Goal: Information Seeking & Learning: Learn about a topic

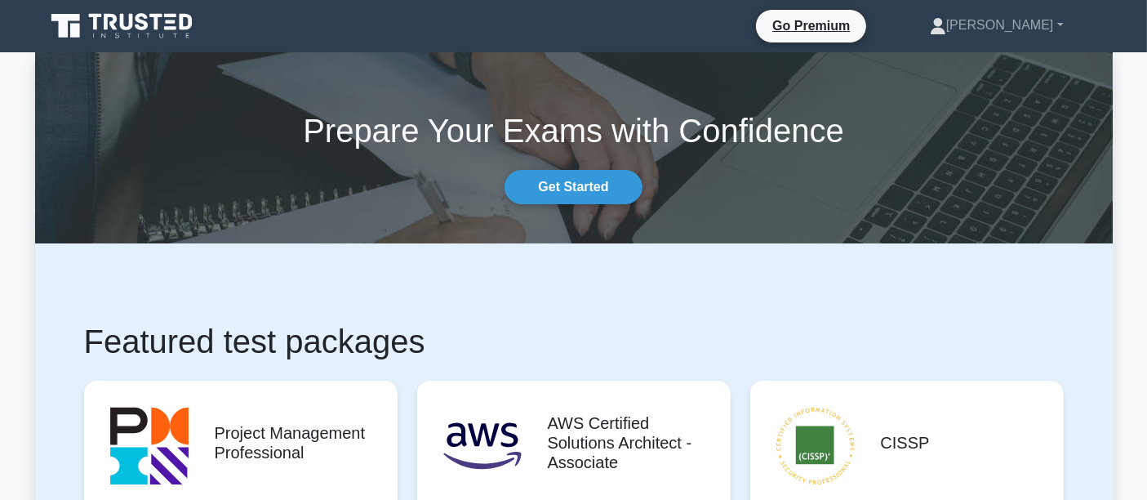
click at [576, 323] on h1 "Featured test packages" at bounding box center [574, 341] width 980 height 39
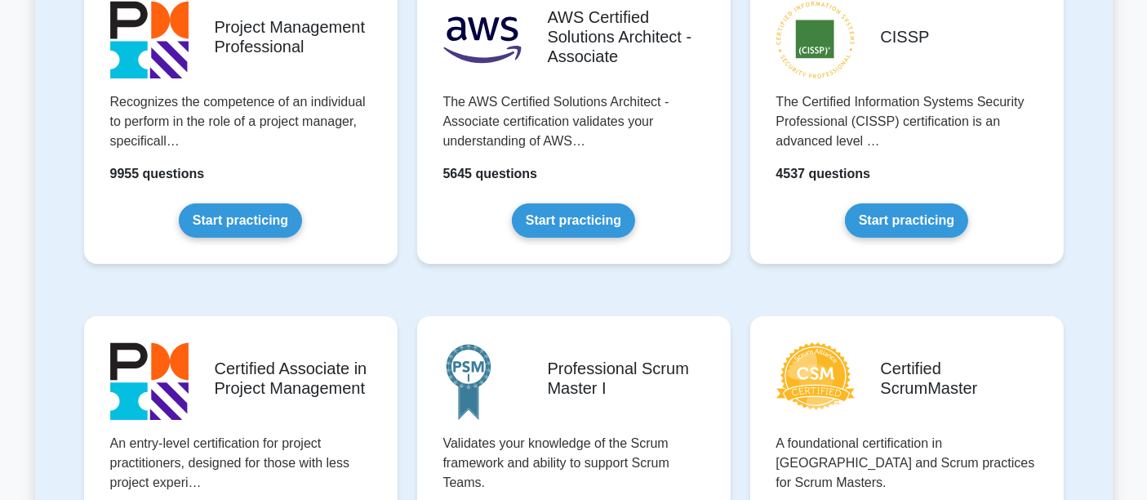
scroll to position [423, 0]
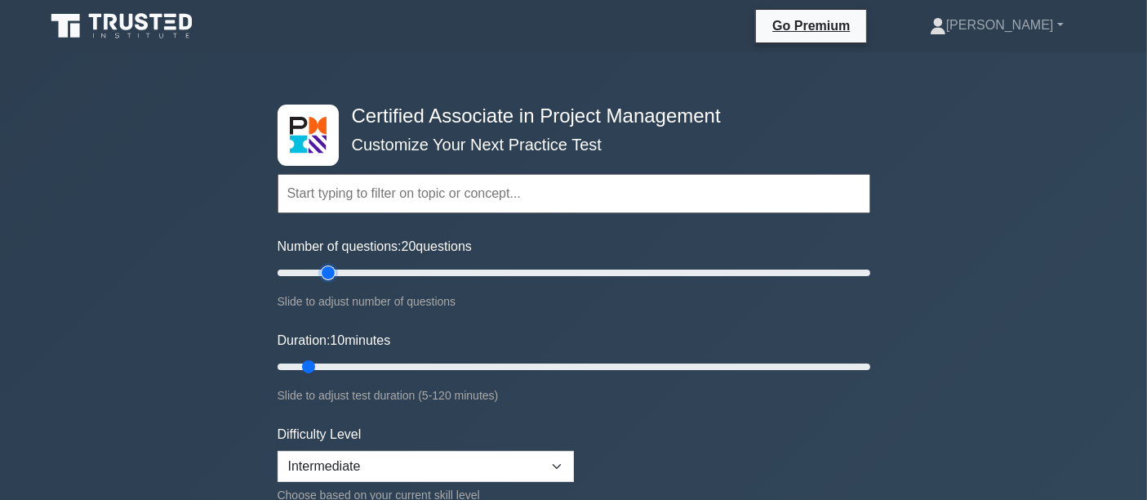
drag, startPoint x: 296, startPoint y: 277, endPoint x: 334, endPoint y: 283, distance: 38.1
type input "20"
click at [334, 283] on input "Number of questions: 20 questions" at bounding box center [574, 273] width 593 height 20
click at [314, 363] on input "Duration: 10 minutes" at bounding box center [574, 367] width 593 height 20
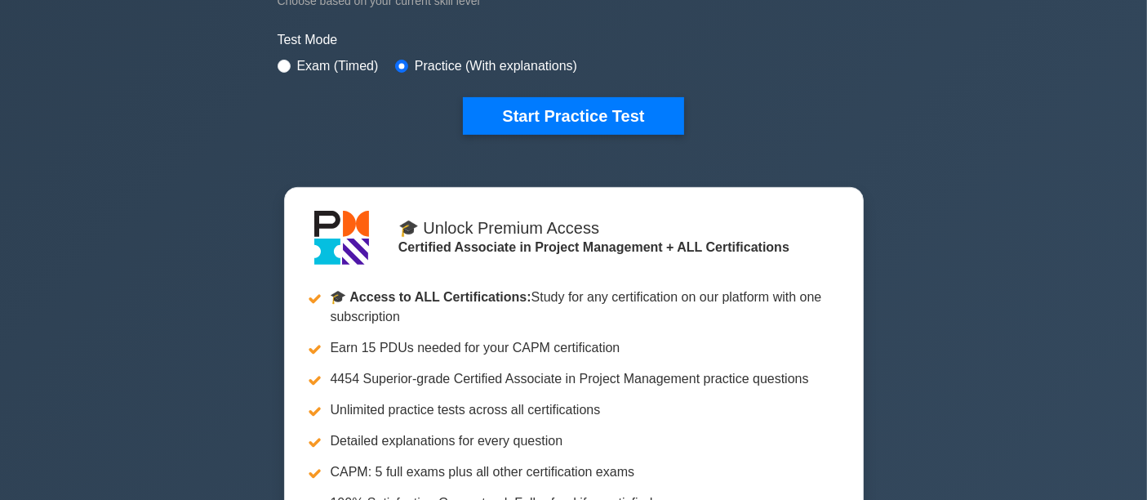
scroll to position [423, 0]
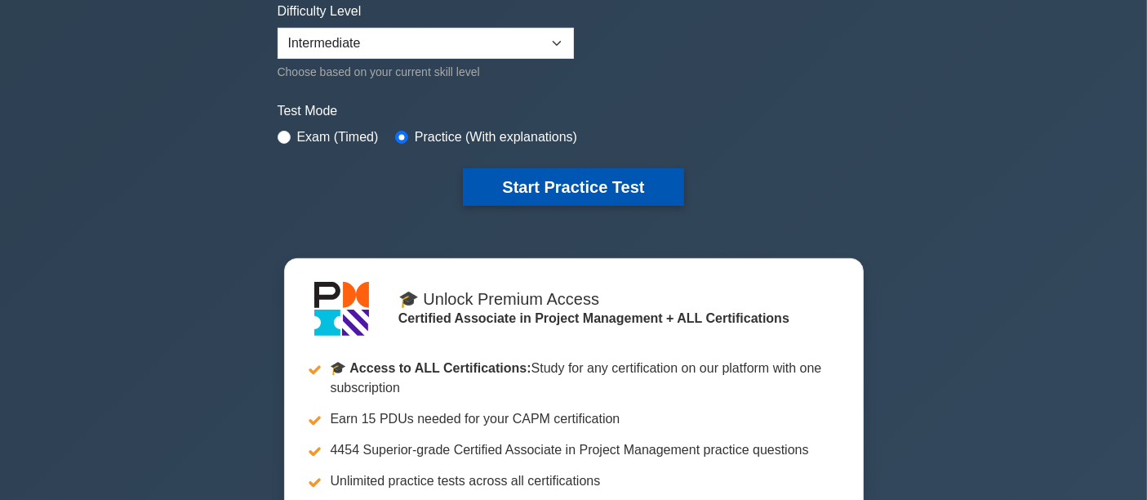
click at [590, 182] on button "Start Practice Test" at bounding box center [573, 187] width 221 height 38
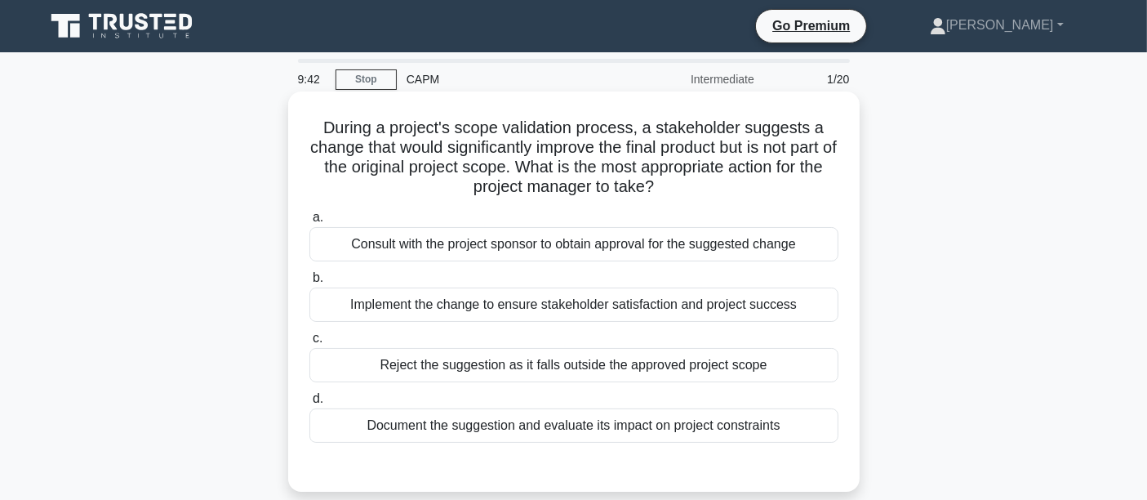
click at [400, 257] on div "Consult with the project sponsor to obtain approval for the suggested change" at bounding box center [574, 244] width 529 height 34
click at [310, 223] on input "a. Consult with the project sponsor to obtain approval for the suggested change" at bounding box center [310, 217] width 0 height 11
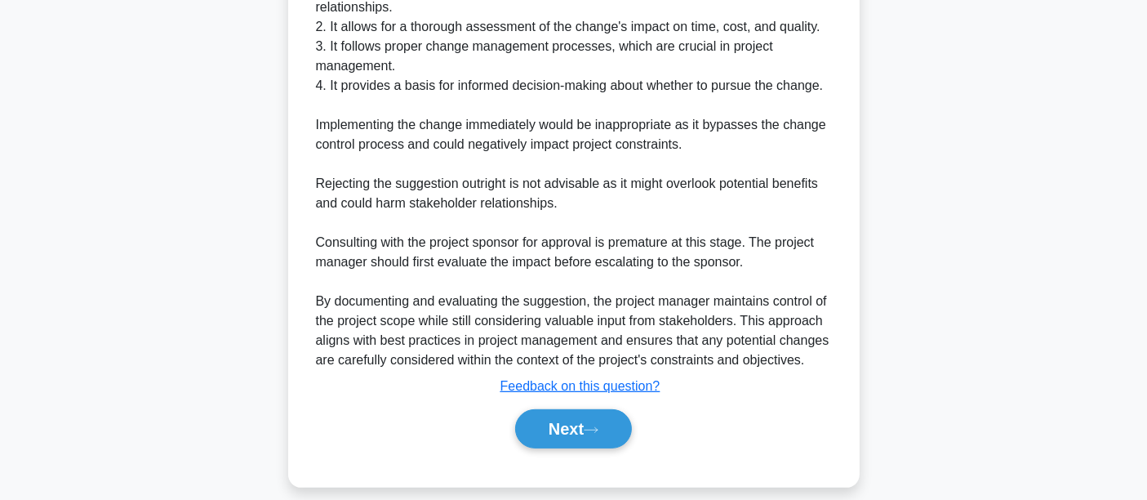
scroll to position [624, 0]
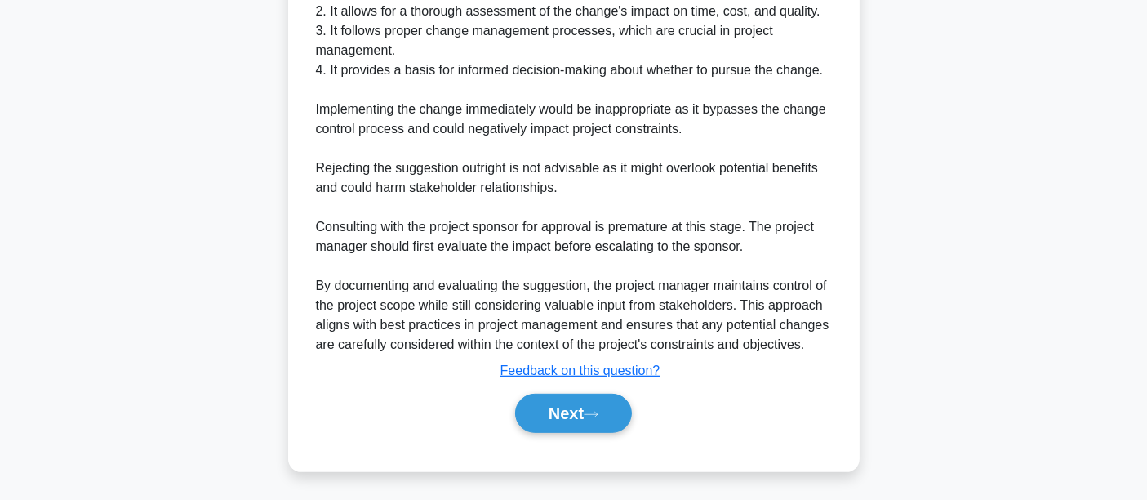
click at [523, 430] on div "Next" at bounding box center [574, 413] width 536 height 39
click at [522, 421] on button "Next" at bounding box center [573, 413] width 117 height 39
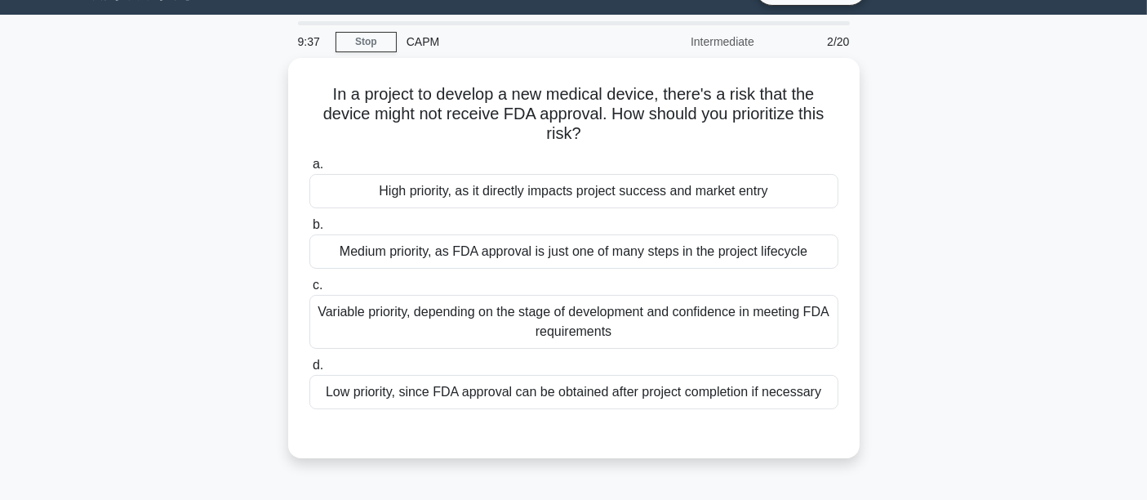
scroll to position [0, 0]
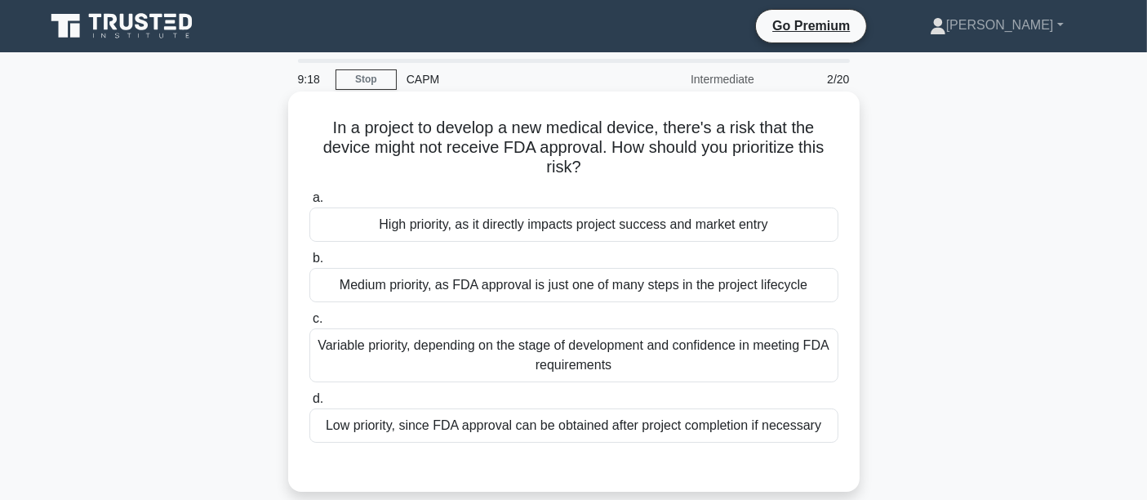
click at [490, 225] on div "High priority, as it directly impacts project success and market entry" at bounding box center [574, 224] width 529 height 34
click at [310, 203] on input "a. High priority, as it directly impacts project success and market entry" at bounding box center [310, 198] width 0 height 11
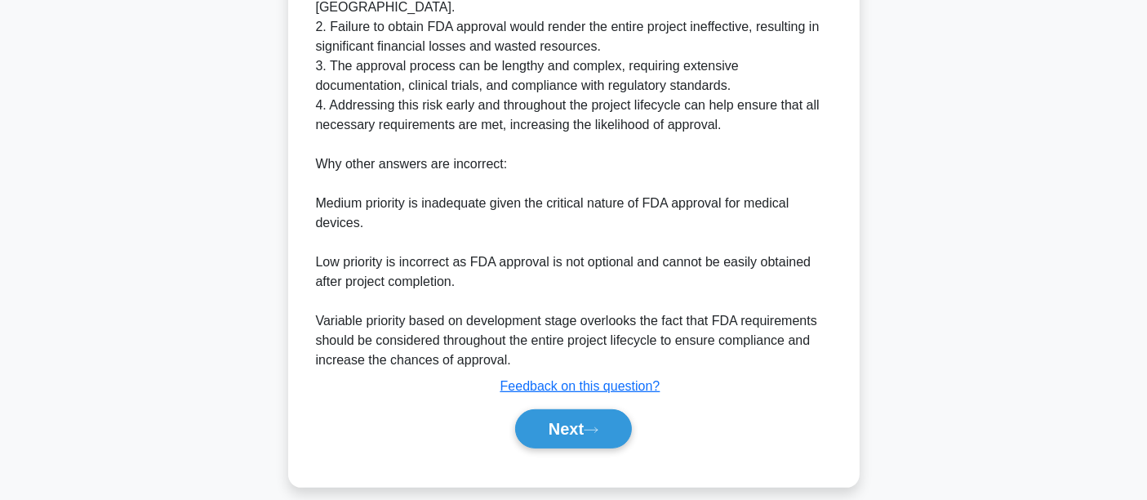
scroll to position [622, 0]
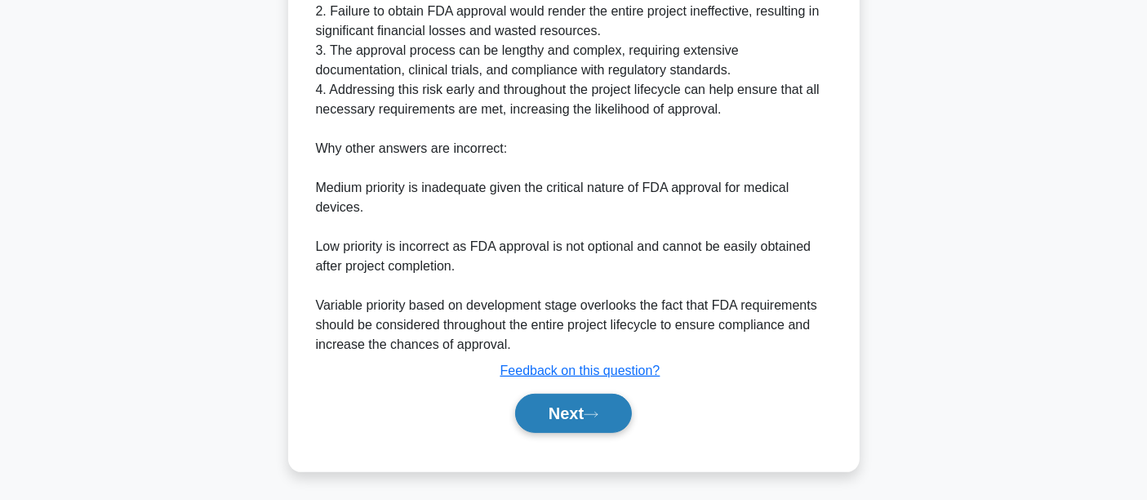
click at [569, 421] on button "Next" at bounding box center [573, 413] width 117 height 39
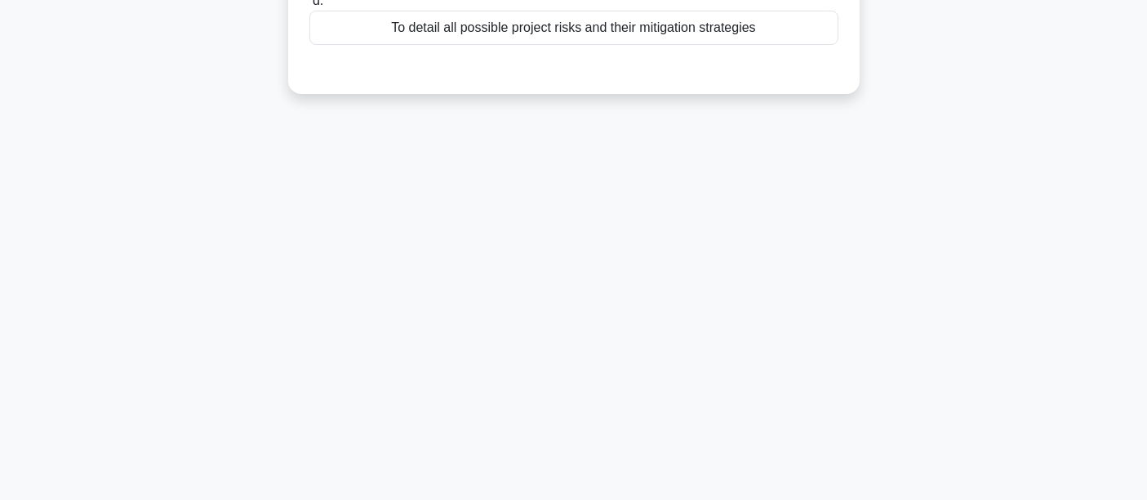
scroll to position [0, 0]
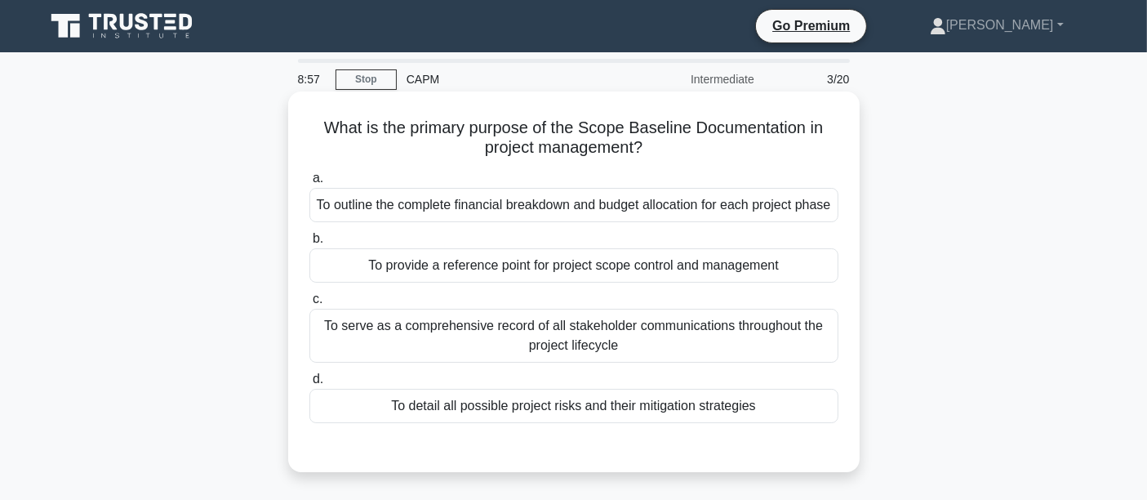
click at [368, 283] on div "To provide a reference point for project scope control and management" at bounding box center [574, 265] width 529 height 34
click at [310, 244] on input "b. To provide a reference point for project scope control and management" at bounding box center [310, 239] width 0 height 11
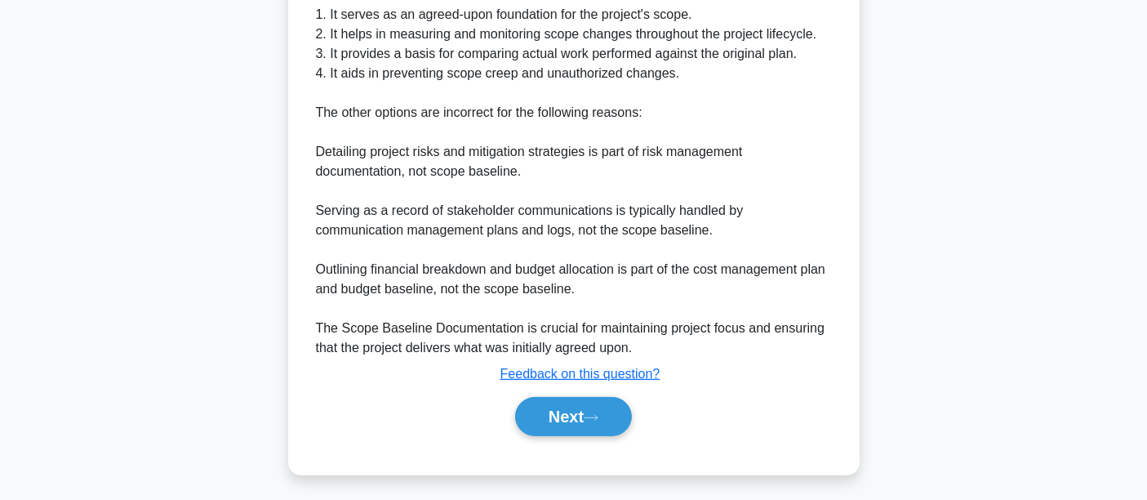
scroll to position [583, 0]
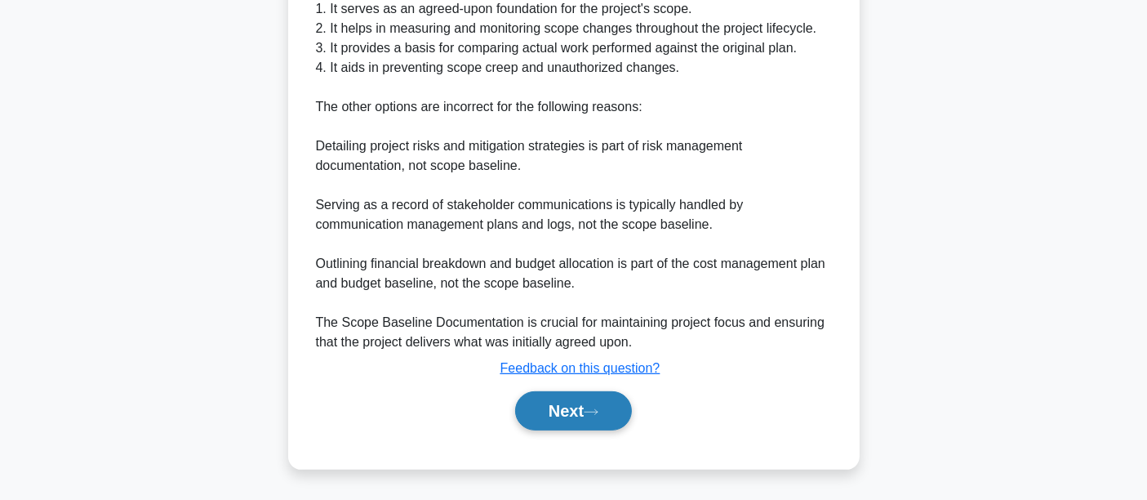
click at [544, 419] on button "Next" at bounding box center [573, 410] width 117 height 39
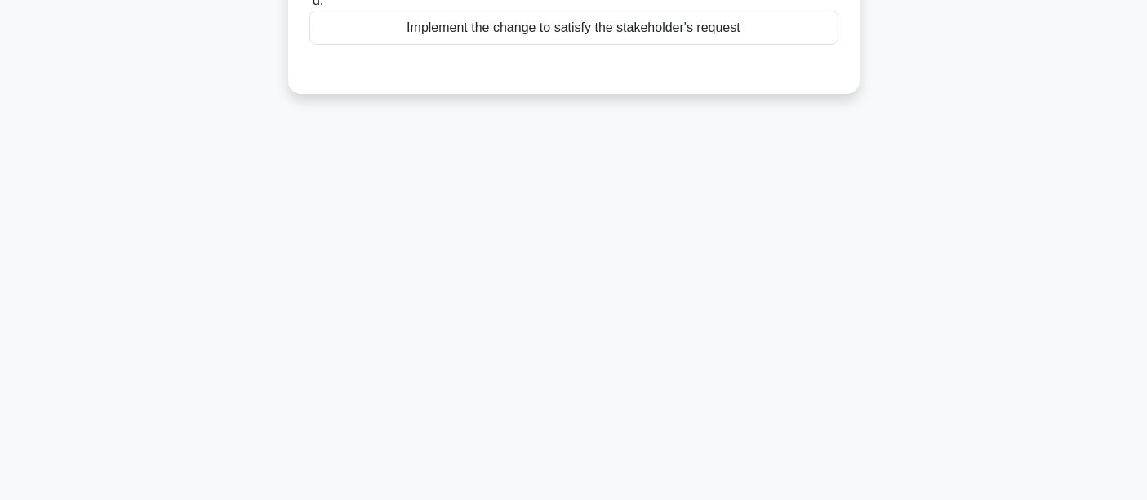
scroll to position [0, 0]
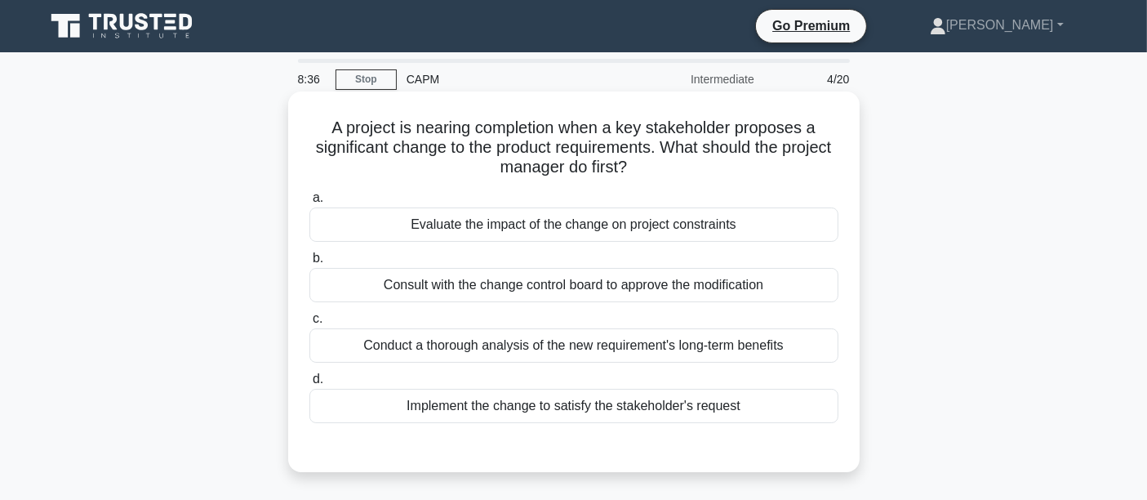
click at [502, 227] on div "Evaluate the impact of the change on project constraints" at bounding box center [574, 224] width 529 height 34
click at [310, 203] on input "a. Evaluate the impact of the change on project constraints" at bounding box center [310, 198] width 0 height 11
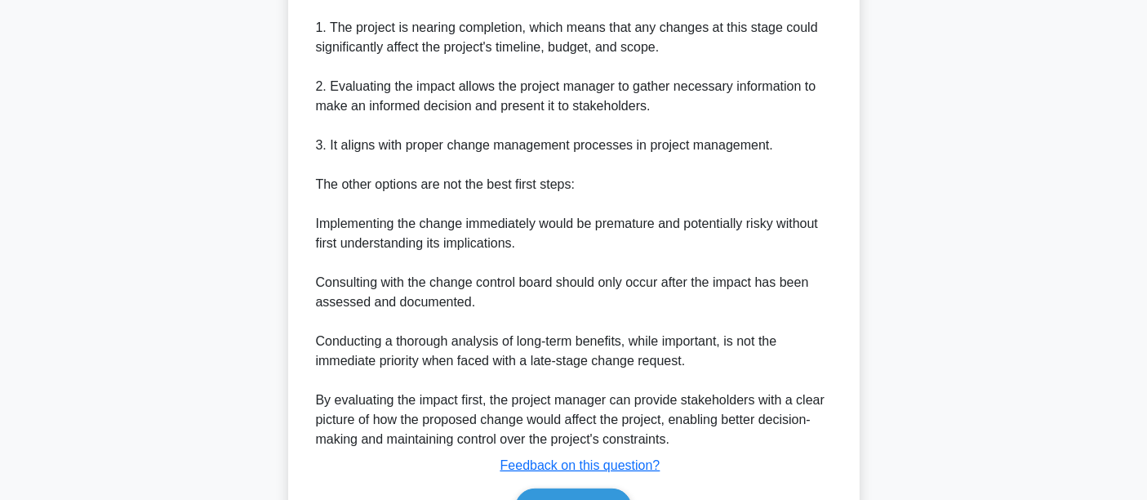
scroll to position [622, 0]
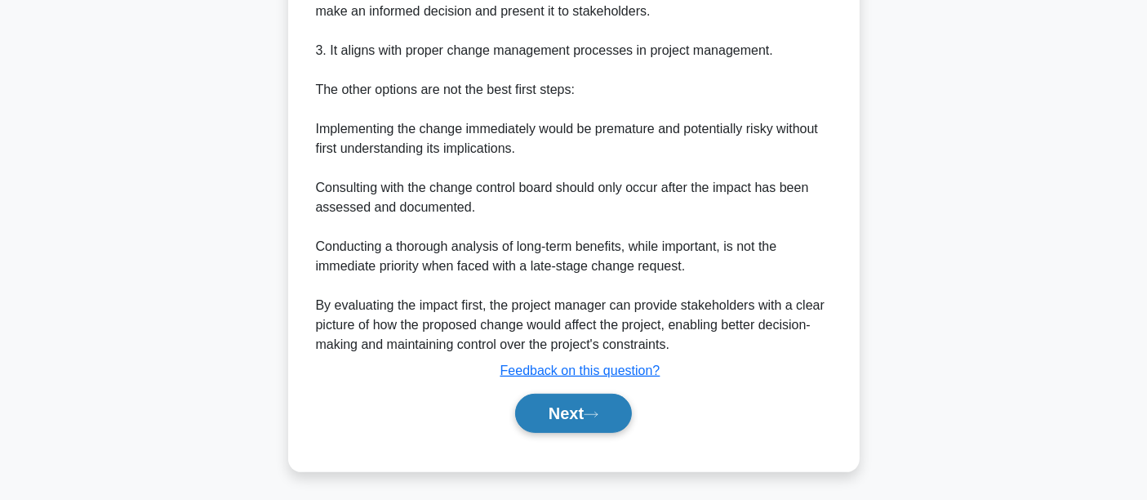
click at [604, 426] on button "Next" at bounding box center [573, 413] width 117 height 39
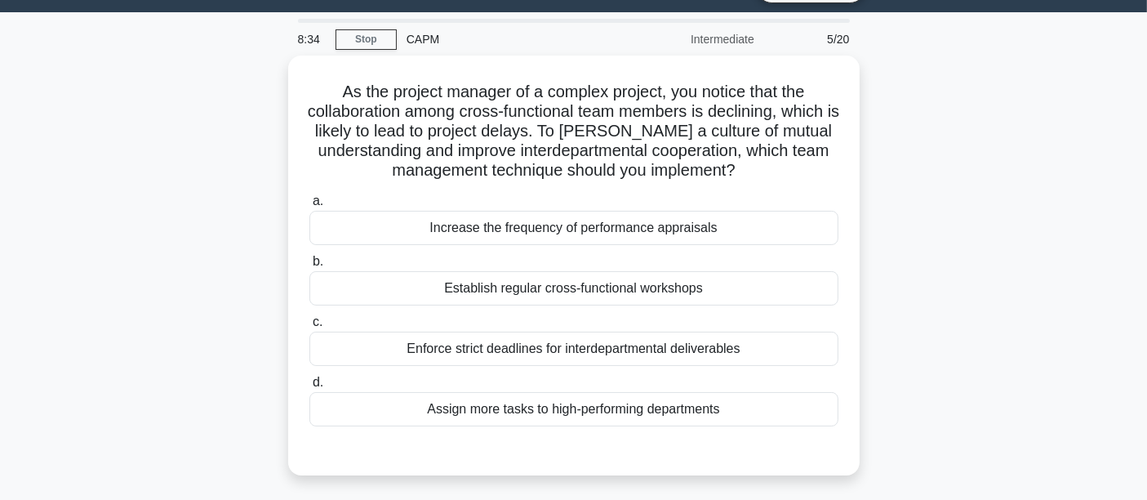
scroll to position [0, 0]
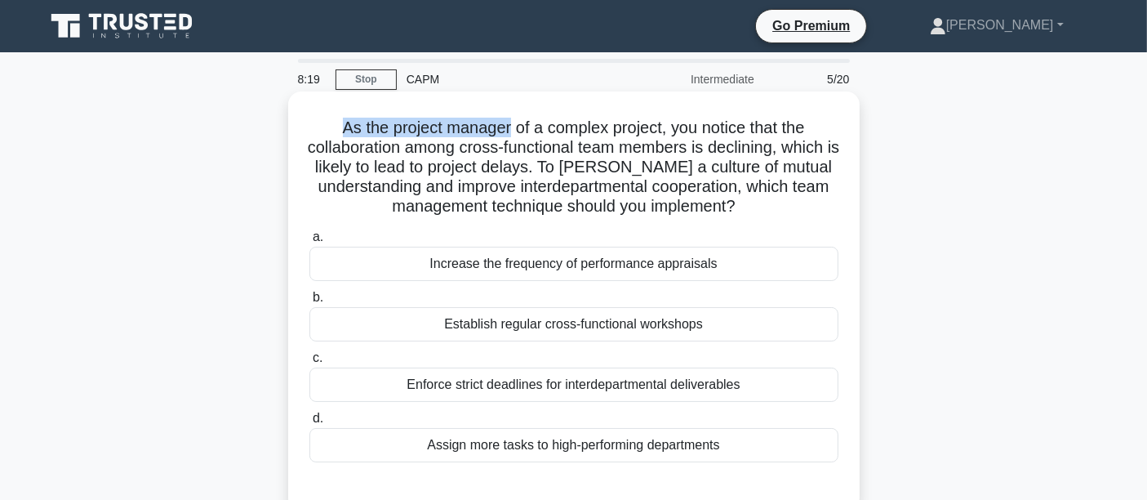
drag, startPoint x: 337, startPoint y: 127, endPoint x: 509, endPoint y: 131, distance: 171.6
click at [509, 131] on h5 "As the project manager of a complex project, you notice that the collaboration …" at bounding box center [574, 168] width 532 height 100
click at [697, 143] on h5 "As the project manager of a complex project, you notice that the collaboration …" at bounding box center [574, 168] width 532 height 100
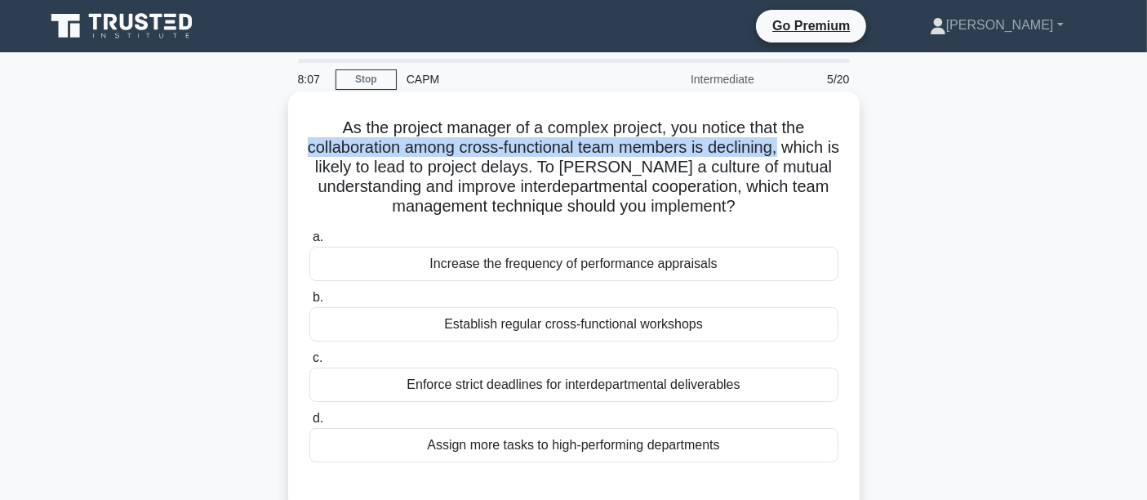
drag, startPoint x: 334, startPoint y: 153, endPoint x: 818, endPoint y: 149, distance: 484.3
click at [818, 149] on h5 "As the project manager of a complex project, you notice that the collaboration …" at bounding box center [574, 168] width 532 height 100
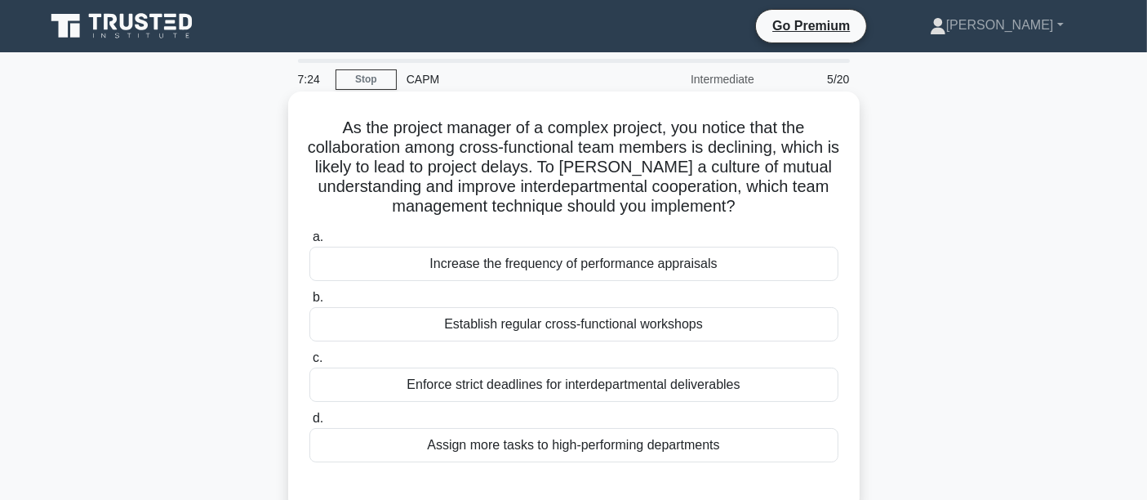
click at [452, 326] on div "Establish regular cross-functional workshops" at bounding box center [574, 324] width 529 height 34
click at [310, 303] on input "b. Establish regular cross-functional workshops" at bounding box center [310, 297] width 0 height 11
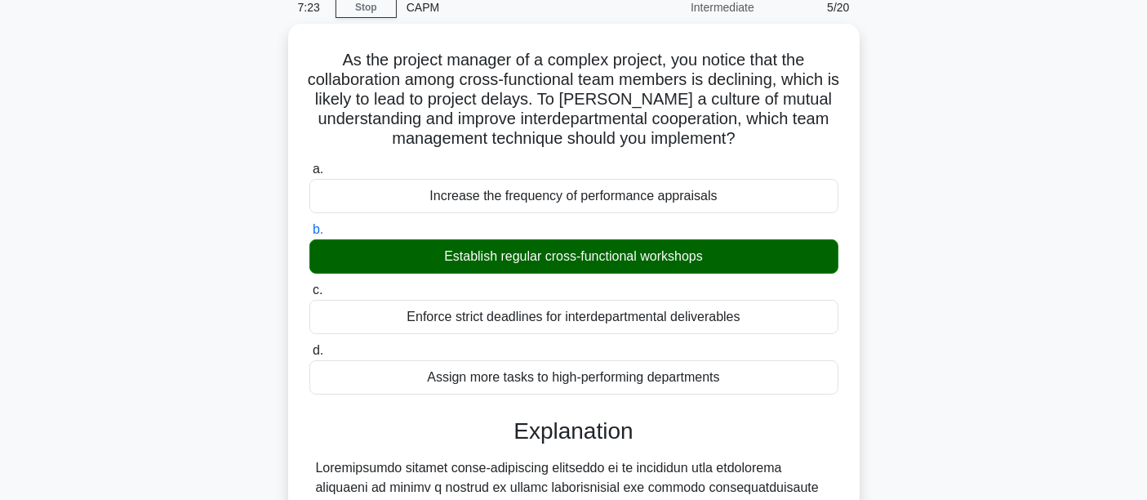
scroll to position [426, 0]
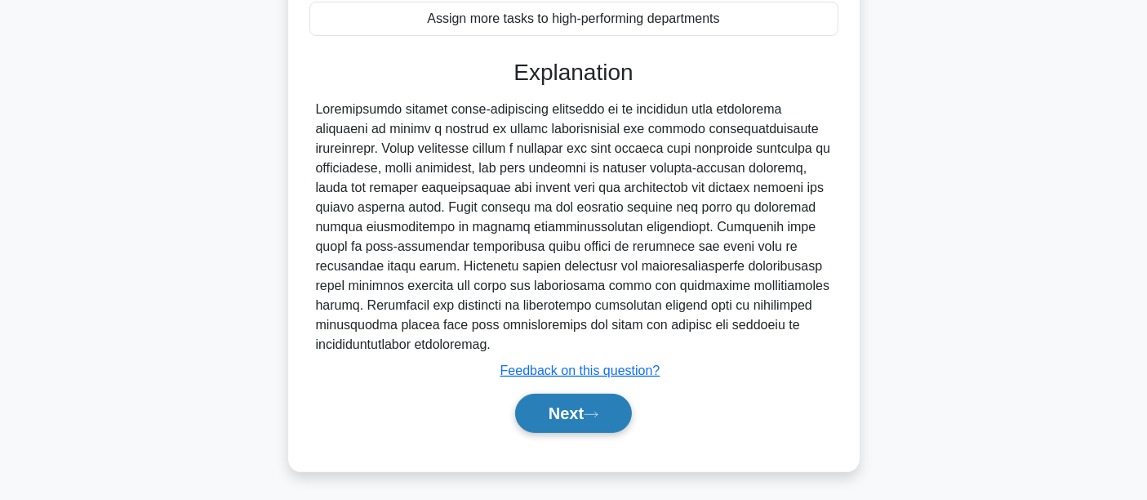
click at [547, 408] on button "Next" at bounding box center [573, 413] width 117 height 39
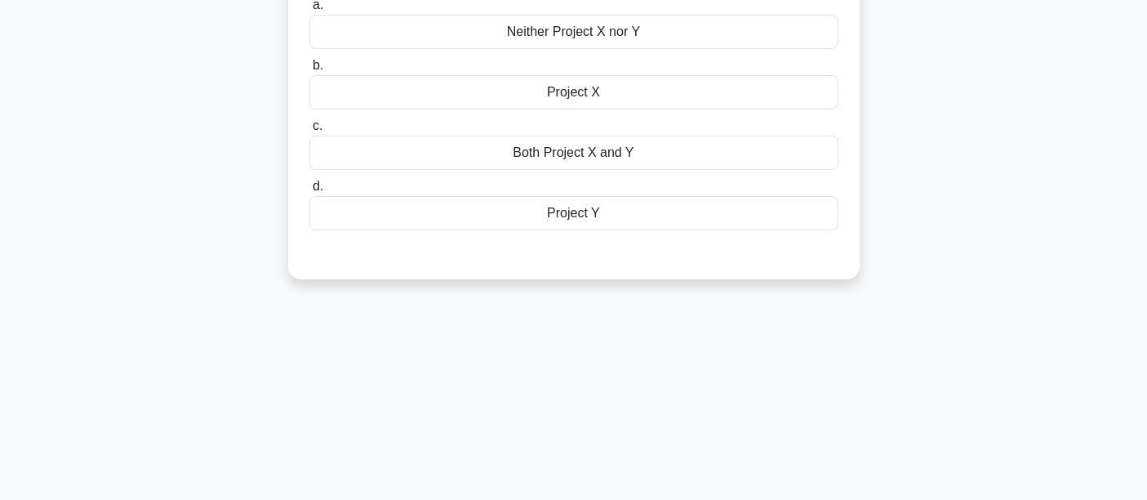
scroll to position [0, 0]
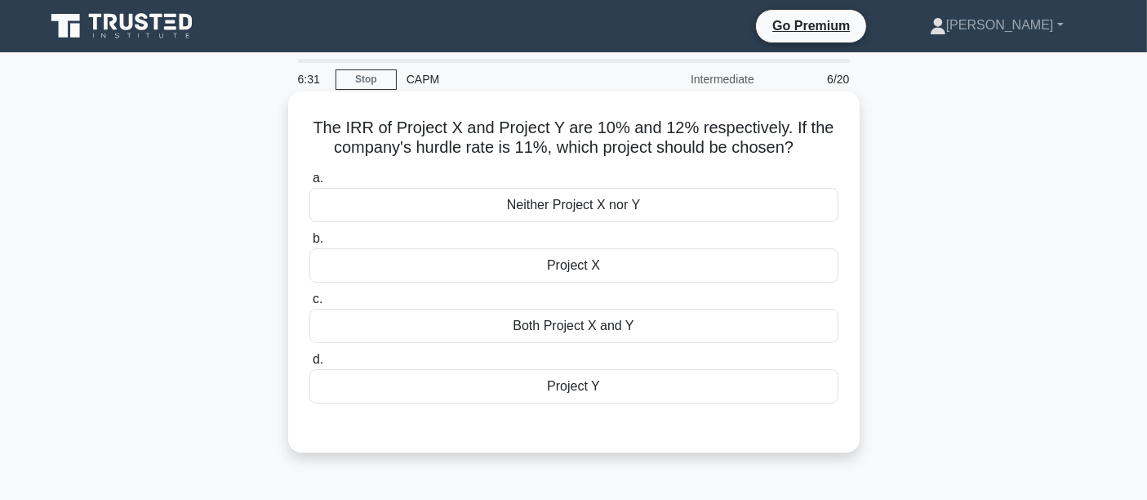
click at [523, 323] on div "Both Project X and Y" at bounding box center [574, 326] width 529 height 34
click at [310, 305] on input "c. Both Project X and Y" at bounding box center [310, 299] width 0 height 11
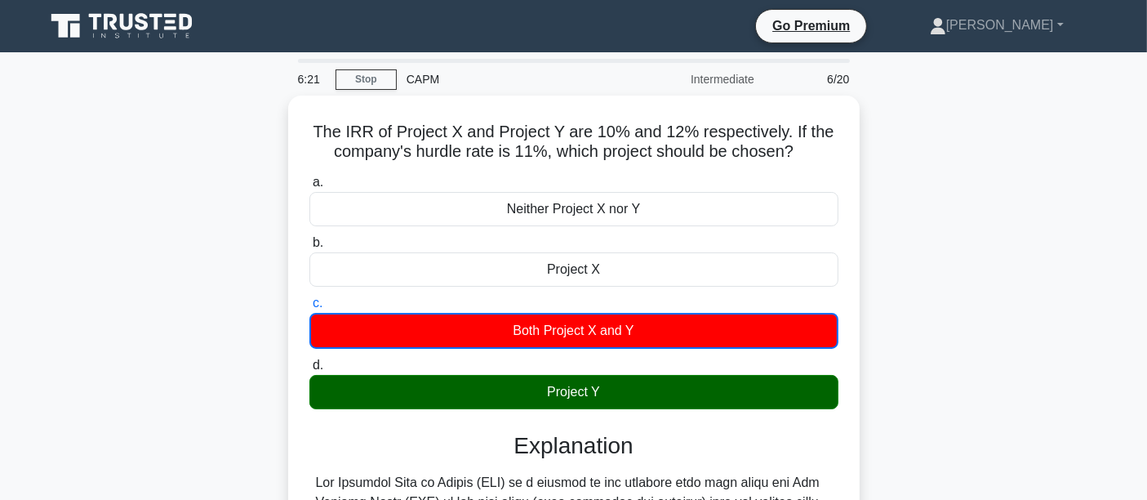
scroll to position [382, 0]
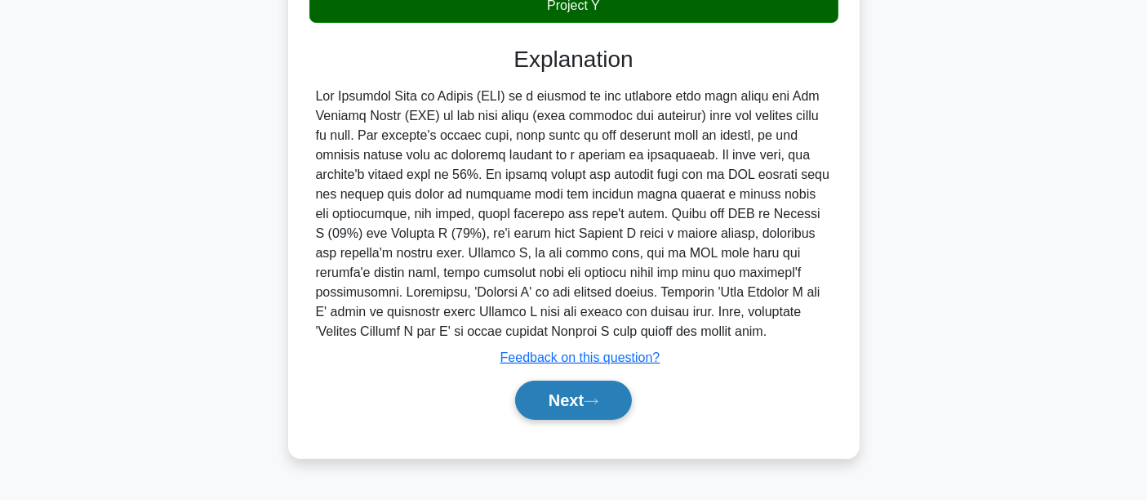
click at [610, 403] on button "Next" at bounding box center [573, 400] width 117 height 39
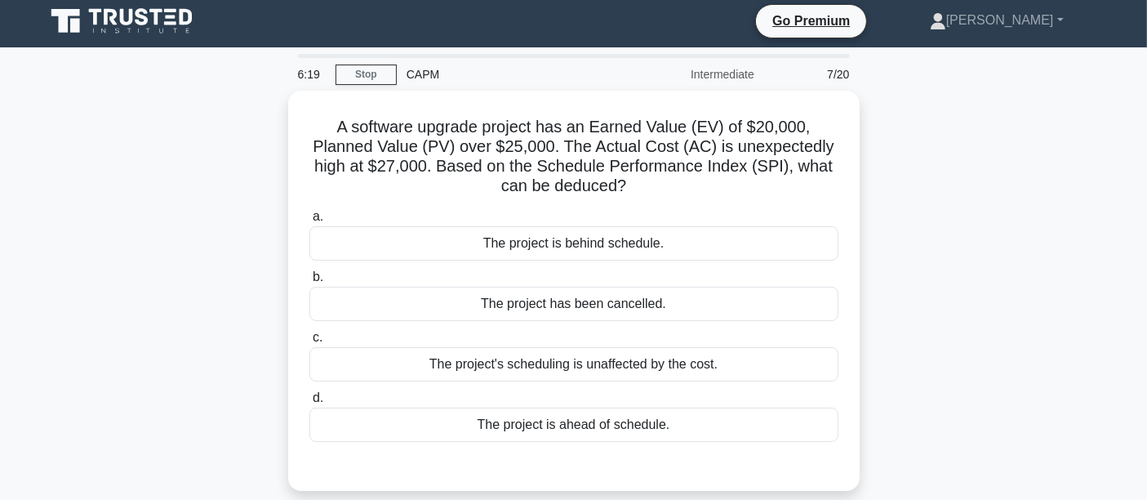
scroll to position [0, 0]
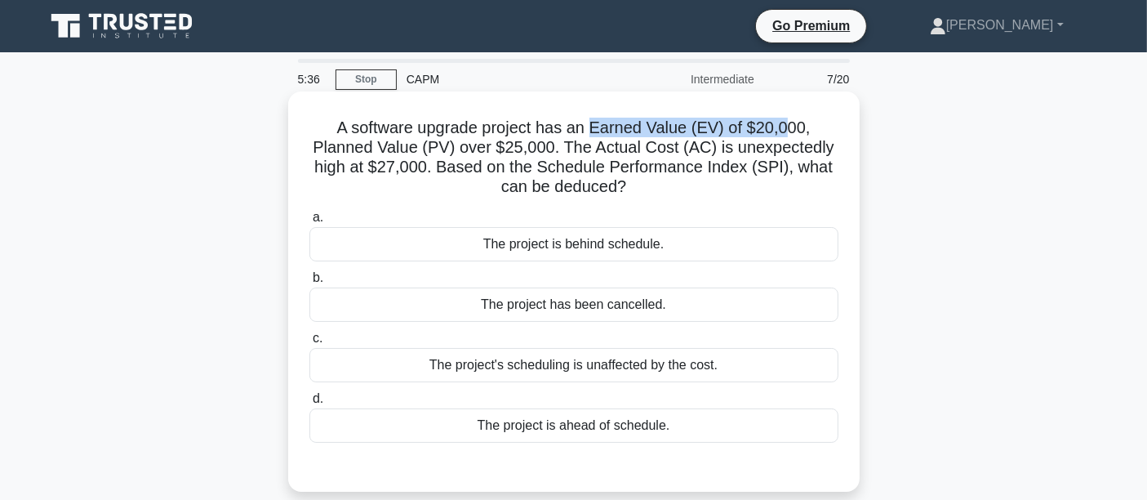
drag, startPoint x: 597, startPoint y: 131, endPoint x: 788, endPoint y: 126, distance: 191.2
click at [788, 126] on h5 "A software upgrade project has an Earned Value (EV) of $20,000, Planned Value (…" at bounding box center [574, 158] width 532 height 80
click at [495, 435] on div "The project is ahead of schedule." at bounding box center [574, 425] width 529 height 34
click at [310, 404] on input "d. The project is ahead of schedule." at bounding box center [310, 399] width 0 height 11
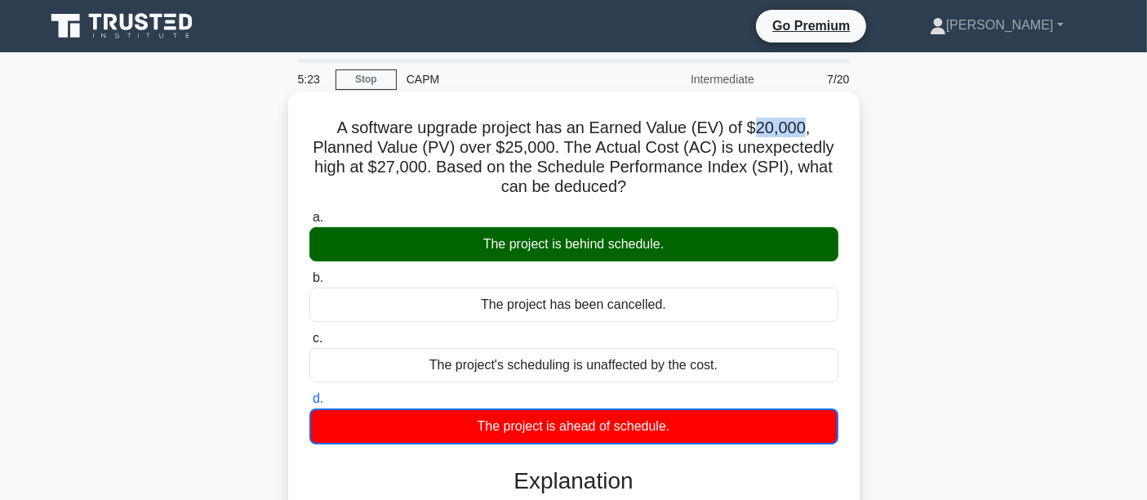
drag, startPoint x: 759, startPoint y: 134, endPoint x: 809, endPoint y: 131, distance: 50.7
click at [809, 131] on h5 "A software upgrade project has an Earned Value (EV) of $20,000, Planned Value (…" at bounding box center [574, 158] width 532 height 80
drag, startPoint x: 491, startPoint y: 151, endPoint x: 556, endPoint y: 150, distance: 65.3
click at [556, 150] on h5 "A software upgrade project has an Earned Value (EV) of $20,000, Planned Value (…" at bounding box center [574, 158] width 532 height 80
drag, startPoint x: 611, startPoint y: 120, endPoint x: 772, endPoint y: 129, distance: 161.1
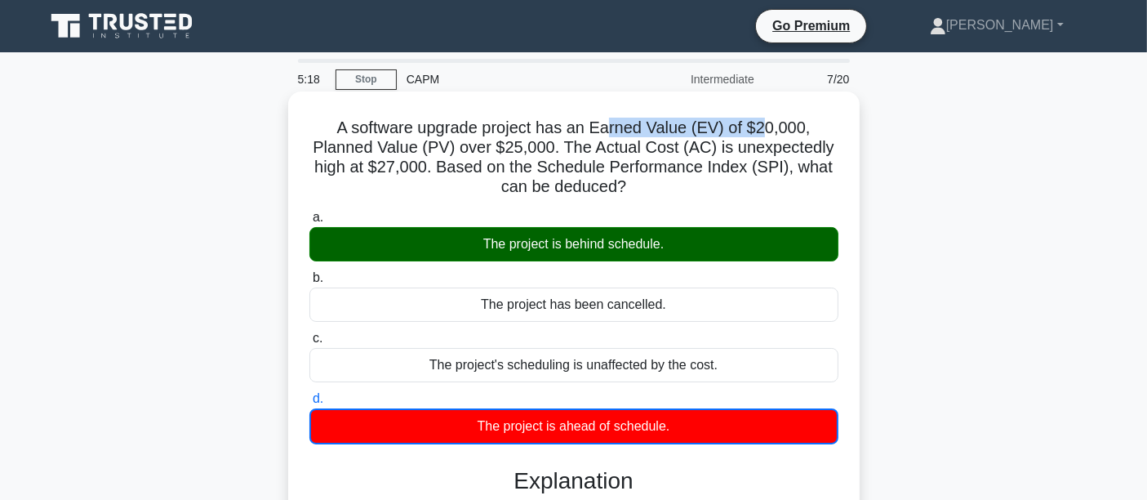
click at [772, 129] on h5 "A software upgrade project has an Earned Value (EV) of $20,000, Planned Value (…" at bounding box center [574, 158] width 532 height 80
drag, startPoint x: 506, startPoint y: 150, endPoint x: 552, endPoint y: 150, distance: 46.6
click at [552, 150] on h5 "A software upgrade project has an Earned Value (EV) of $20,000, Planned Value (…" at bounding box center [574, 158] width 532 height 80
drag, startPoint x: 660, startPoint y: 148, endPoint x: 786, endPoint y: 148, distance: 125.8
click at [786, 148] on h5 "A software upgrade project has an Earned Value (EV) of $20,000, Planned Value (…" at bounding box center [574, 158] width 532 height 80
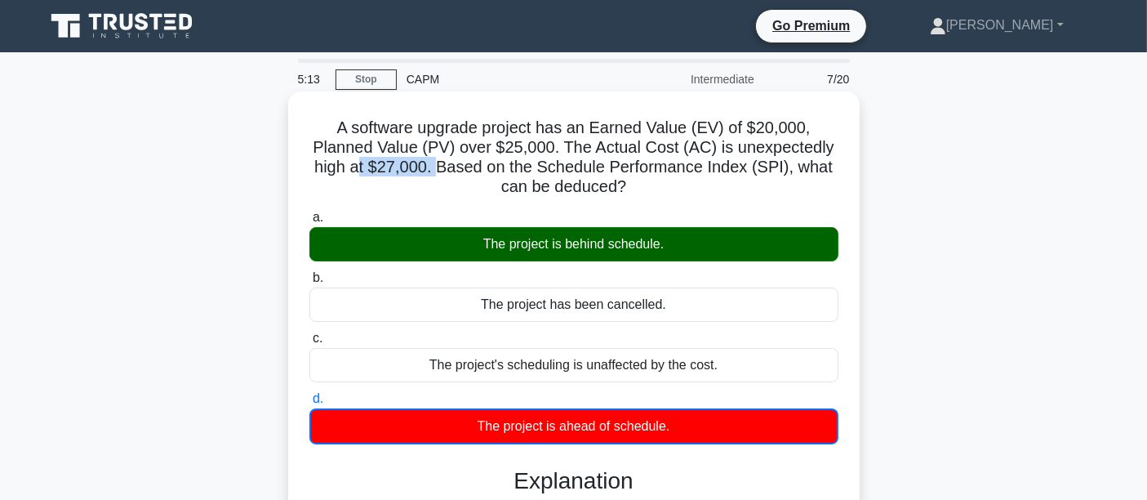
drag, startPoint x: 437, startPoint y: 169, endPoint x: 358, endPoint y: 169, distance: 79.2
click at [358, 169] on h5 "A software upgrade project has an Earned Value (EV) of $20,000, Planned Value (…" at bounding box center [574, 158] width 532 height 80
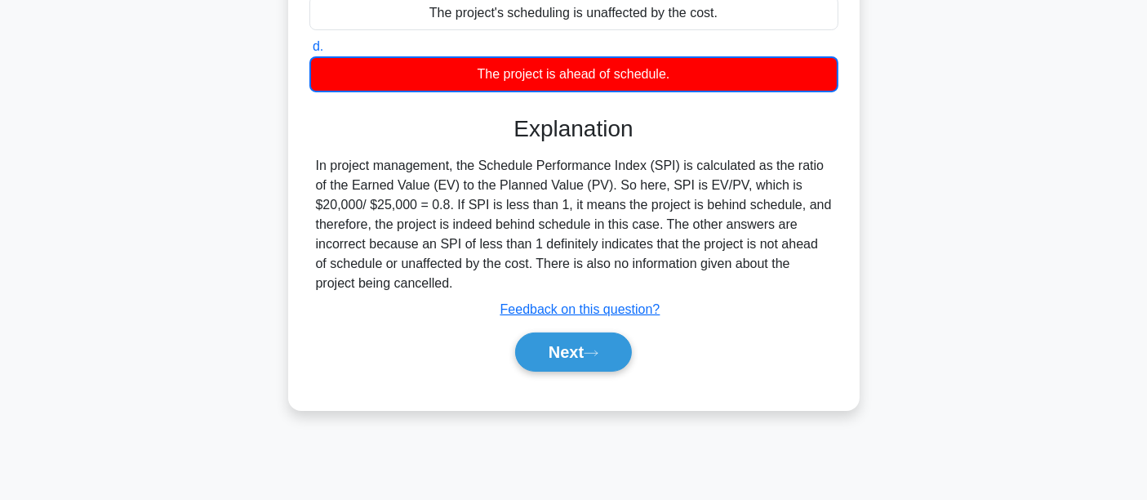
scroll to position [382, 0]
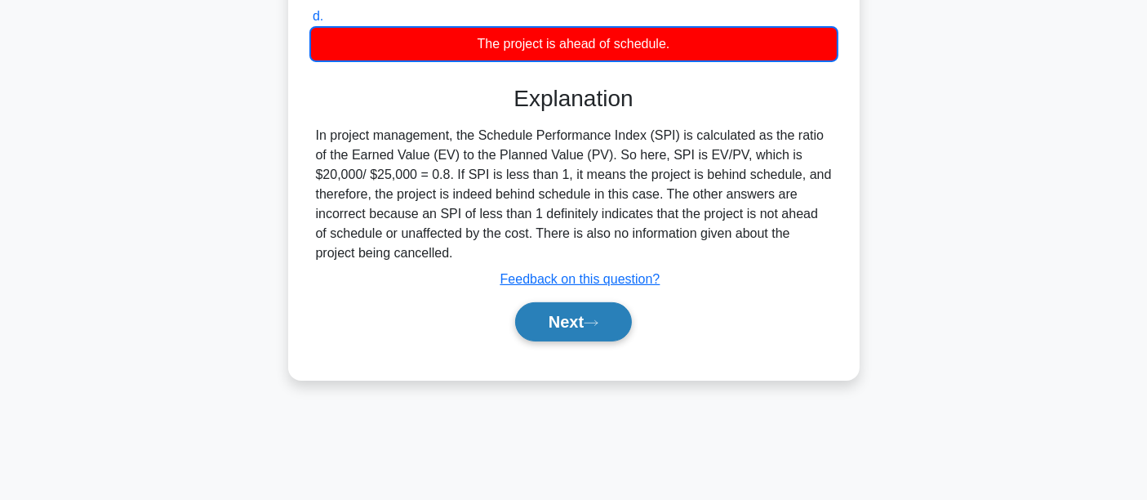
click at [622, 327] on button "Next" at bounding box center [573, 321] width 117 height 39
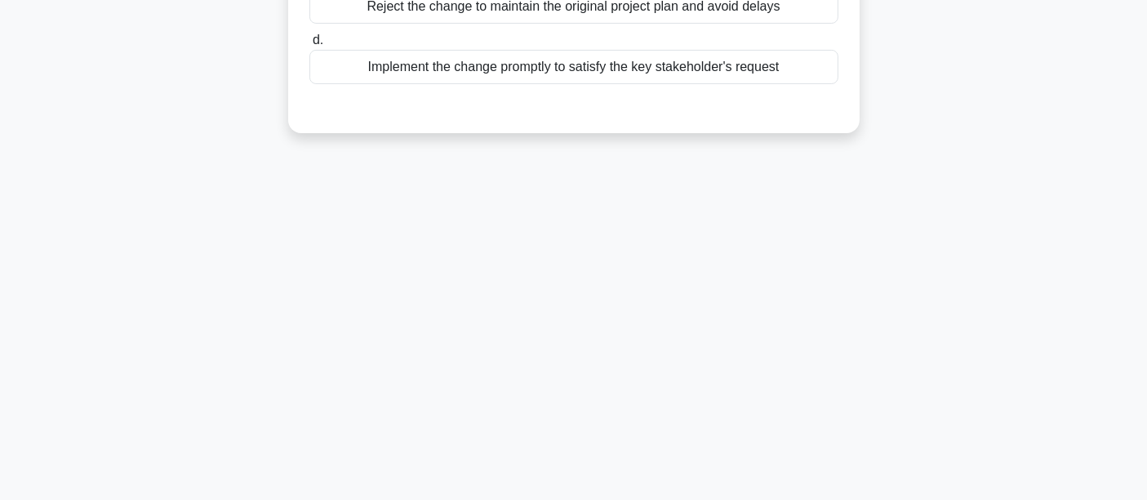
scroll to position [0, 0]
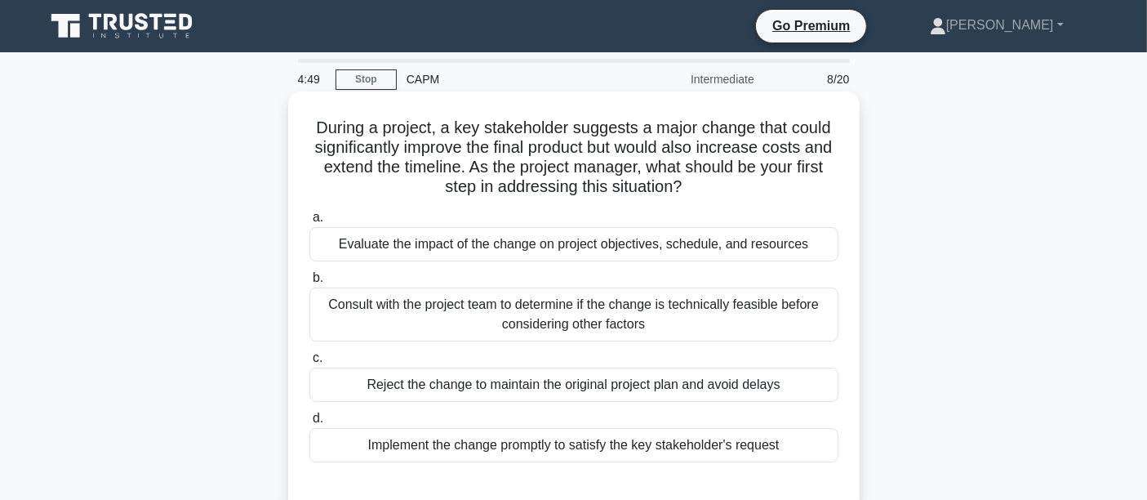
click at [399, 245] on div "Evaluate the impact of the change on project objectives, schedule, and resources" at bounding box center [574, 244] width 529 height 34
click at [310, 223] on input "a. Evaluate the impact of the change on project objectives, schedule, and resou…" at bounding box center [310, 217] width 0 height 11
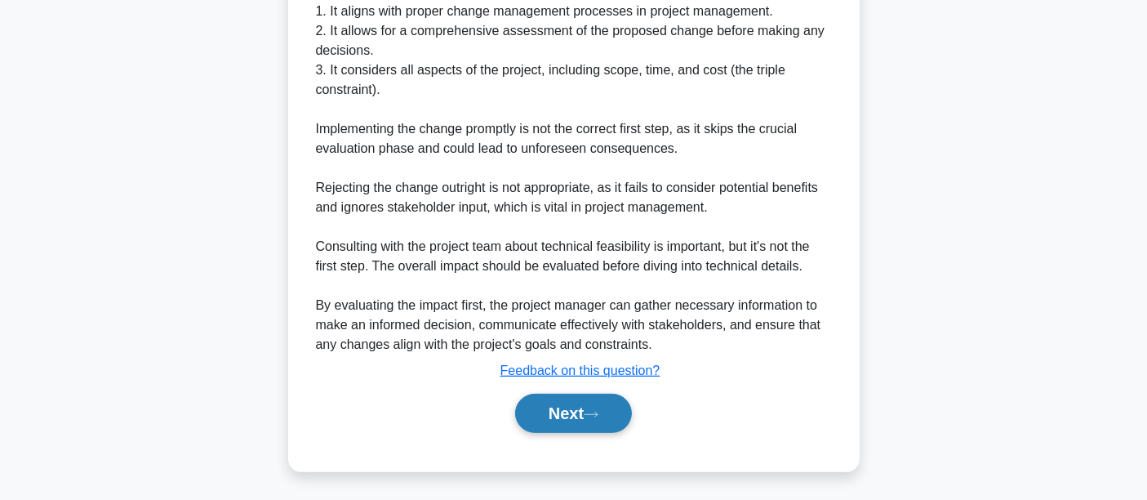
click at [551, 414] on button "Next" at bounding box center [573, 413] width 117 height 39
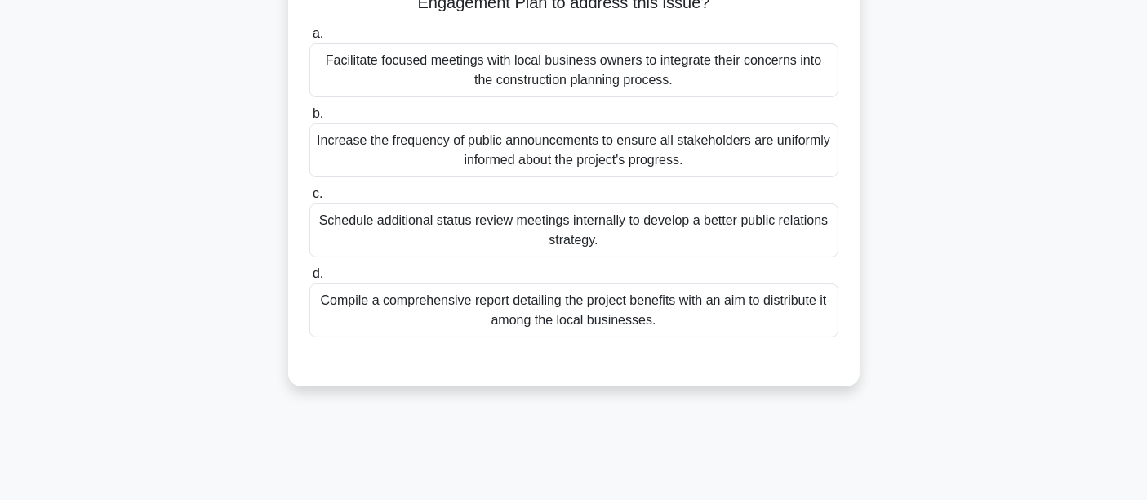
scroll to position [212, 0]
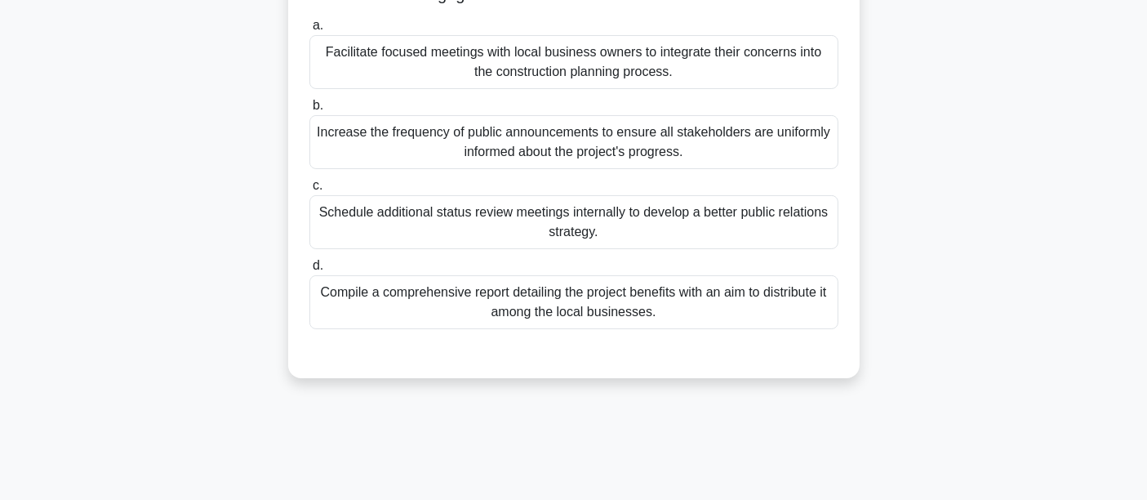
click at [567, 297] on div "Compile a comprehensive report detailing the project benefits with an aim to di…" at bounding box center [574, 302] width 529 height 54
click at [310, 271] on input "d. Compile a comprehensive report detailing the project benefits with an aim to…" at bounding box center [310, 266] width 0 height 11
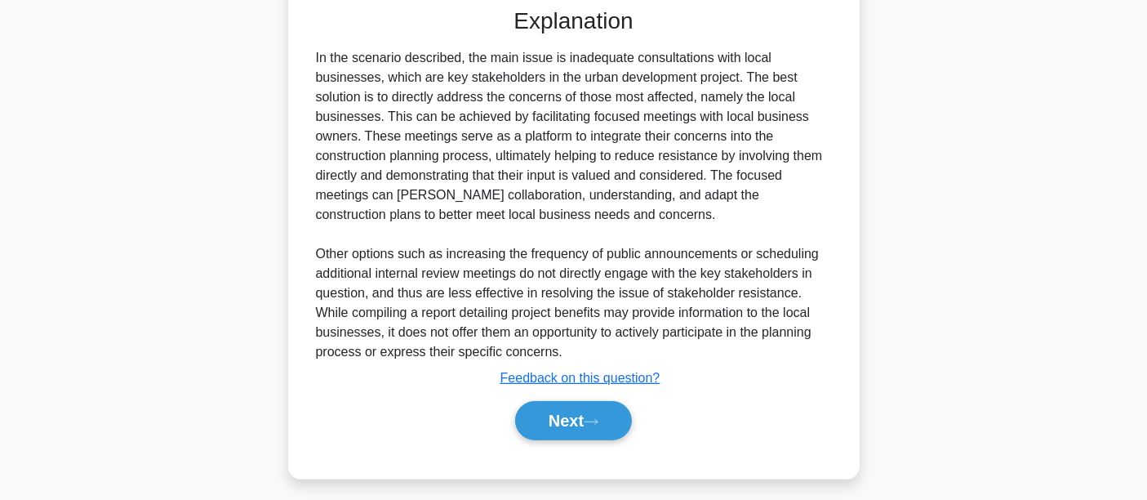
scroll to position [565, 0]
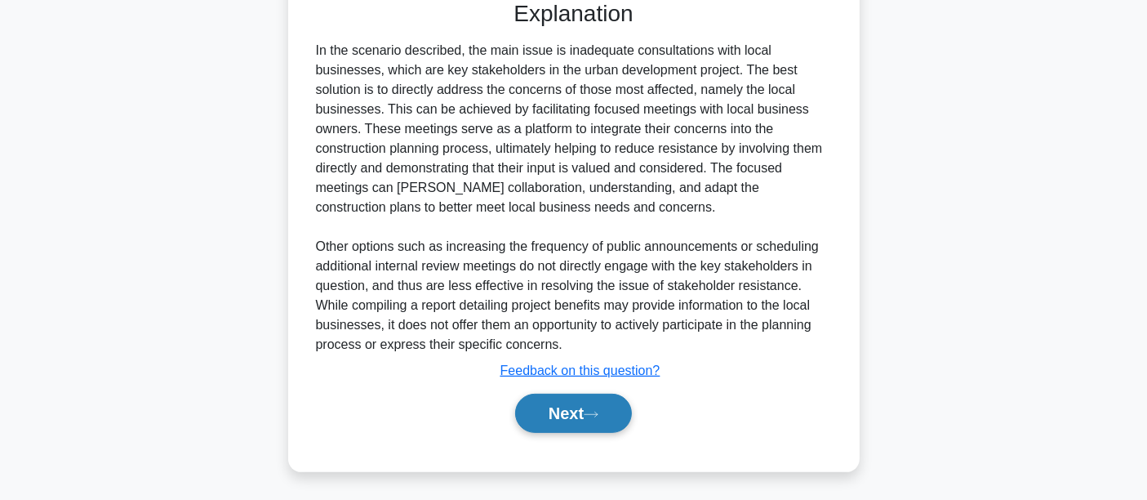
click at [553, 400] on button "Next" at bounding box center [573, 413] width 117 height 39
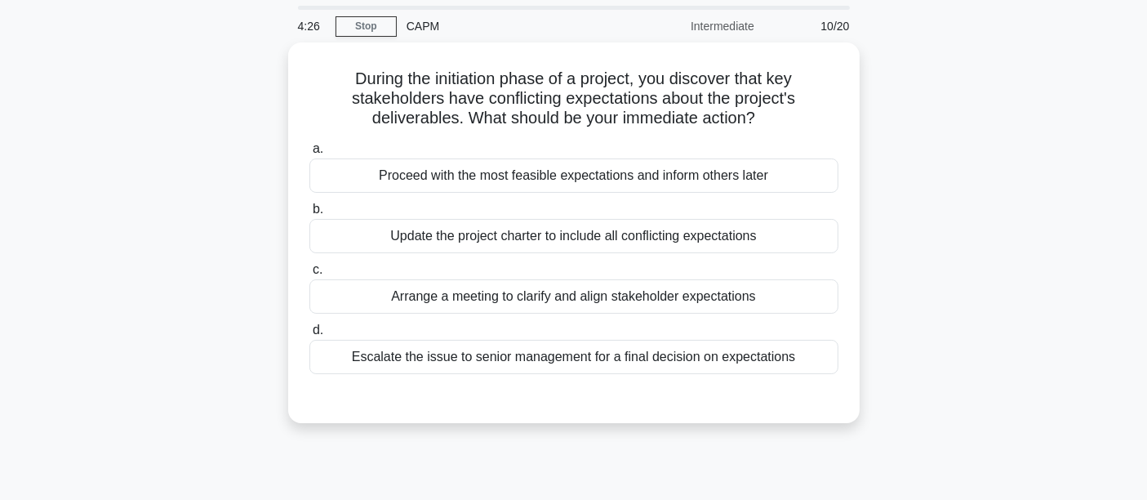
scroll to position [0, 0]
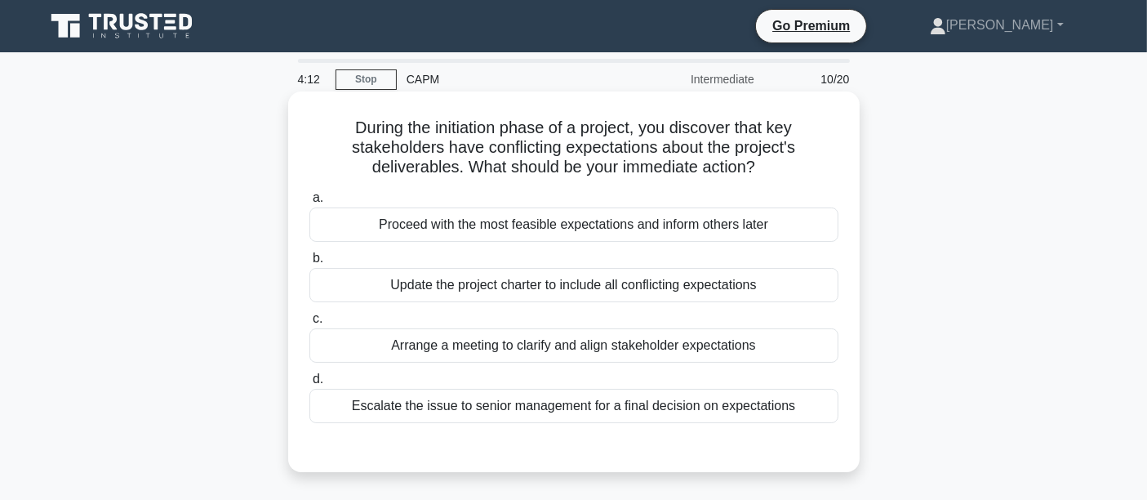
click at [515, 350] on div "Arrange a meeting to clarify and align stakeholder expectations" at bounding box center [574, 345] width 529 height 34
click at [310, 324] on input "c. Arrange a meeting to clarify and align stakeholder expectations" at bounding box center [310, 319] width 0 height 11
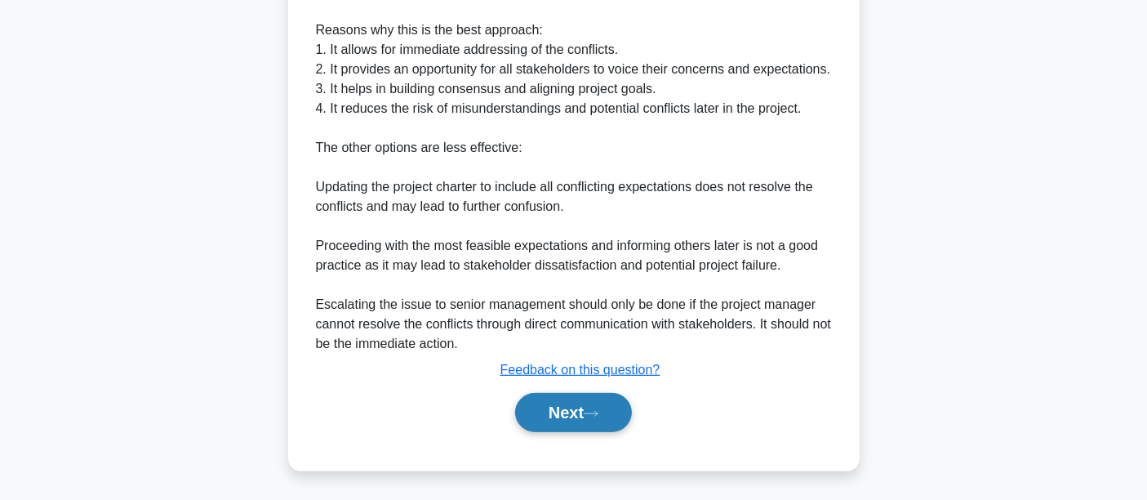
click at [618, 404] on button "Next" at bounding box center [573, 412] width 117 height 39
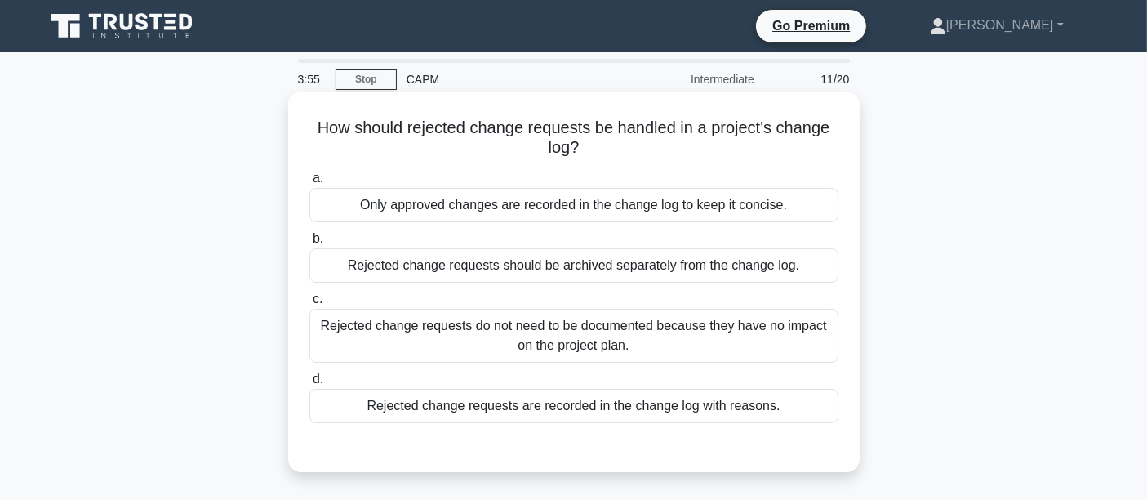
click at [579, 410] on div "Rejected change requests are recorded in the change log with reasons." at bounding box center [574, 406] width 529 height 34
click at [310, 385] on input "d. Rejected change requests are recorded in the change log with reasons." at bounding box center [310, 379] width 0 height 11
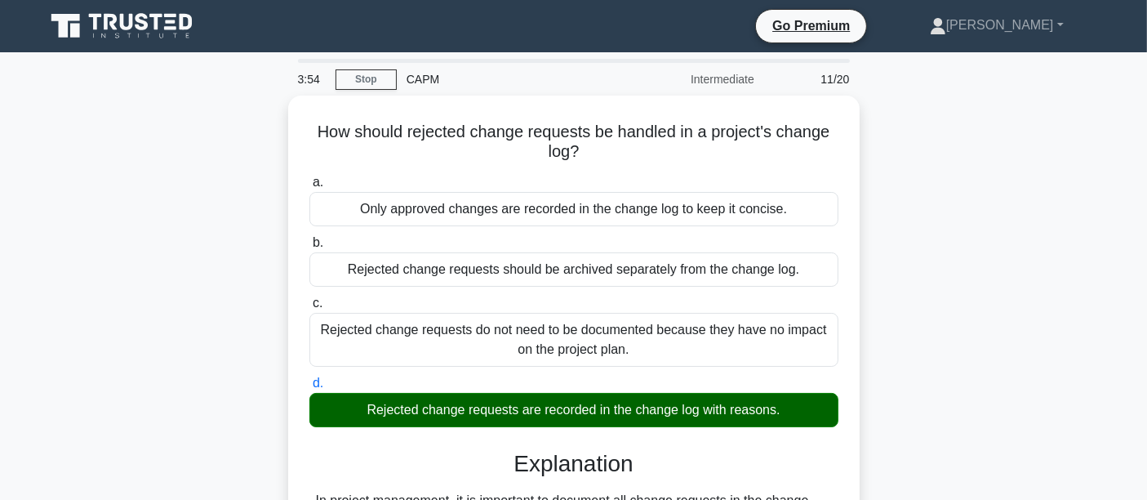
scroll to position [382, 0]
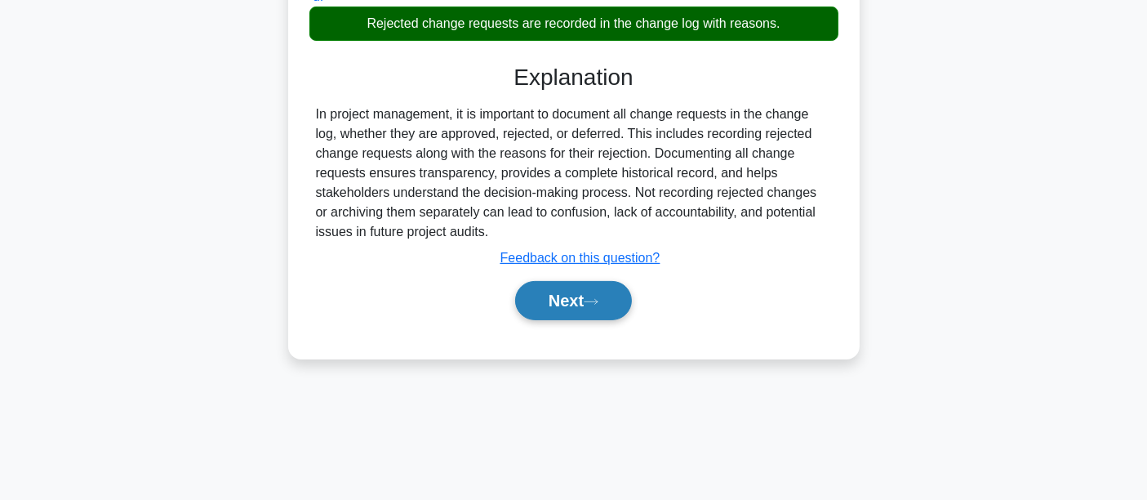
click at [581, 295] on button "Next" at bounding box center [573, 300] width 117 height 39
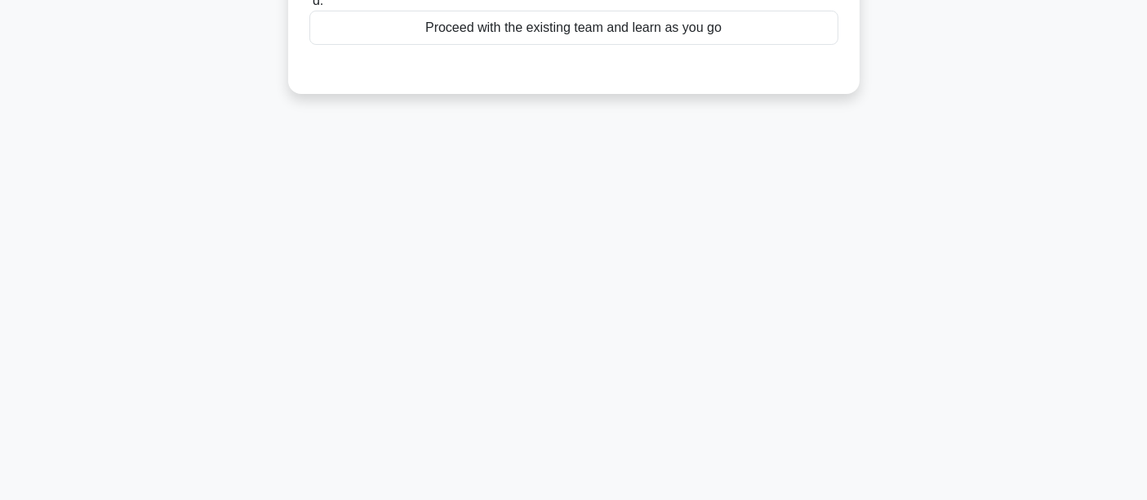
scroll to position [0, 0]
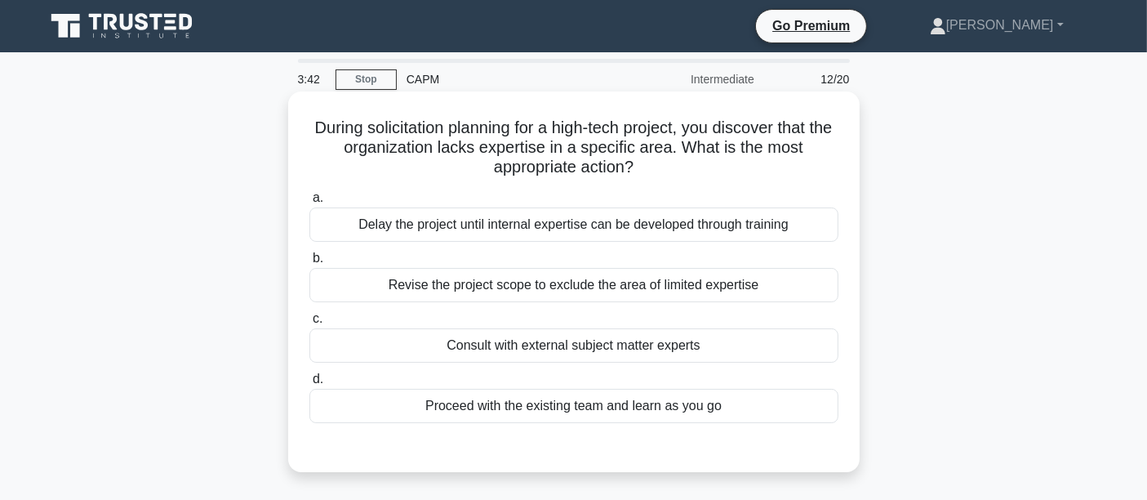
click at [509, 345] on div "Consult with external subject matter experts" at bounding box center [574, 345] width 529 height 34
click at [310, 324] on input "c. Consult with external subject matter experts" at bounding box center [310, 319] width 0 height 11
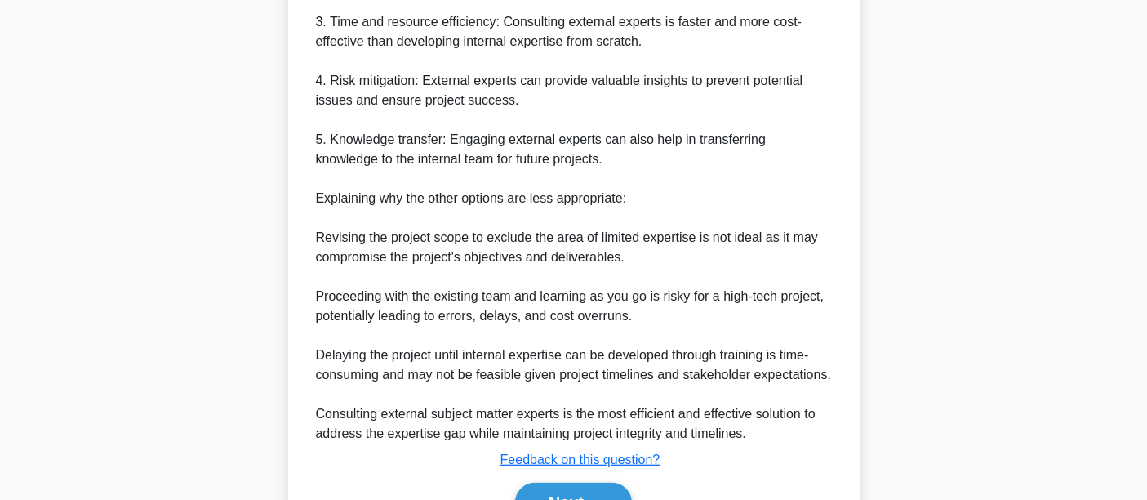
scroll to position [740, 0]
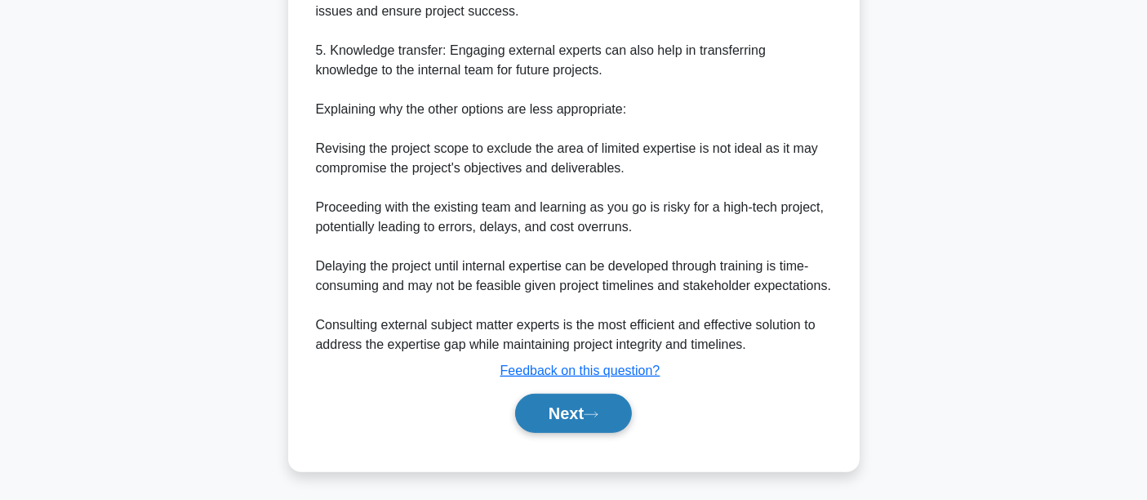
click at [555, 412] on button "Next" at bounding box center [573, 413] width 117 height 39
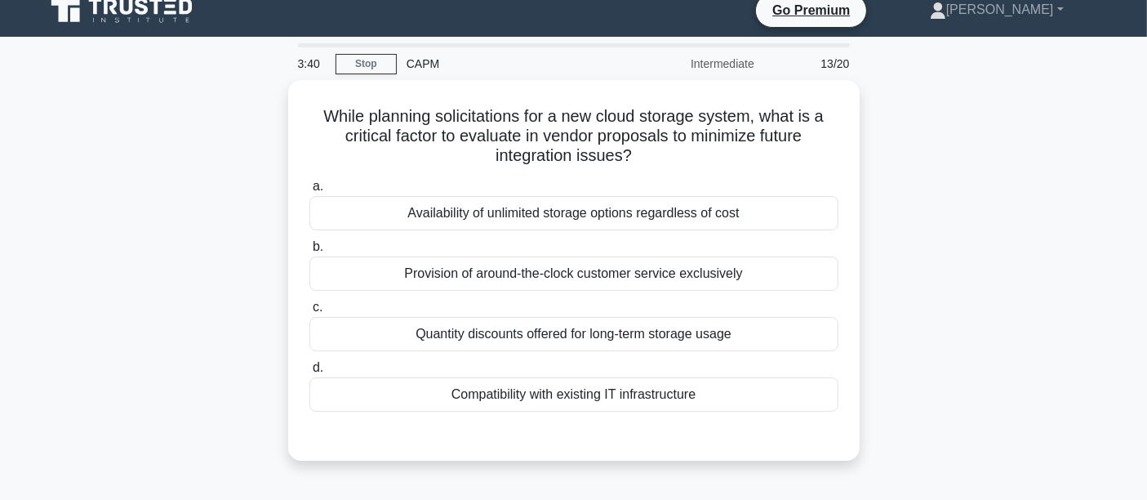
scroll to position [0, 0]
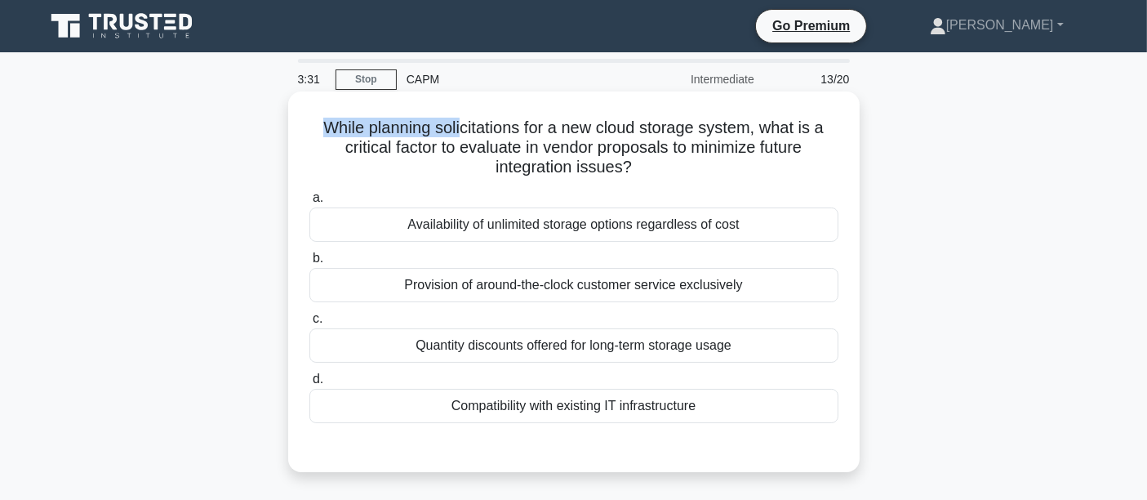
drag, startPoint x: 323, startPoint y: 131, endPoint x: 470, endPoint y: 131, distance: 147.0
click at [470, 131] on h5 "While planning solicitations for a new cloud storage system, what is a critical…" at bounding box center [574, 148] width 532 height 60
drag, startPoint x: 520, startPoint y: 130, endPoint x: 436, endPoint y: 130, distance: 84.1
click at [436, 130] on h5 "While planning solicitations for a new cloud storage system, what is a critical…" at bounding box center [574, 148] width 532 height 60
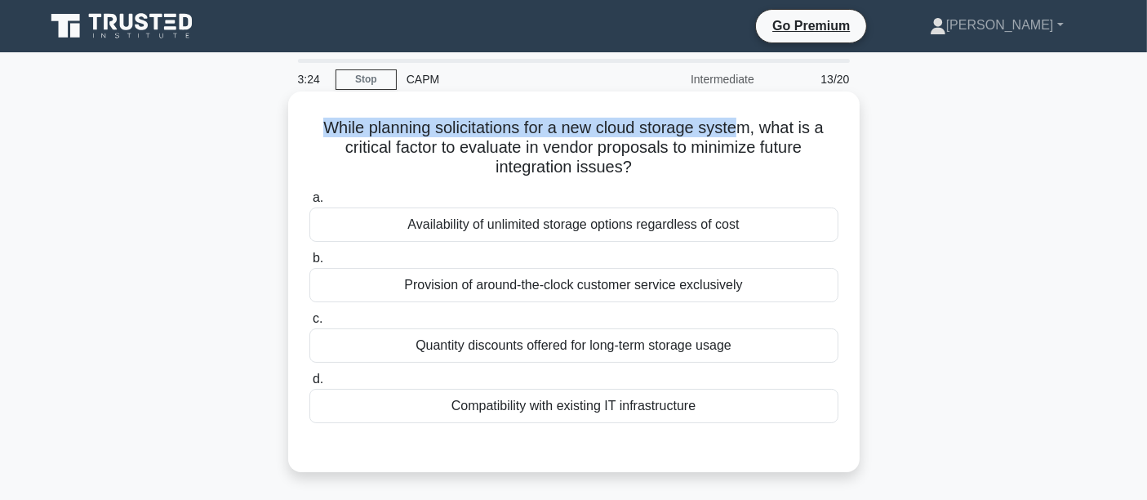
drag, startPoint x: 319, startPoint y: 131, endPoint x: 748, endPoint y: 131, distance: 429.6
click at [748, 131] on h5 "While planning solicitations for a new cloud storage system, what is a critical…" at bounding box center [574, 148] width 532 height 60
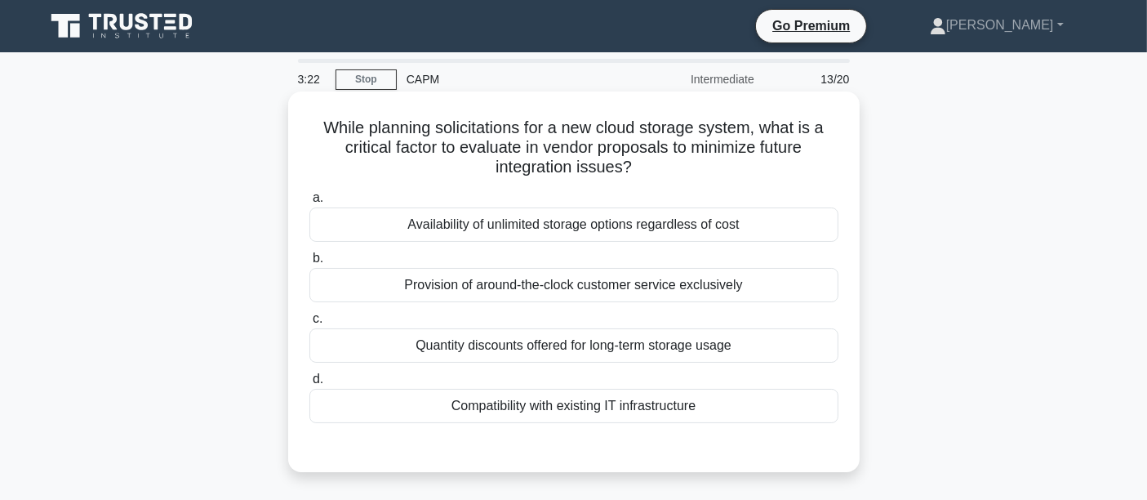
click at [411, 154] on h5 "While planning solicitations for a new cloud storage system, what is a critical…" at bounding box center [574, 148] width 532 height 60
drag, startPoint x: 430, startPoint y: 150, endPoint x: 460, endPoint y: 150, distance: 30.2
click at [460, 150] on h5 "While planning solicitations for a new cloud storage system, what is a critical…" at bounding box center [574, 148] width 532 height 60
click at [326, 149] on h5 "While planning solicitations for a new cloud storage system, what is a critical…" at bounding box center [574, 148] width 532 height 60
drag, startPoint x: 340, startPoint y: 149, endPoint x: 387, endPoint y: 149, distance: 47.4
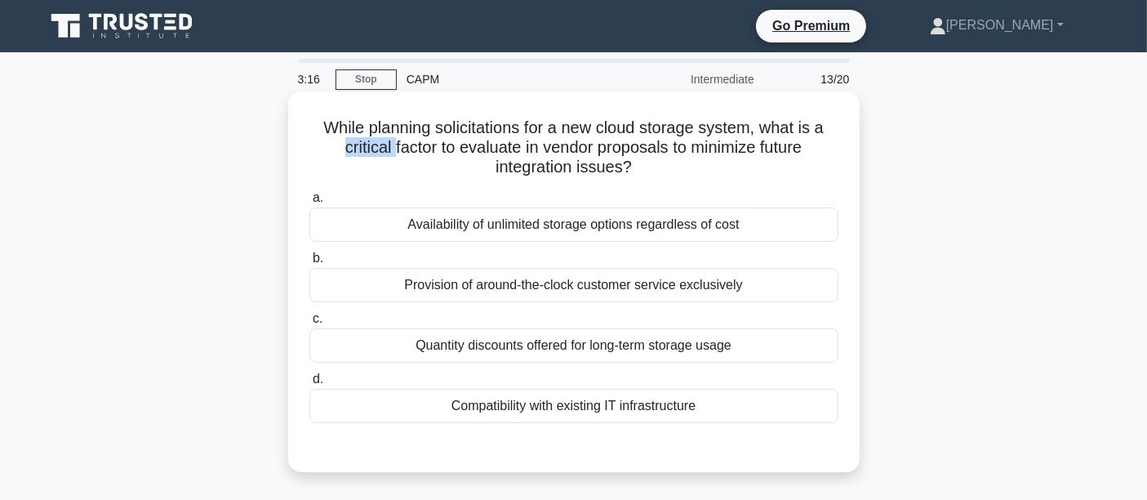
click at [387, 149] on h5 "While planning solicitations for a new cloud storage system, what is a critical…" at bounding box center [574, 148] width 532 height 60
click at [301, 136] on div "While planning solicitations for a new cloud storage system, what is a critical…" at bounding box center [574, 282] width 559 height 368
drag, startPoint x: 305, startPoint y: 132, endPoint x: 357, endPoint y: 136, distance: 51.6
click at [357, 136] on div "While planning solicitations for a new cloud storage system, what is a critical…" at bounding box center [574, 282] width 559 height 368
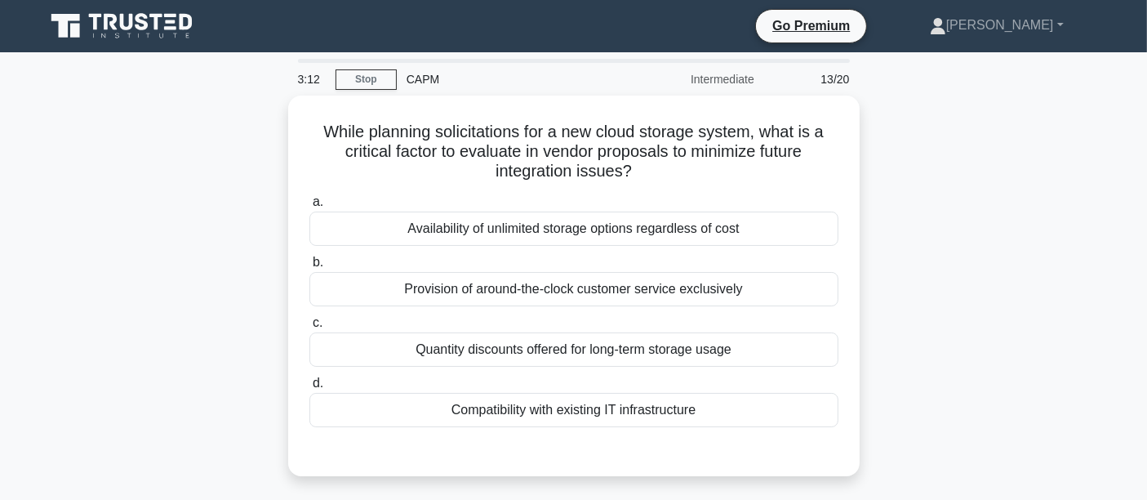
click at [267, 148] on div "While planning solicitations for a new cloud storage system, what is a critical…" at bounding box center [574, 296] width 1078 height 400
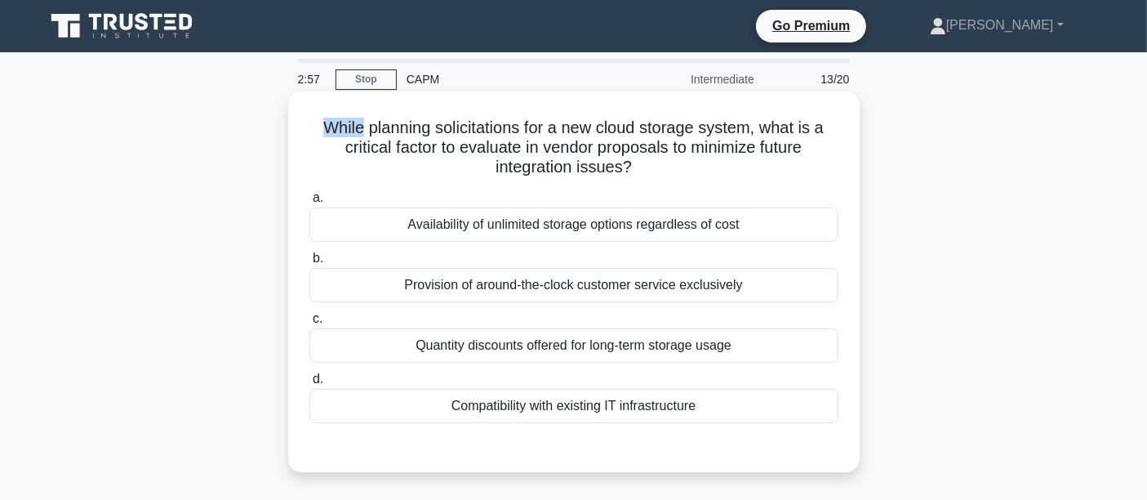
drag, startPoint x: 310, startPoint y: 125, endPoint x: 355, endPoint y: 131, distance: 46.1
click at [355, 131] on h5 "While planning solicitations for a new cloud storage system, what is a critical…" at bounding box center [574, 148] width 532 height 60
click at [457, 396] on div "Compatibility with existing IT infrastructure" at bounding box center [574, 406] width 529 height 34
click at [310, 385] on input "d. Compatibility with existing IT infrastructure" at bounding box center [310, 379] width 0 height 11
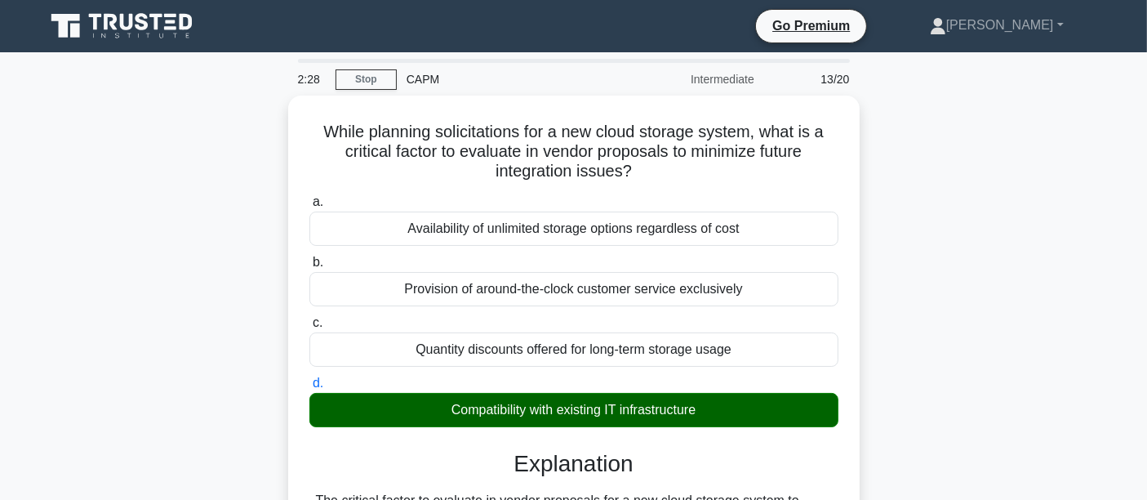
scroll to position [387, 0]
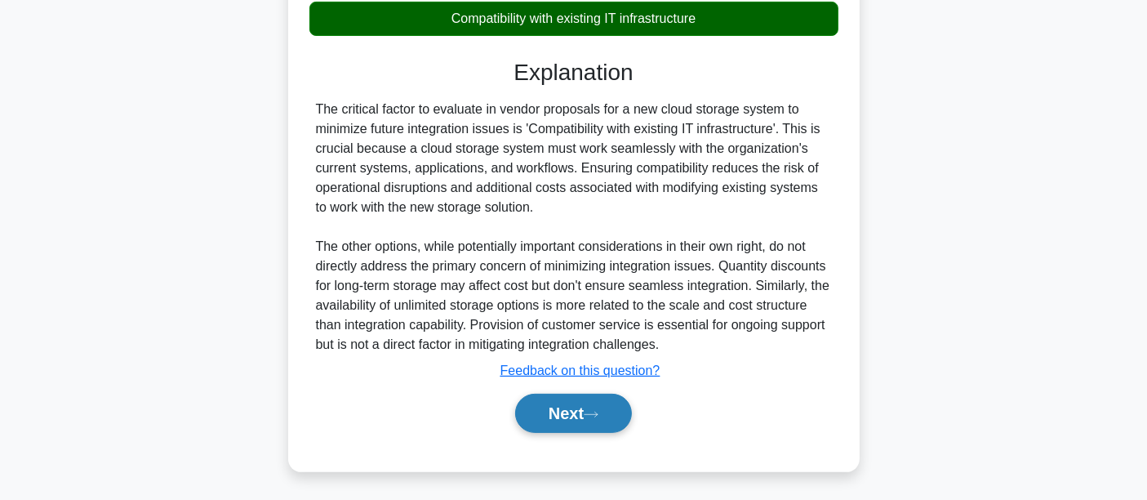
click at [604, 425] on button "Next" at bounding box center [573, 413] width 117 height 39
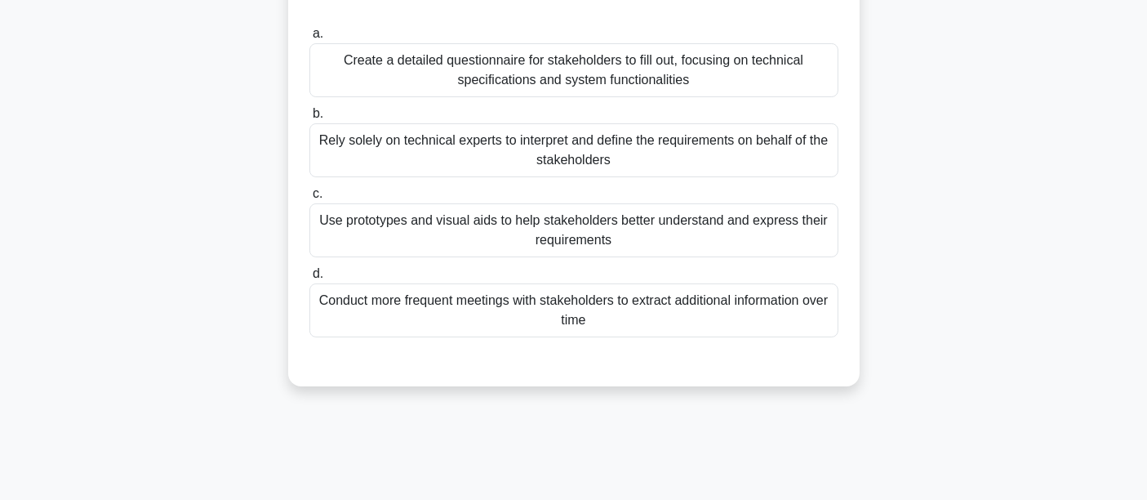
scroll to position [212, 0]
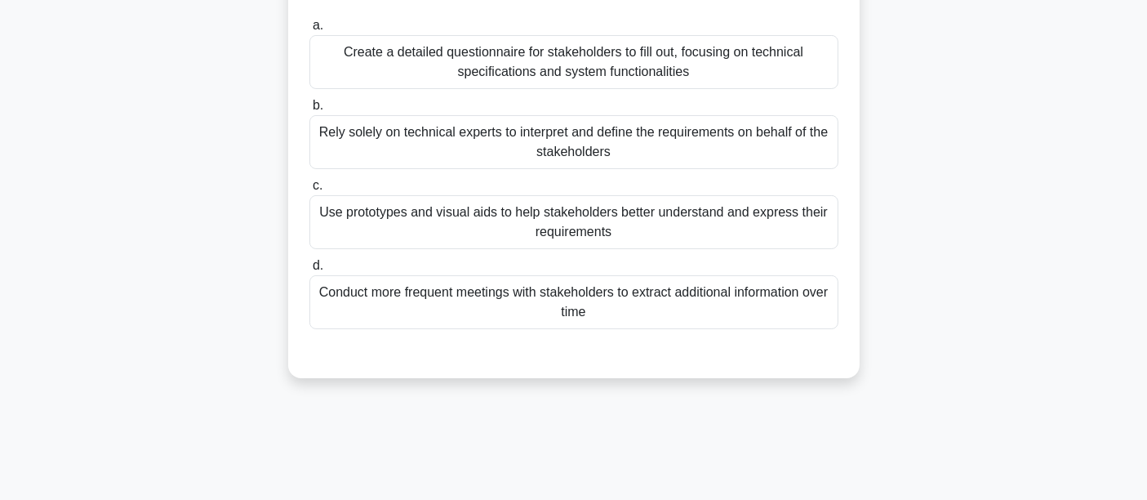
click at [397, 216] on div "Use prototypes and visual aids to help stakeholders better understand and expre…" at bounding box center [574, 222] width 529 height 54
click at [310, 191] on input "c. Use prototypes and visual aids to help stakeholders better understand and ex…" at bounding box center [310, 185] width 0 height 11
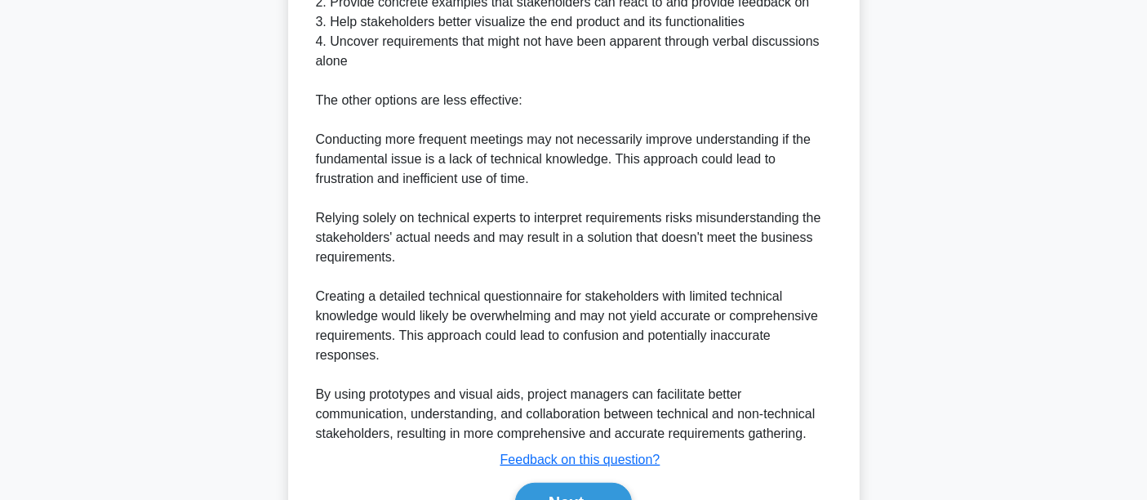
scroll to position [838, 0]
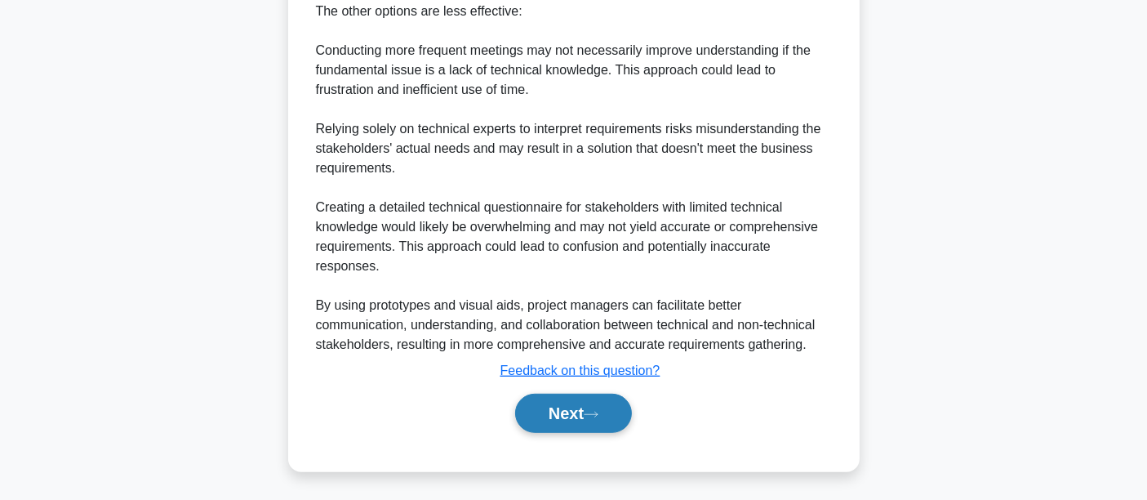
click at [534, 408] on button "Next" at bounding box center [573, 413] width 117 height 39
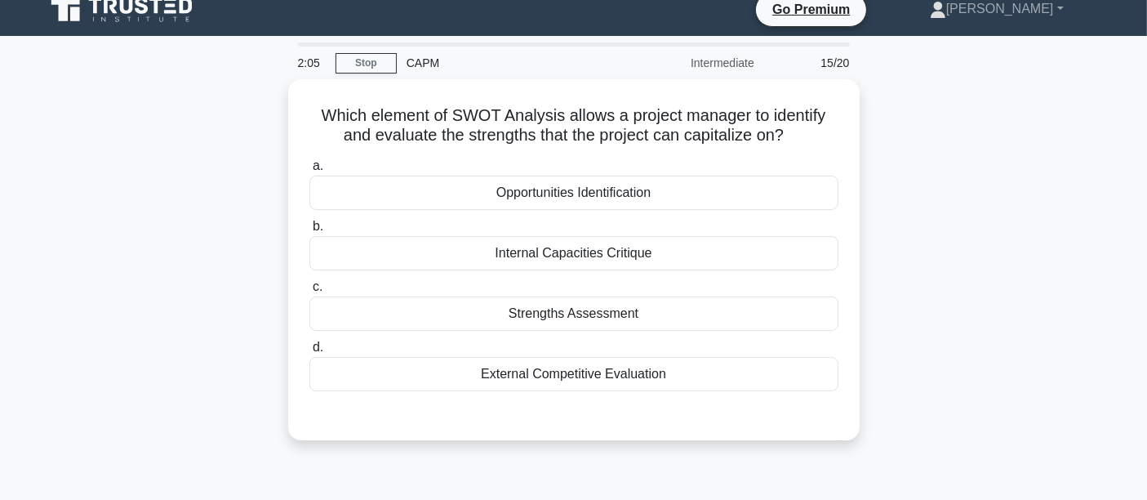
scroll to position [0, 0]
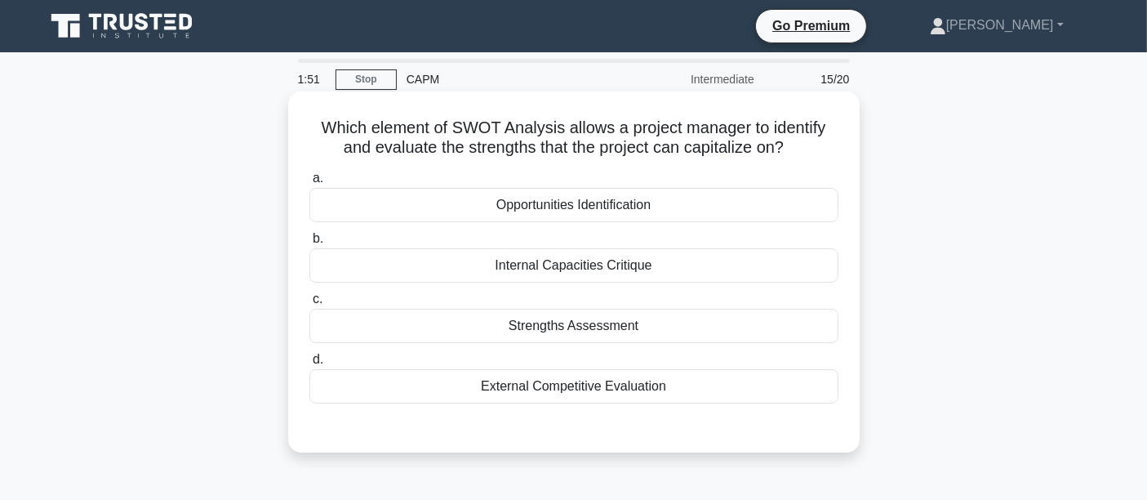
click at [564, 327] on div "Strengths Assessment" at bounding box center [574, 326] width 529 height 34
click at [310, 305] on input "c. Strengths Assessment" at bounding box center [310, 299] width 0 height 11
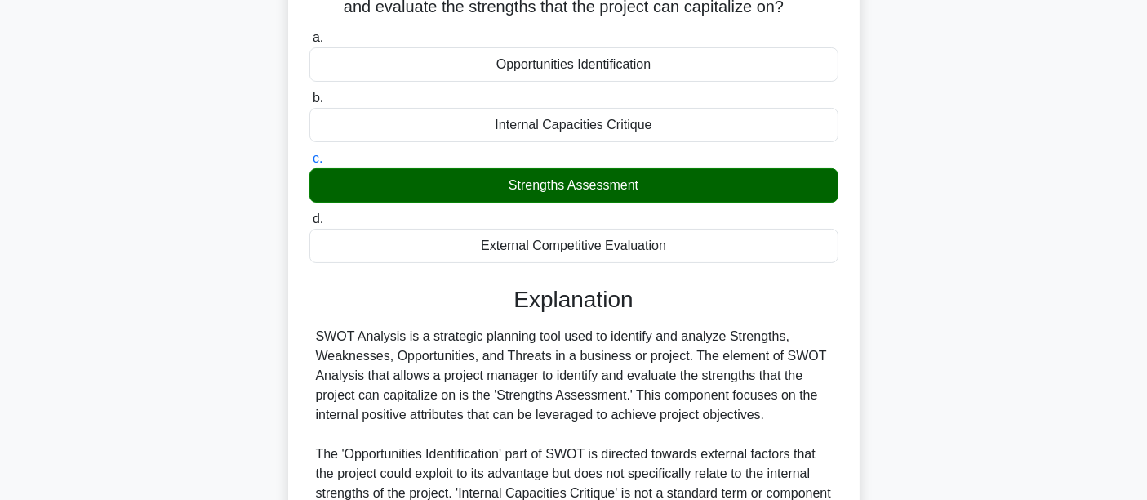
scroll to position [382, 0]
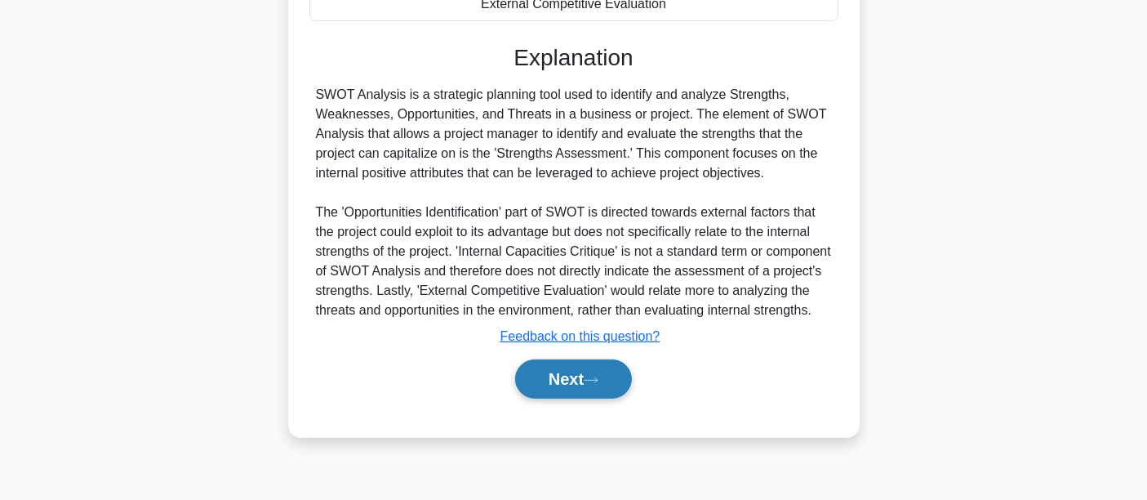
click at [540, 387] on button "Next" at bounding box center [573, 378] width 117 height 39
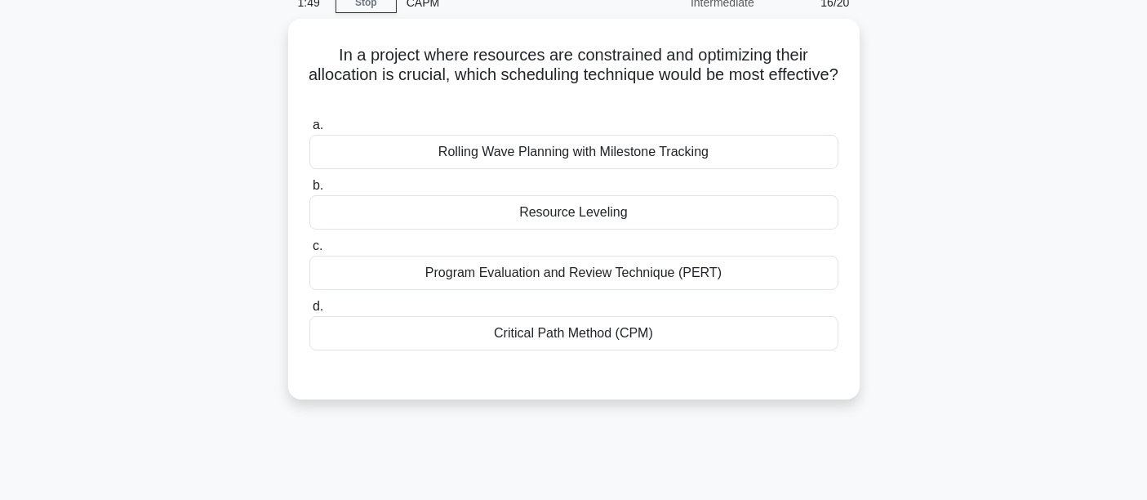
scroll to position [0, 0]
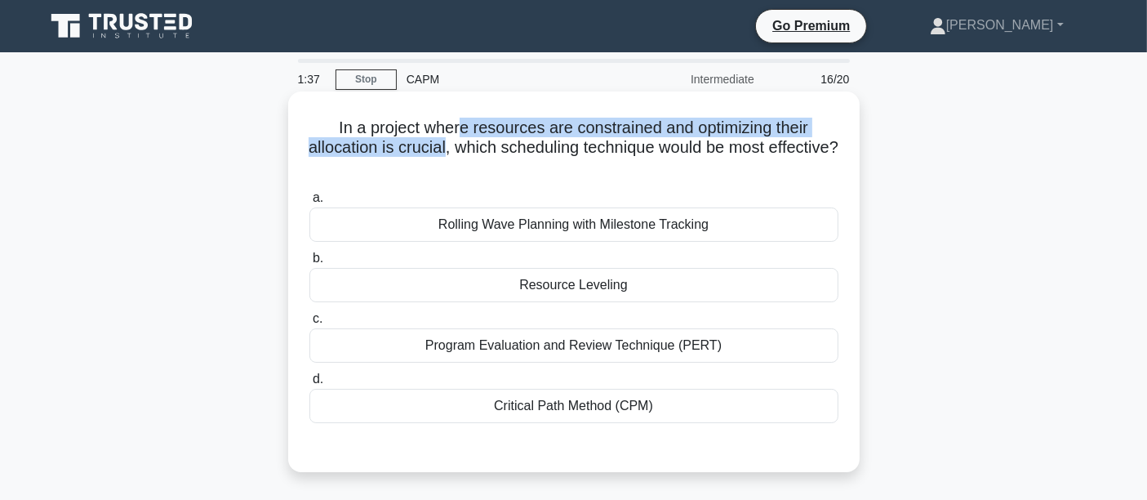
drag, startPoint x: 459, startPoint y: 128, endPoint x: 480, endPoint y: 148, distance: 28.9
click at [480, 148] on h5 "In a project where resources are constrained and optimizing their allocation is…" at bounding box center [574, 148] width 532 height 60
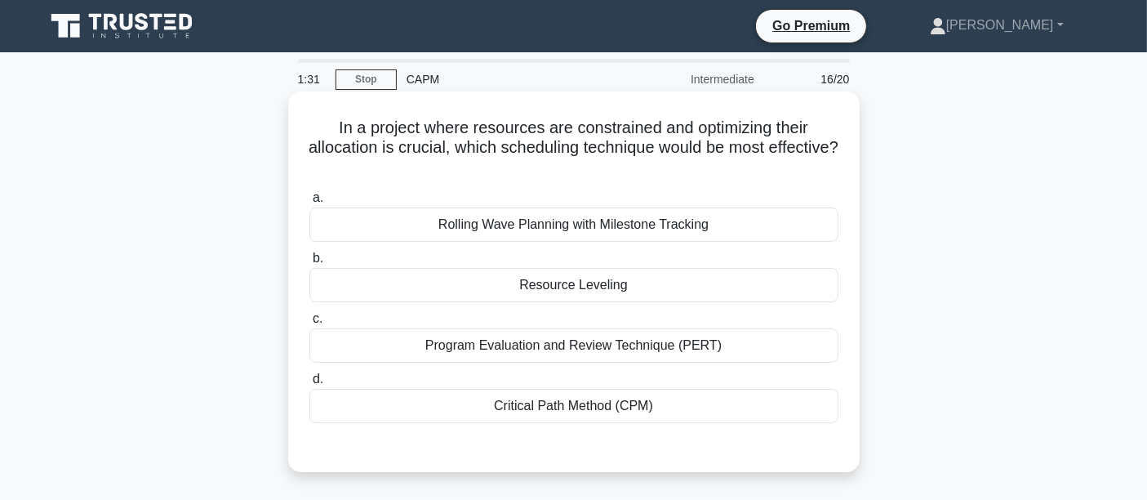
click at [456, 402] on div "Critical Path Method (CPM)" at bounding box center [574, 406] width 529 height 34
click at [310, 385] on input "d. Critical Path Method (CPM)" at bounding box center [310, 379] width 0 height 11
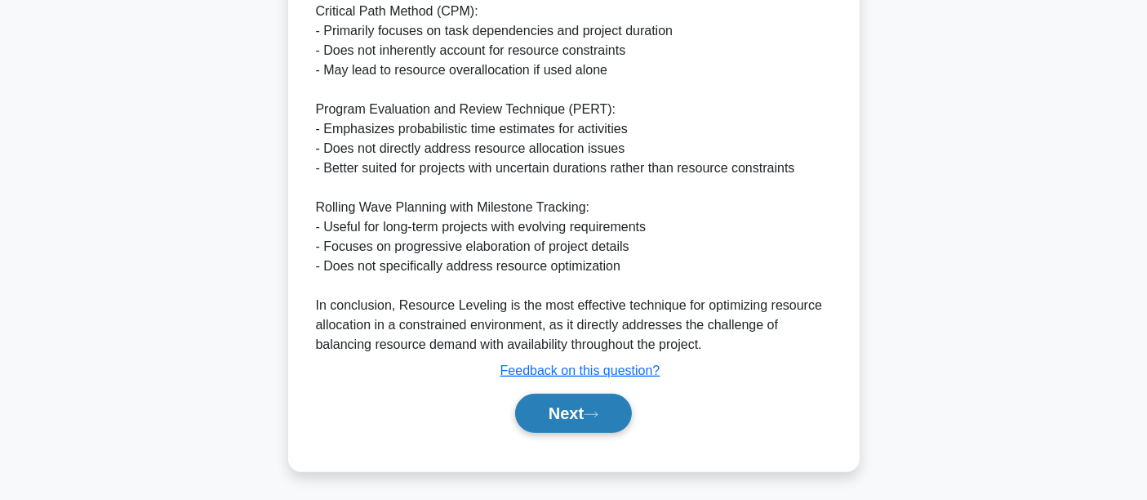
click at [572, 420] on button "Next" at bounding box center [573, 413] width 117 height 39
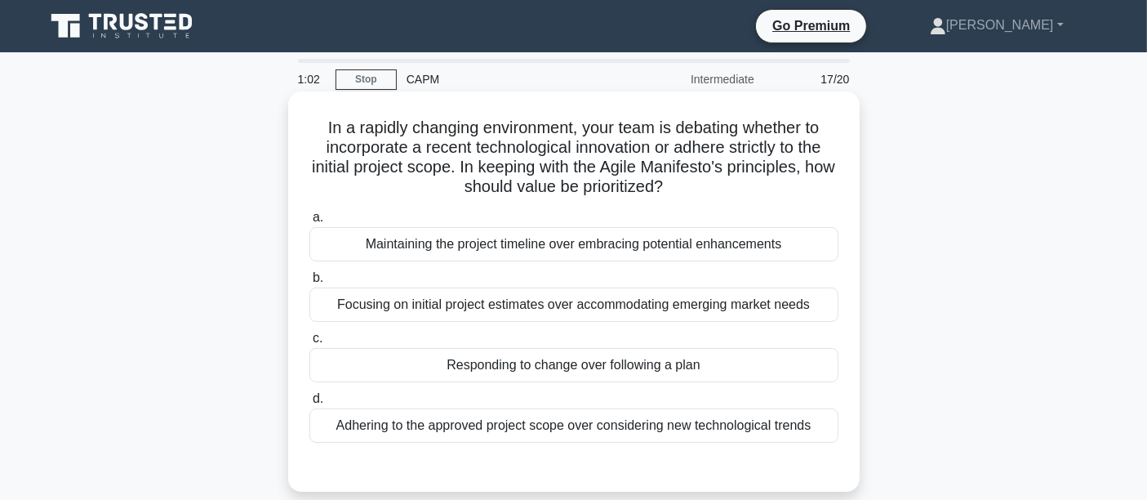
click at [387, 420] on div "Adhering to the approved project scope over considering new technological trends" at bounding box center [574, 425] width 529 height 34
click at [310, 404] on input "d. Adhering to the approved project scope over considering new technological tr…" at bounding box center [310, 399] width 0 height 11
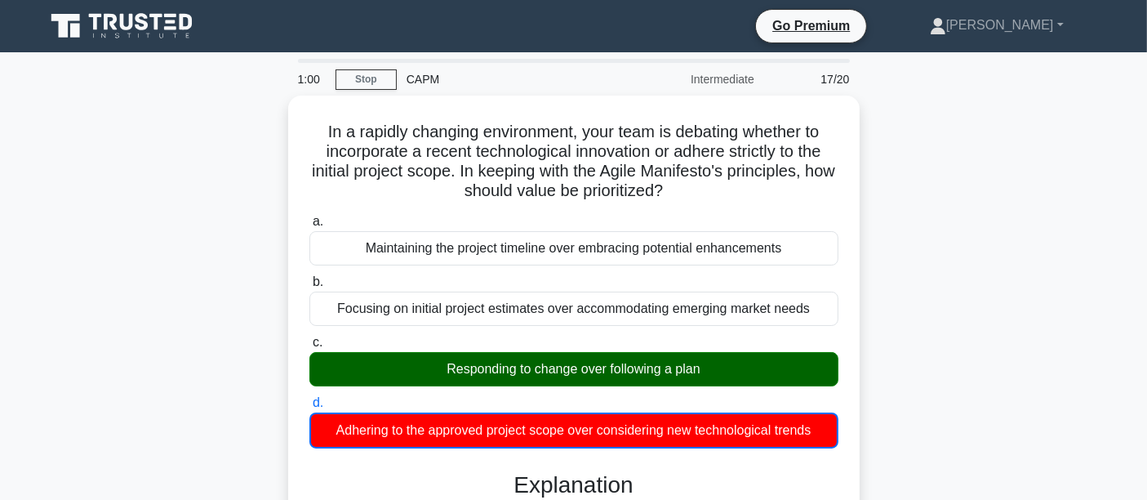
scroll to position [408, 0]
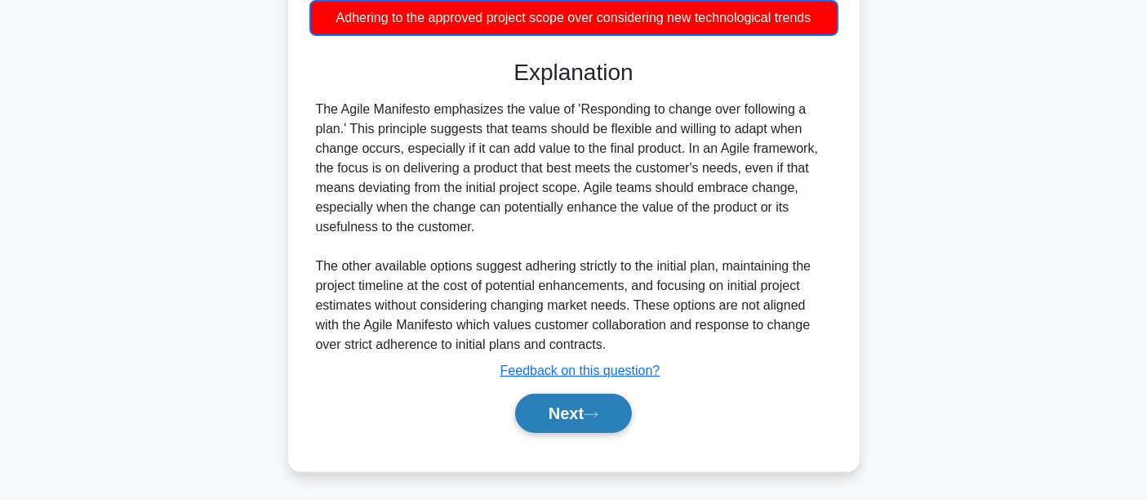
click at [596, 421] on button "Next" at bounding box center [573, 413] width 117 height 39
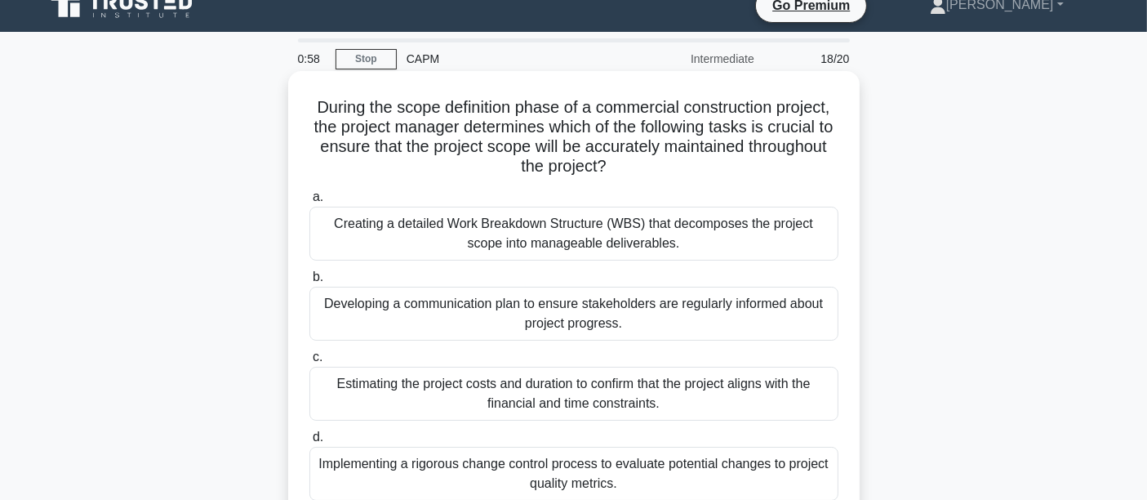
scroll to position [0, 0]
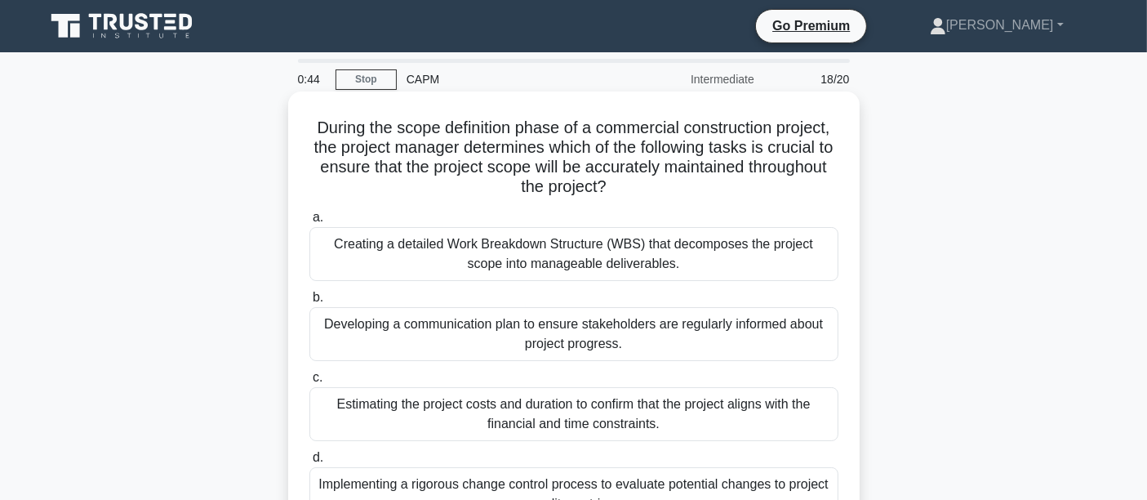
click at [414, 251] on div "Creating a detailed Work Breakdown Structure (WBS) that decomposes the project …" at bounding box center [574, 254] width 529 height 54
click at [310, 223] on input "a. Creating a detailed Work Breakdown Structure (WBS) that decomposes the proje…" at bounding box center [310, 217] width 0 height 11
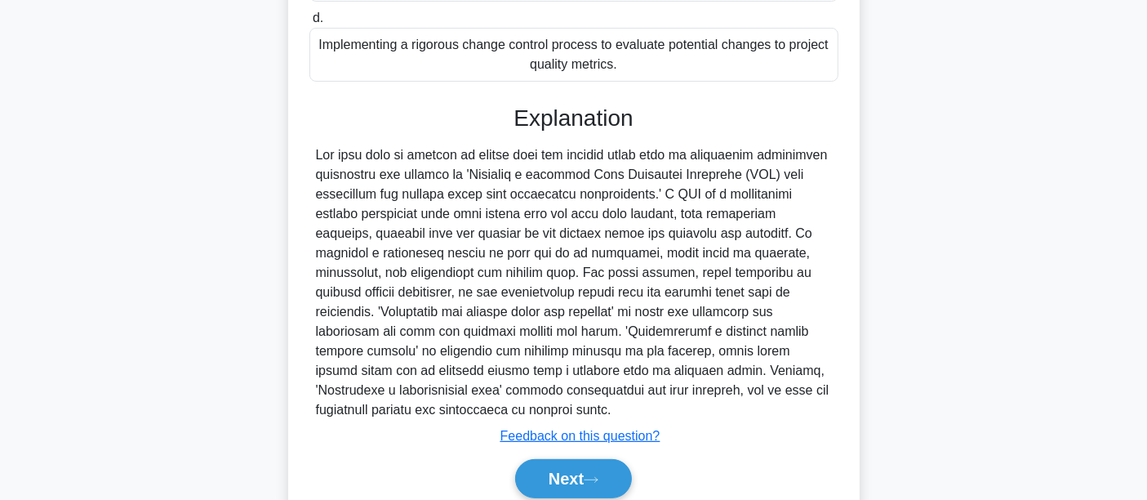
scroll to position [505, 0]
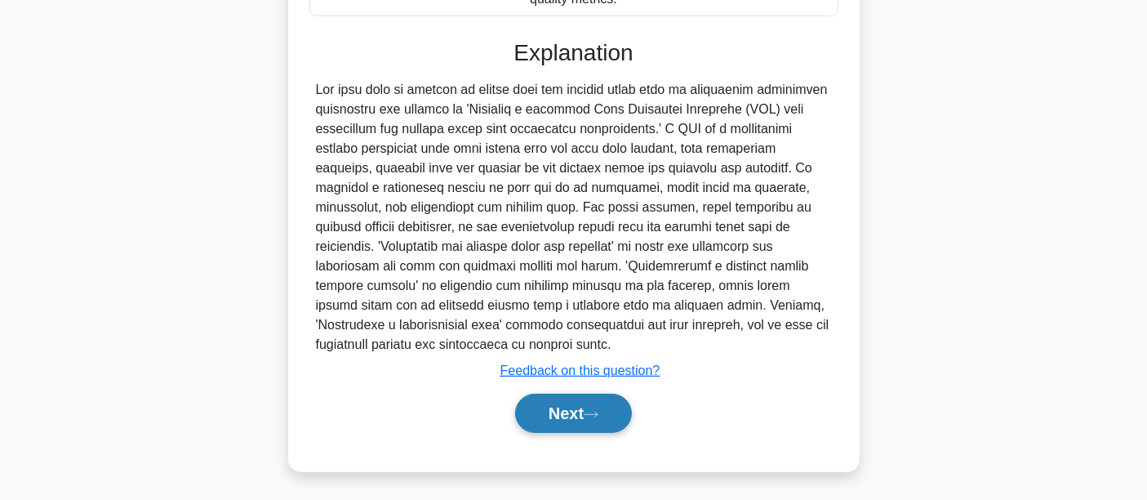
click at [532, 394] on button "Next" at bounding box center [573, 413] width 117 height 39
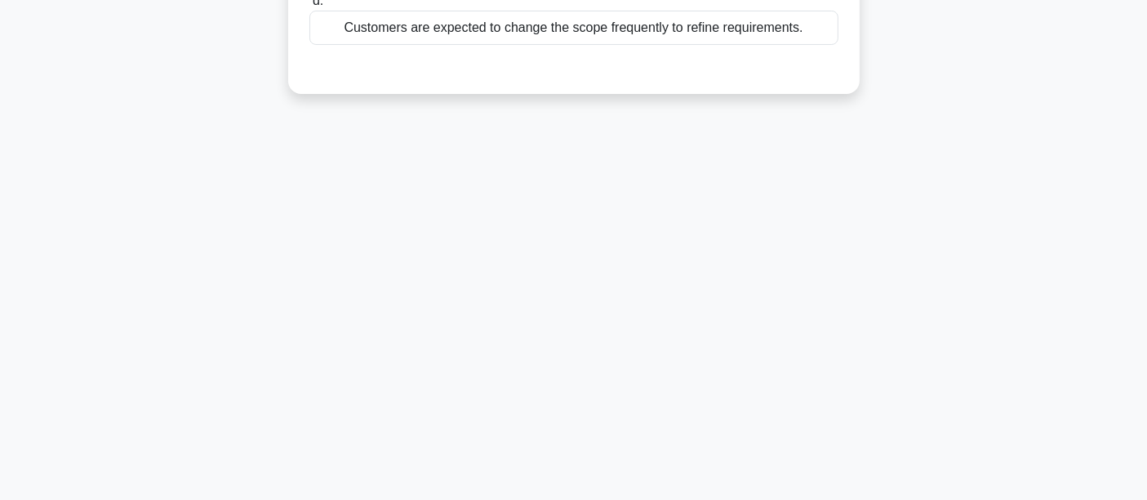
scroll to position [0, 0]
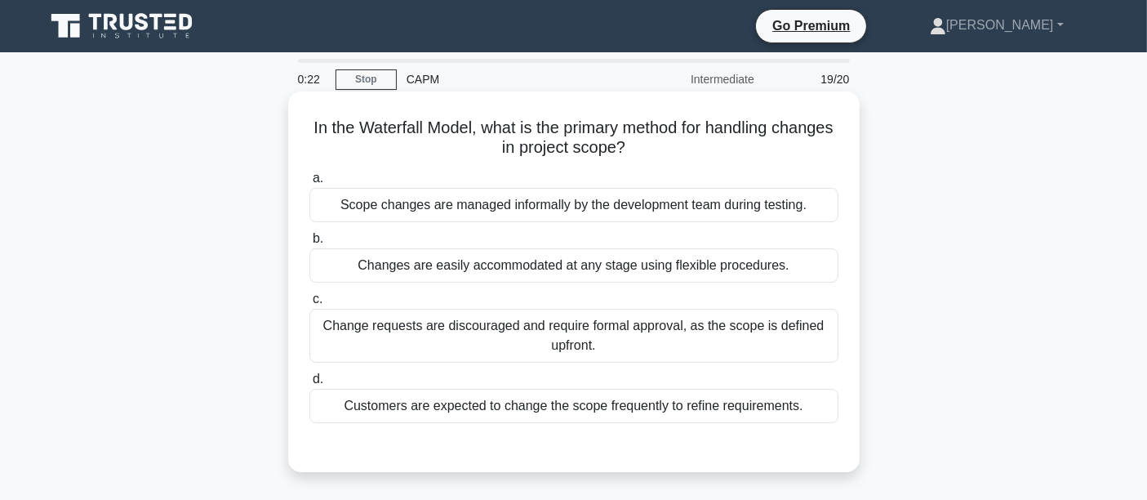
click at [434, 332] on div "Change requests are discouraged and require formal approval, as the scope is de…" at bounding box center [574, 336] width 529 height 54
click at [310, 305] on input "c. Change requests are discouraged and require formal approval, as the scope is…" at bounding box center [310, 299] width 0 height 11
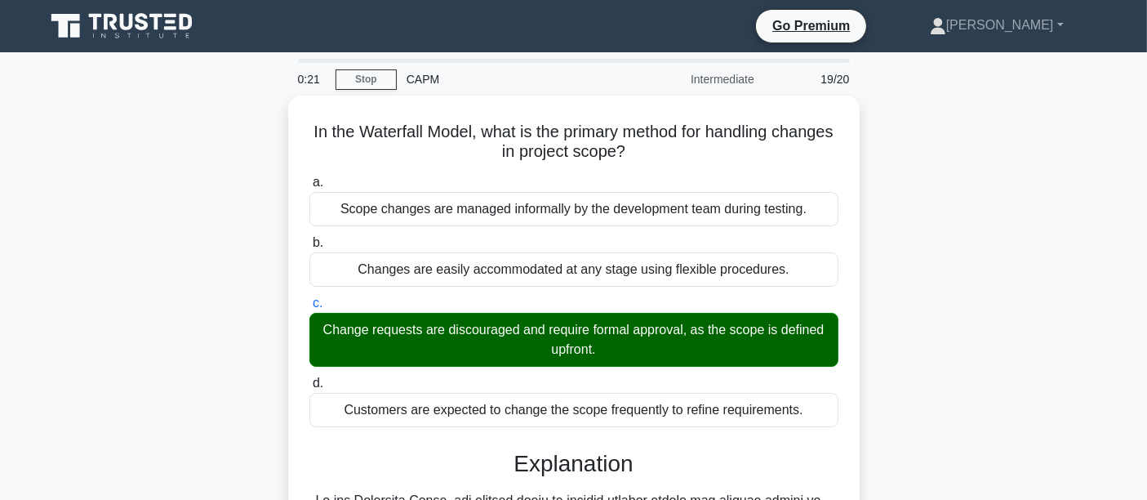
scroll to position [407, 0]
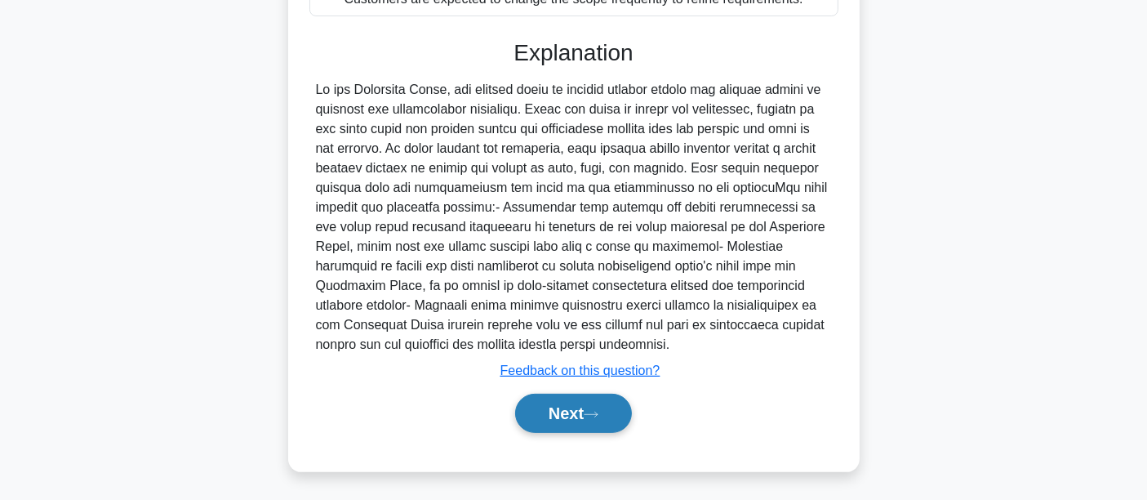
click at [555, 405] on button "Next" at bounding box center [573, 413] width 117 height 39
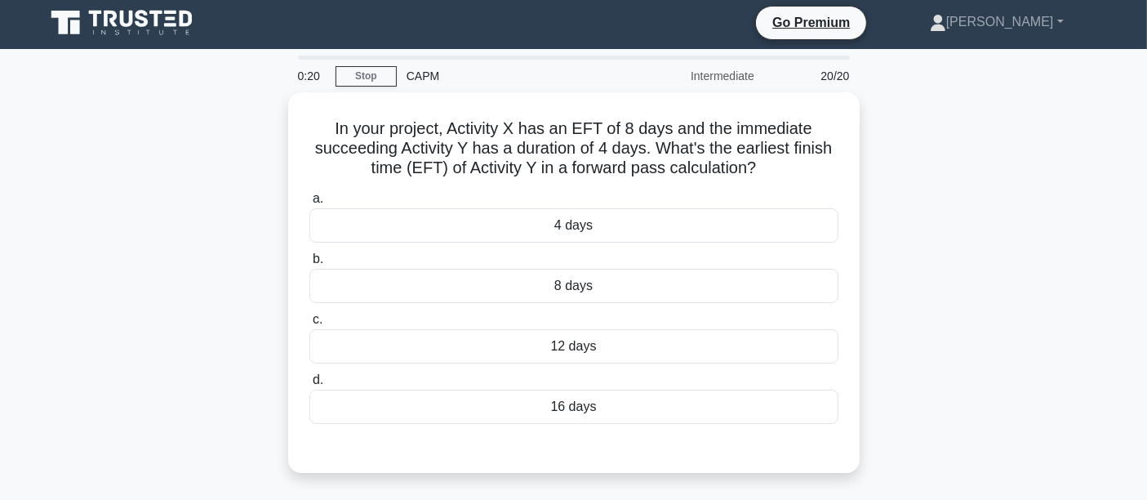
scroll to position [0, 0]
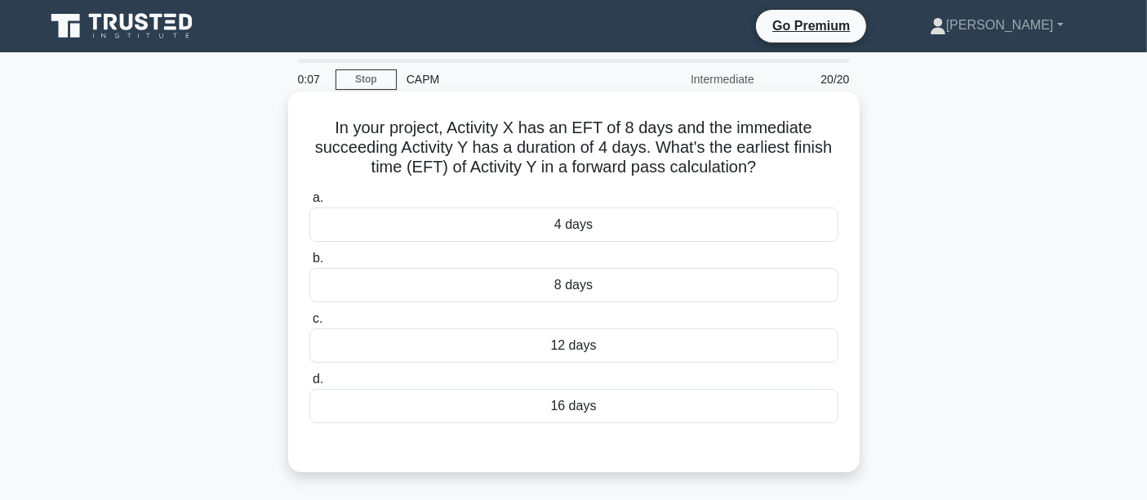
click at [564, 219] on div "4 days" at bounding box center [574, 224] width 529 height 34
click at [310, 203] on input "a. 4 days" at bounding box center [310, 198] width 0 height 11
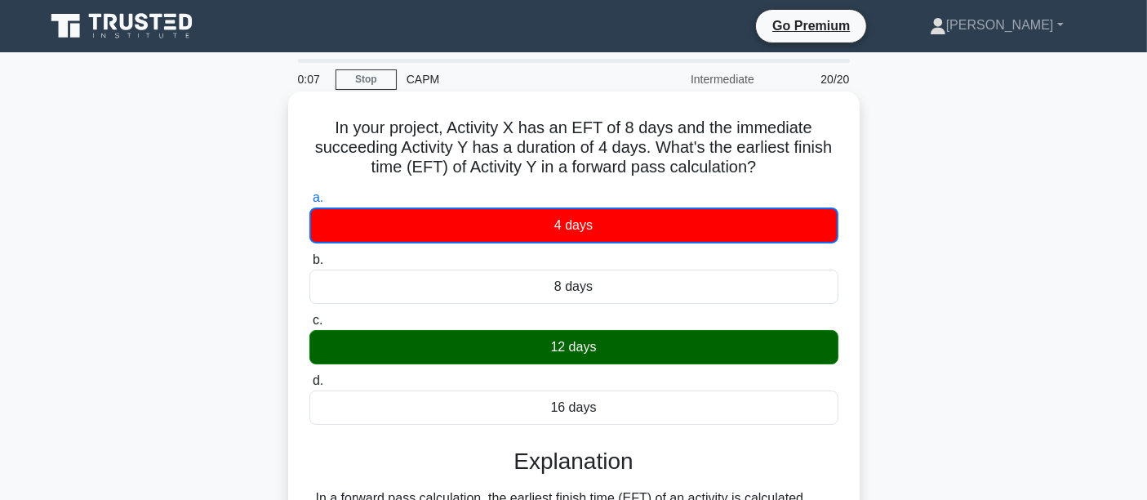
scroll to position [382, 0]
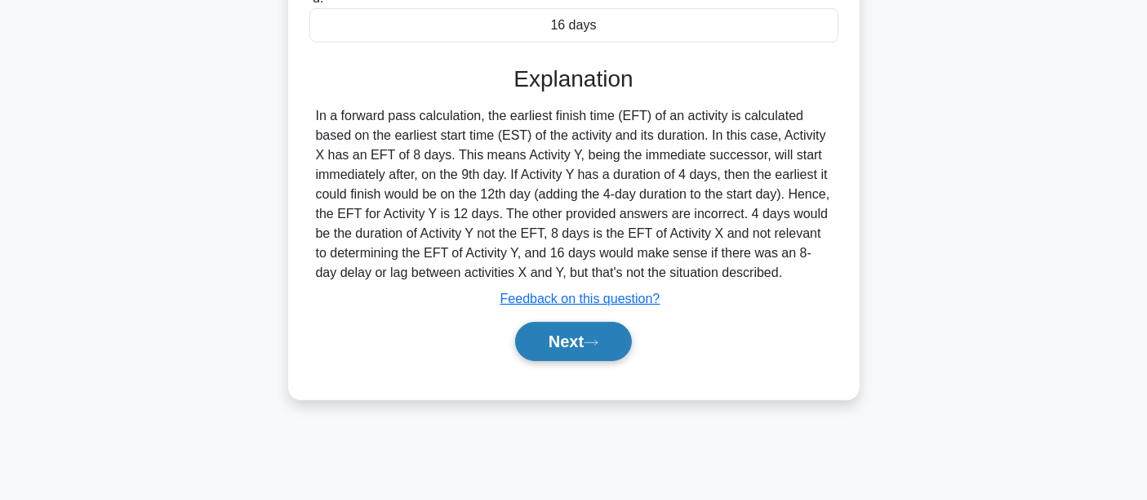
click at [553, 336] on button "Next" at bounding box center [573, 341] width 117 height 39
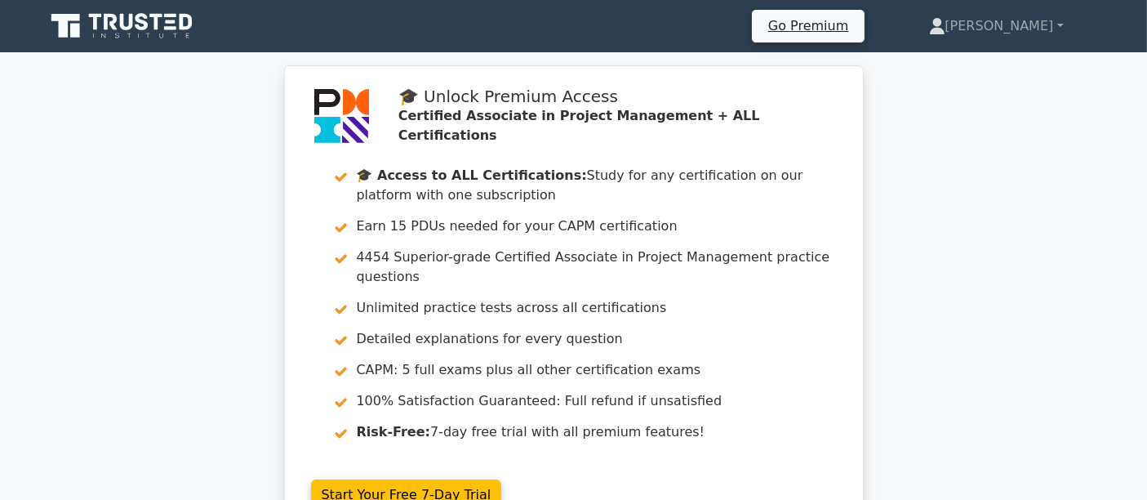
click at [171, 26] on icon at bounding box center [171, 27] width 12 height 3
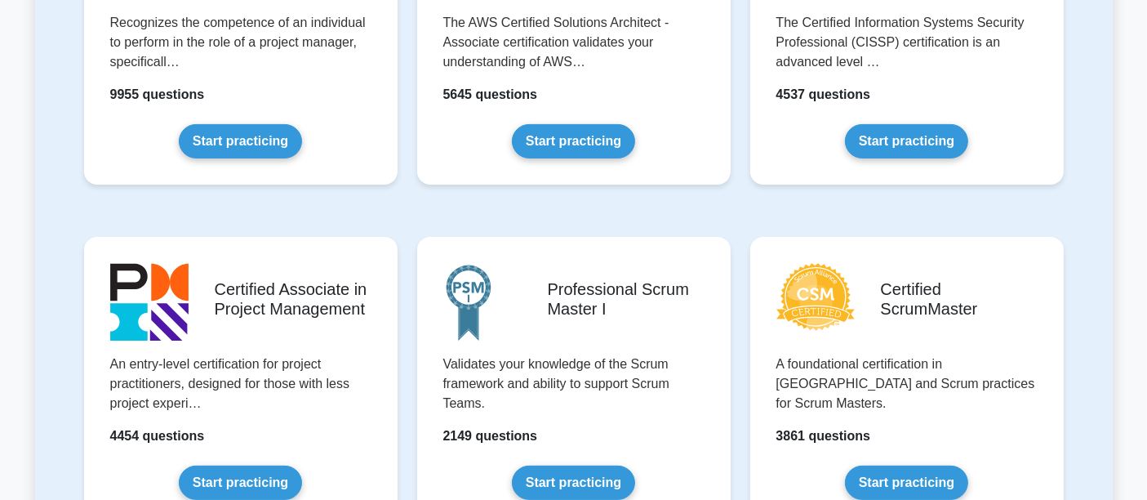
scroll to position [423, 0]
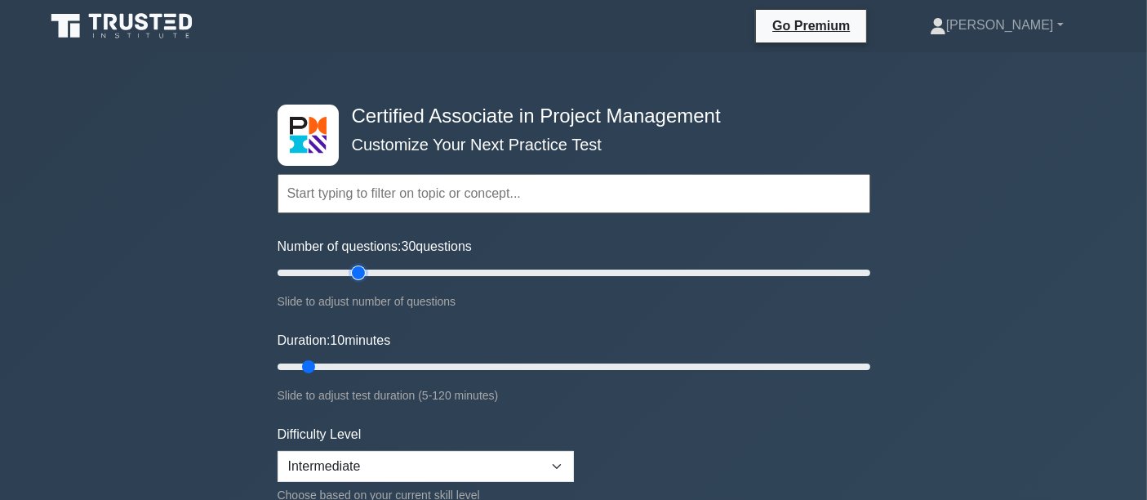
drag, startPoint x: 303, startPoint y: 272, endPoint x: 356, endPoint y: 272, distance: 53.1
type input "30"
click at [356, 272] on input "Number of questions: 30 questions" at bounding box center [574, 273] width 593 height 20
drag, startPoint x: 309, startPoint y: 362, endPoint x: 372, endPoint y: 360, distance: 62.9
click at [372, 360] on input "Duration: 20 minutes" at bounding box center [574, 367] width 593 height 20
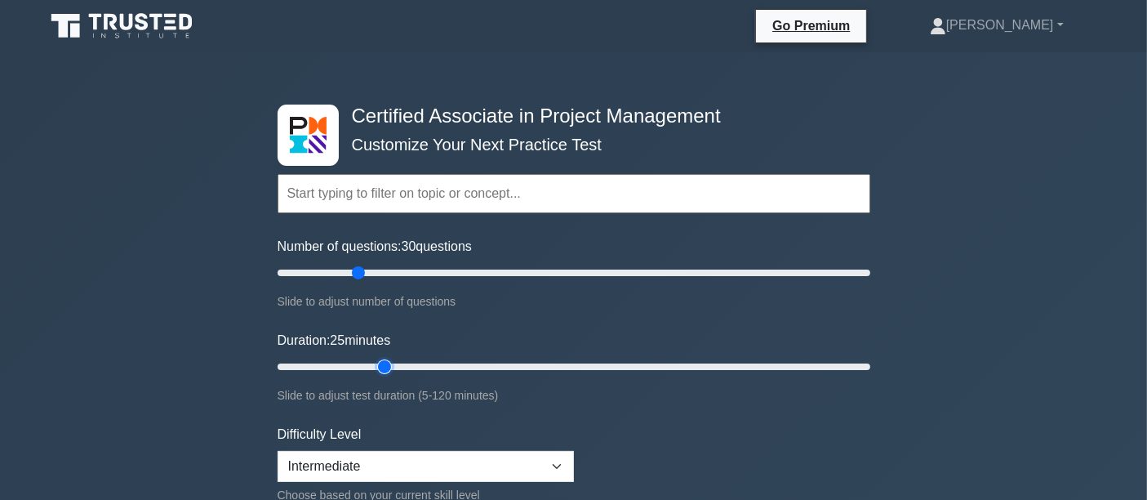
drag, startPoint x: 359, startPoint y: 365, endPoint x: 376, endPoint y: 365, distance: 17.2
type input "25"
click at [376, 365] on input "Duration: 25 minutes" at bounding box center [574, 367] width 593 height 20
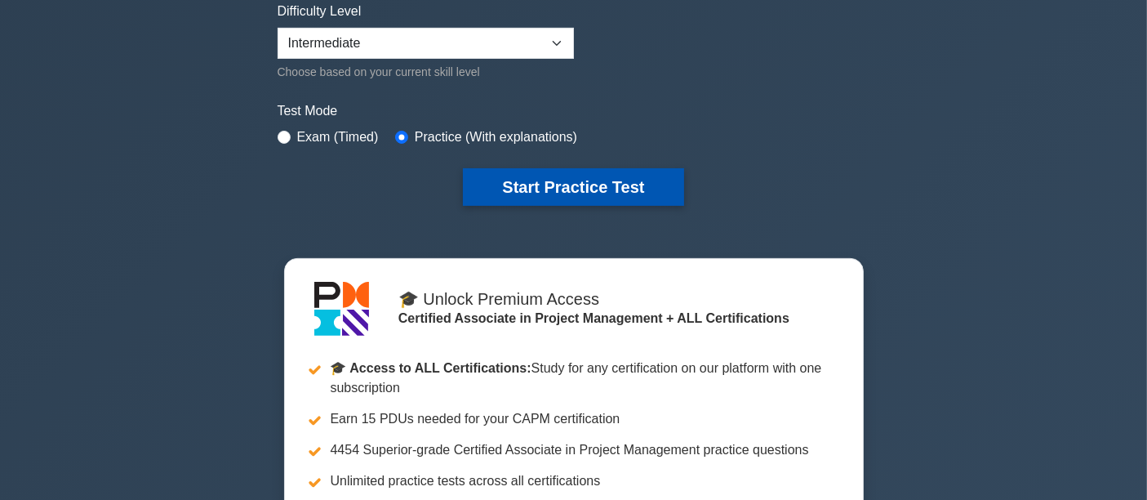
click at [491, 189] on button "Start Practice Test" at bounding box center [573, 187] width 221 height 38
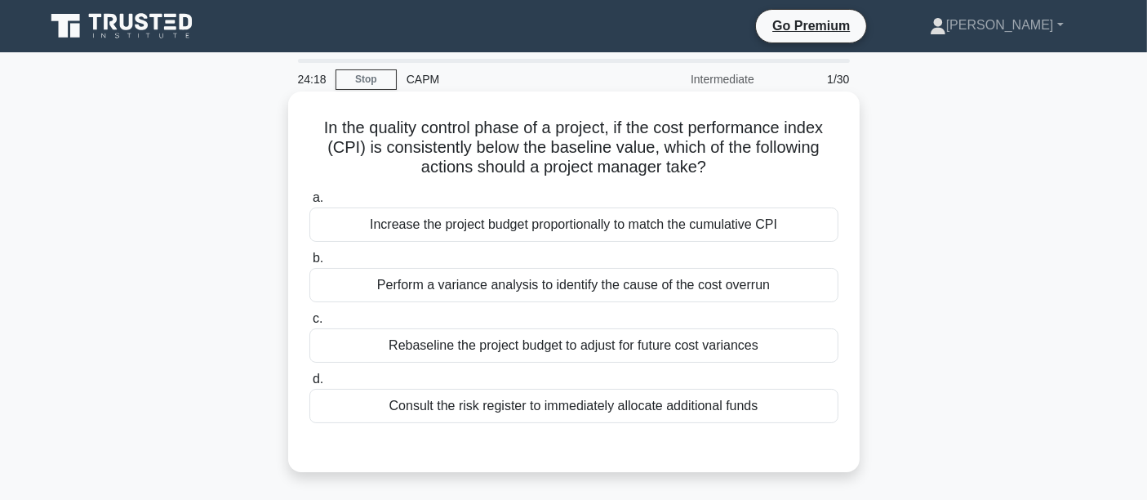
click at [501, 229] on div "Increase the project budget proportionally to match the cumulative CPI" at bounding box center [574, 224] width 529 height 34
click at [310, 203] on input "a. Increase the project budget proportionally to match the cumulative CPI" at bounding box center [310, 198] width 0 height 11
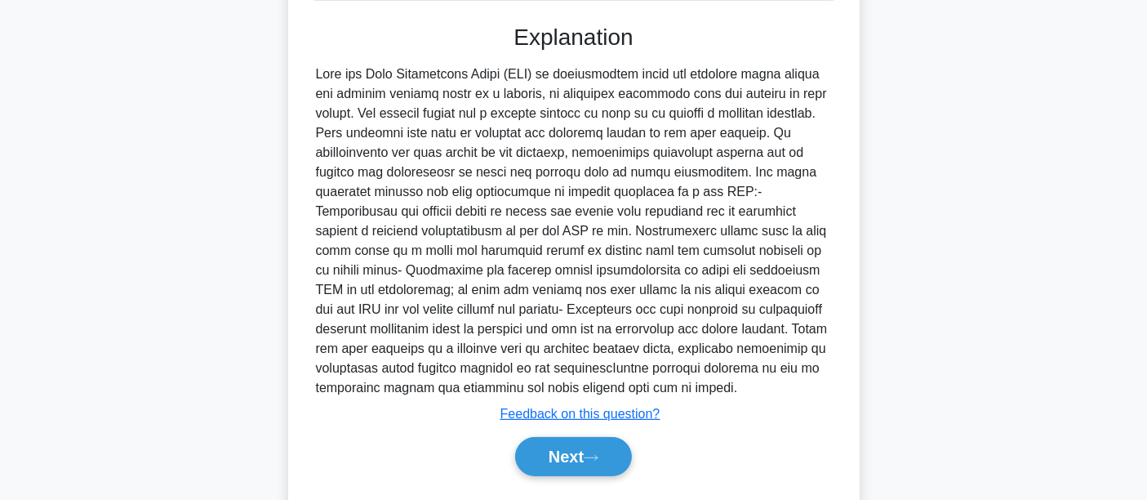
scroll to position [467, 0]
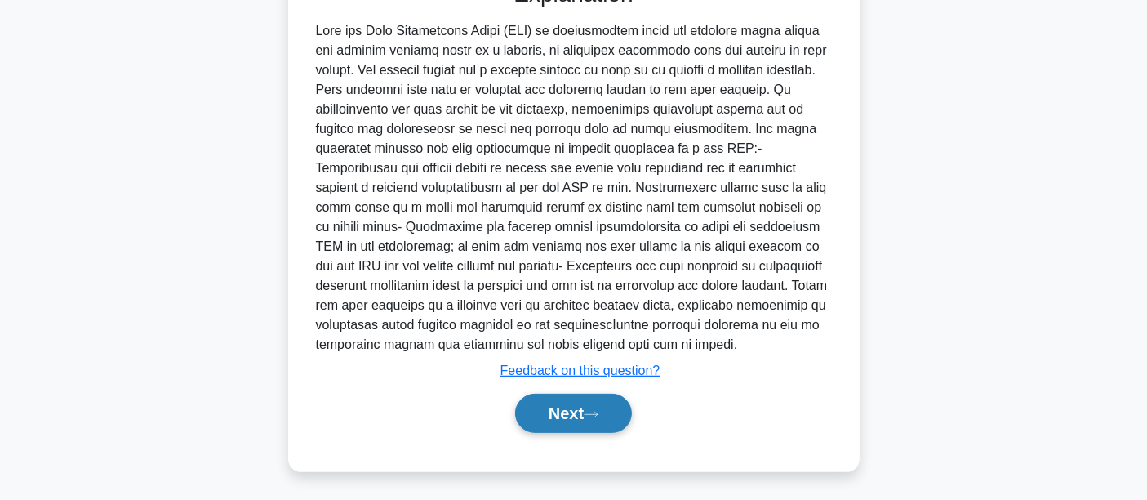
click at [535, 418] on button "Next" at bounding box center [573, 413] width 117 height 39
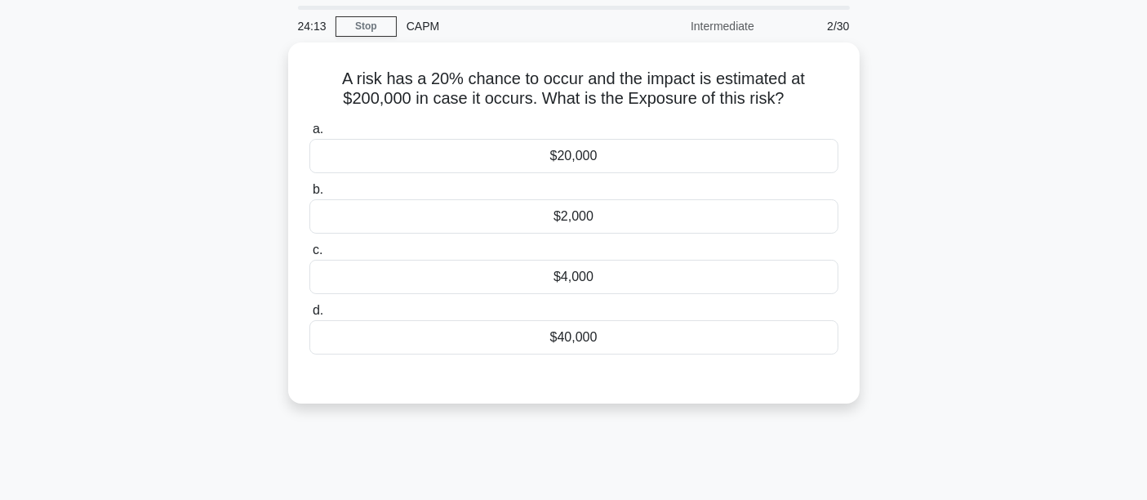
scroll to position [0, 0]
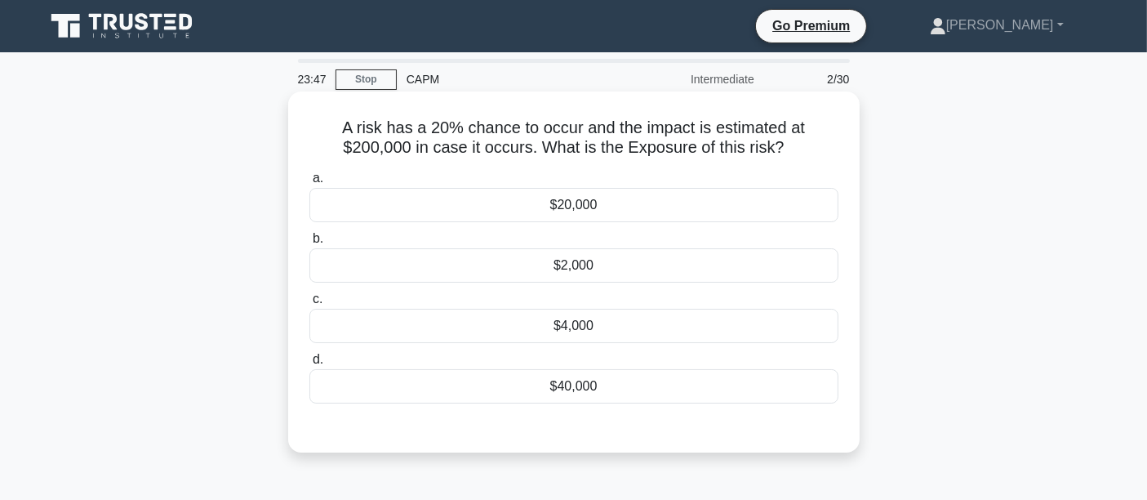
click at [653, 385] on div "$40,000" at bounding box center [574, 386] width 529 height 34
click at [310, 365] on input "d. $40,000" at bounding box center [310, 359] width 0 height 11
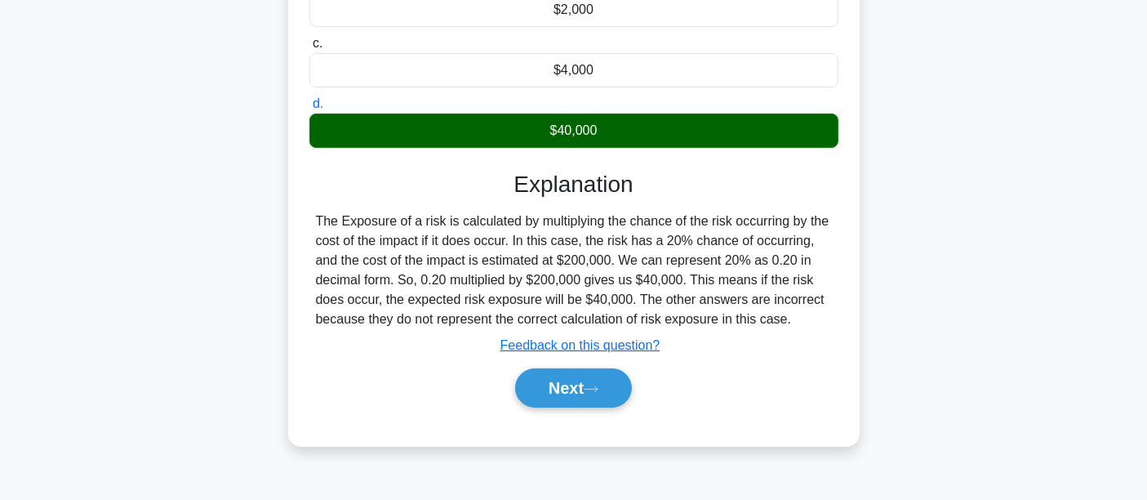
scroll to position [382, 0]
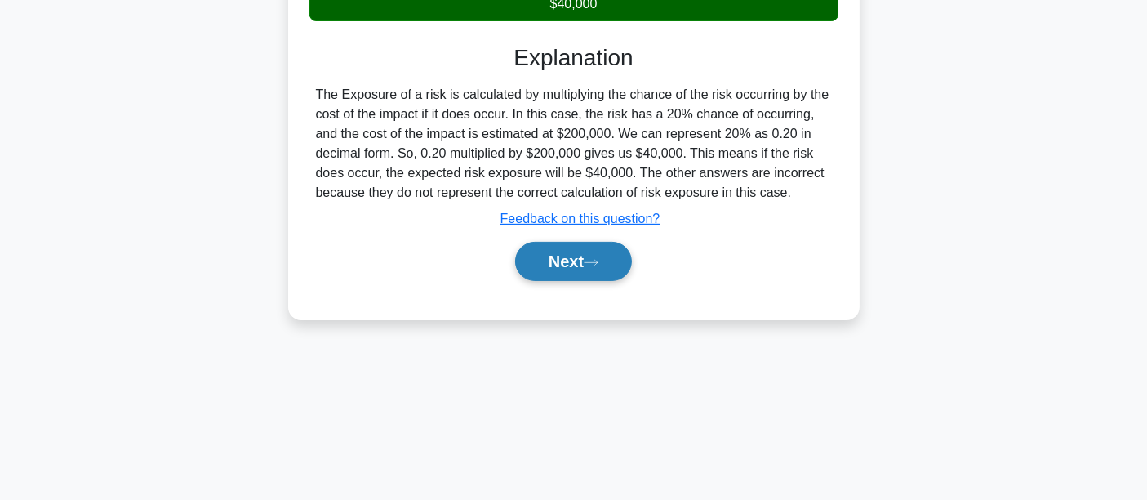
click at [592, 258] on icon at bounding box center [591, 262] width 15 height 9
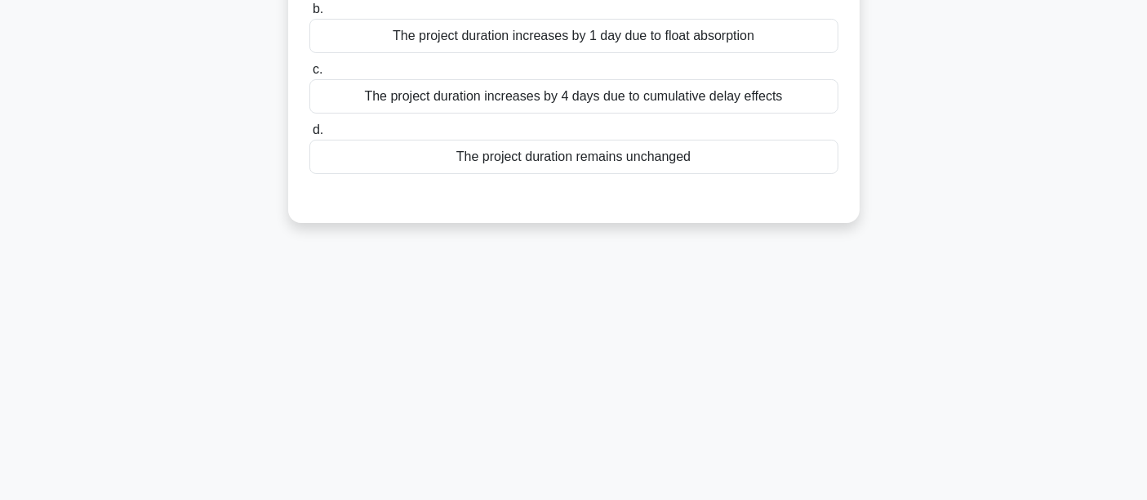
scroll to position [0, 0]
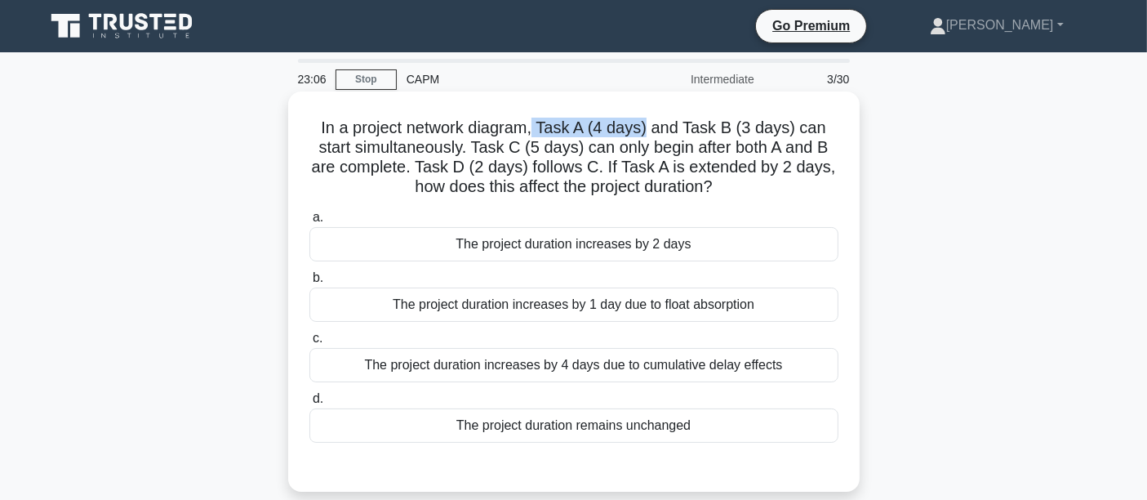
drag, startPoint x: 539, startPoint y: 136, endPoint x: 653, endPoint y: 136, distance: 113.5
click at [653, 136] on h5 "In a project network diagram, Task A (4 days) and Task B (3 days) can start sim…" at bounding box center [574, 158] width 532 height 80
drag, startPoint x: 737, startPoint y: 128, endPoint x: 809, endPoint y: 131, distance: 71.1
click at [809, 131] on h5 "In a project network diagram, Task A (4 days) and Task B (3 days) can start sim…" at bounding box center [574, 158] width 532 height 80
click at [503, 241] on div "The project duration increases by 2 days" at bounding box center [574, 244] width 529 height 34
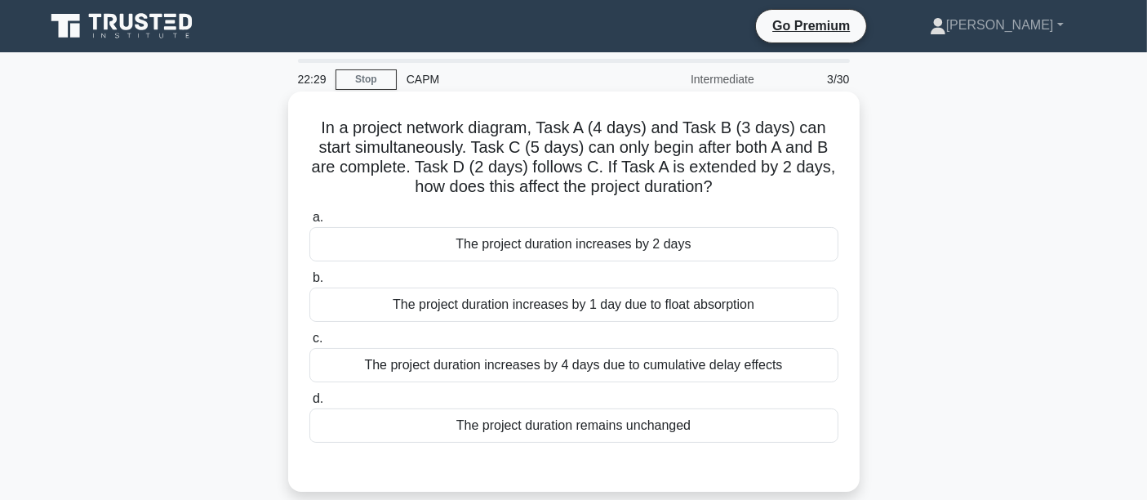
click at [310, 223] on input "a. The project duration increases by 2 days" at bounding box center [310, 217] width 0 height 11
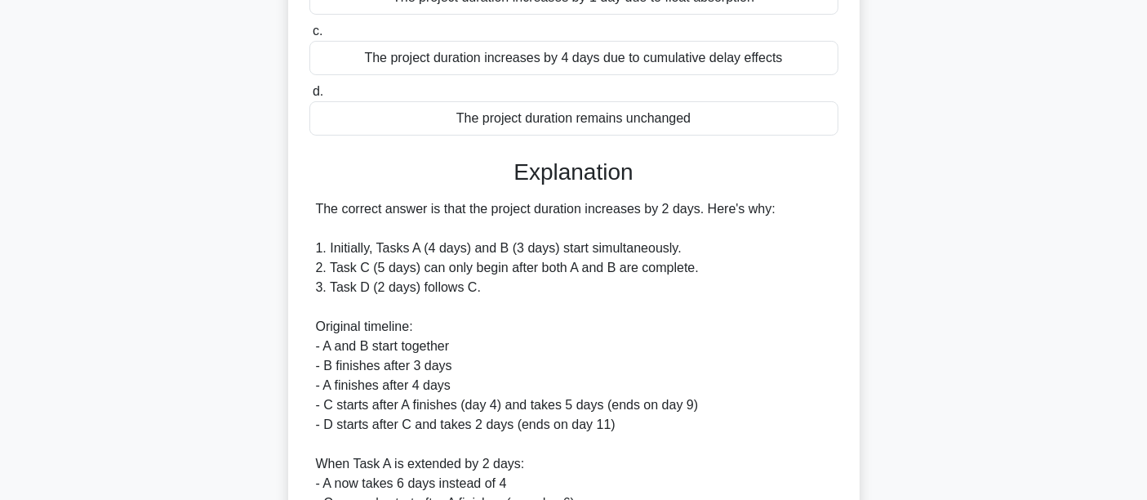
scroll to position [635, 0]
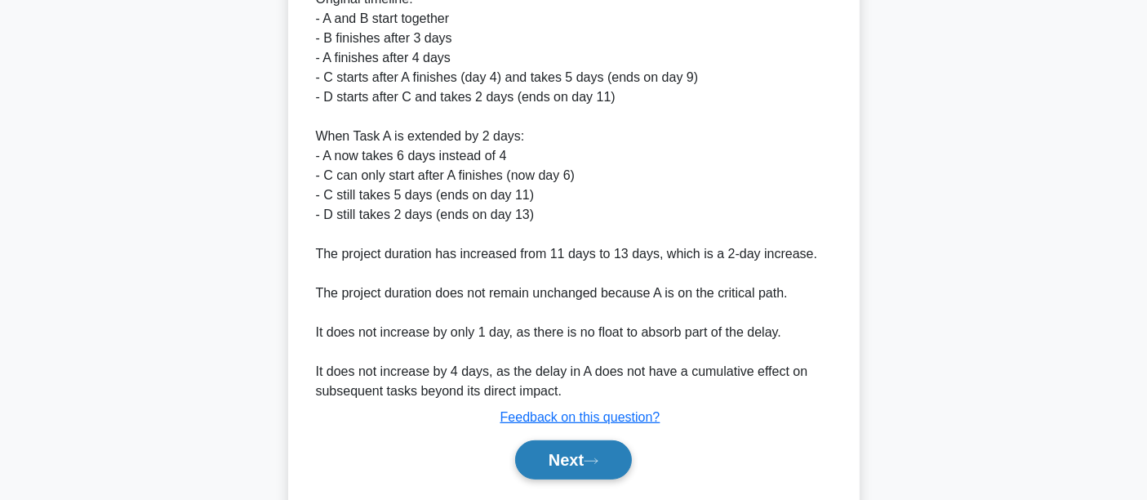
click at [583, 449] on button "Next" at bounding box center [573, 459] width 117 height 39
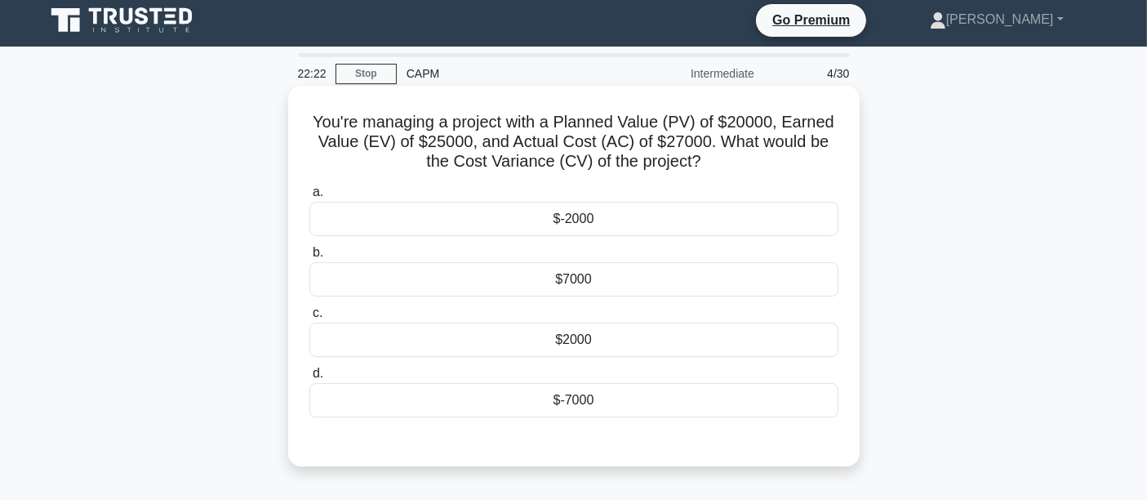
scroll to position [0, 0]
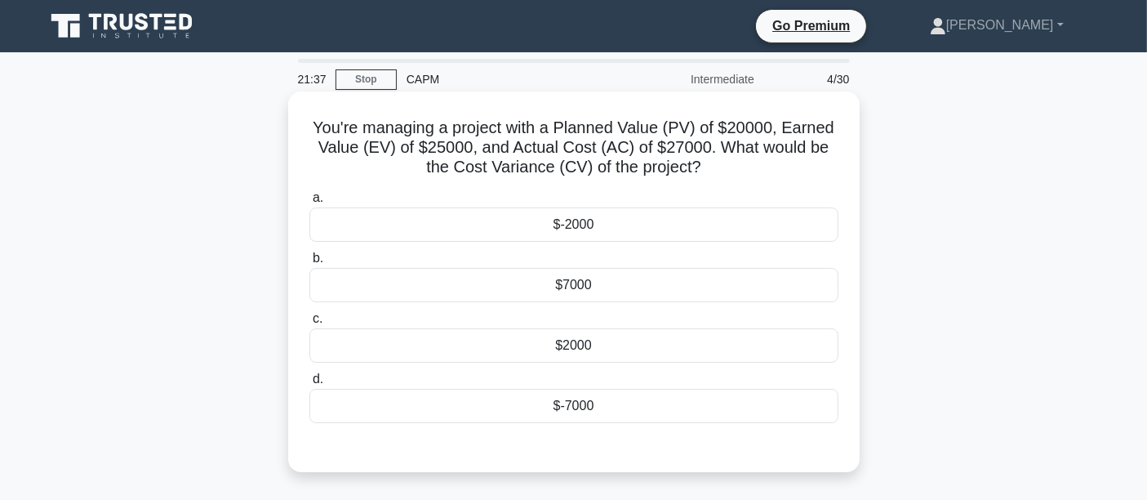
click at [685, 228] on div "$-2000" at bounding box center [574, 224] width 529 height 34
click at [310, 203] on input "a. $-2000" at bounding box center [310, 198] width 0 height 11
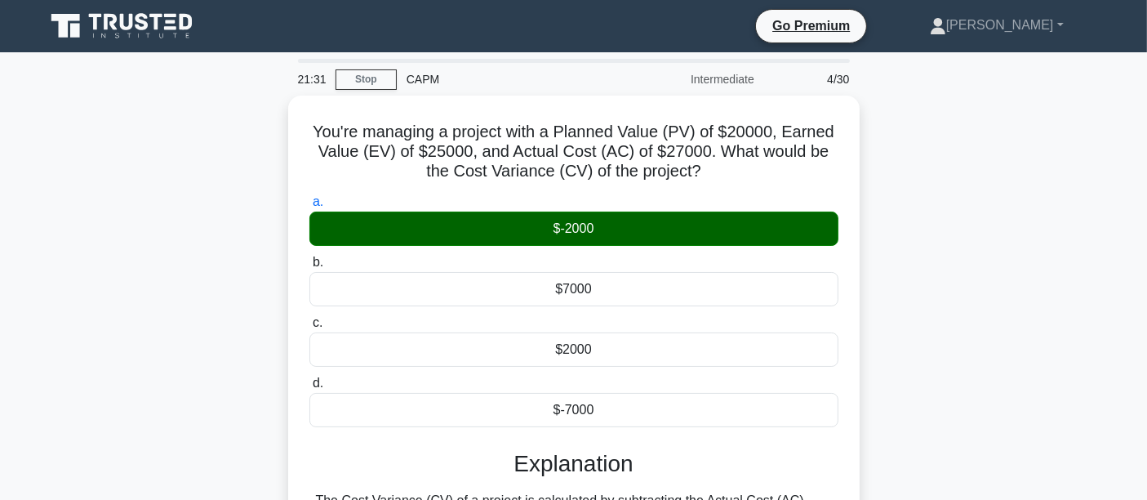
scroll to position [382, 0]
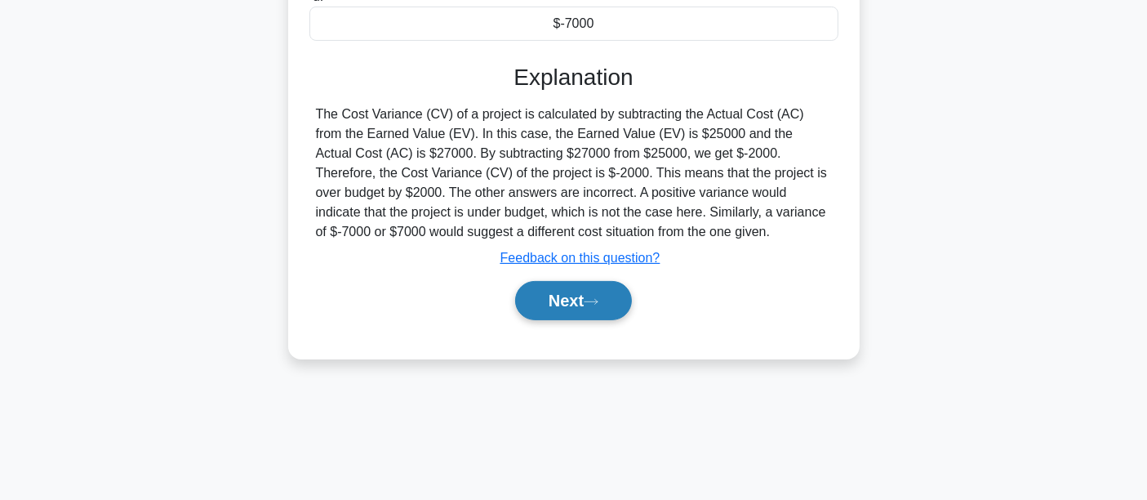
click at [602, 311] on button "Next" at bounding box center [573, 300] width 117 height 39
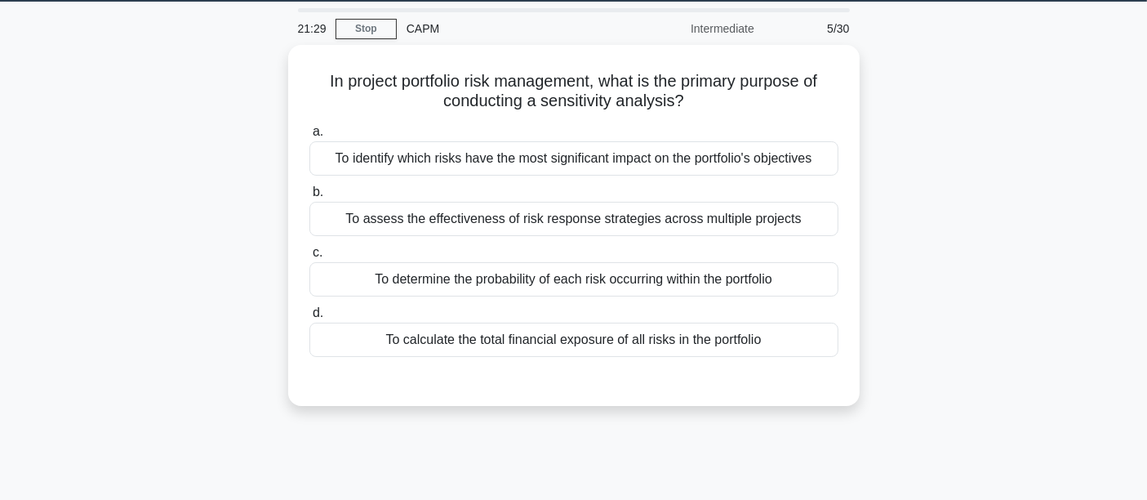
scroll to position [0, 0]
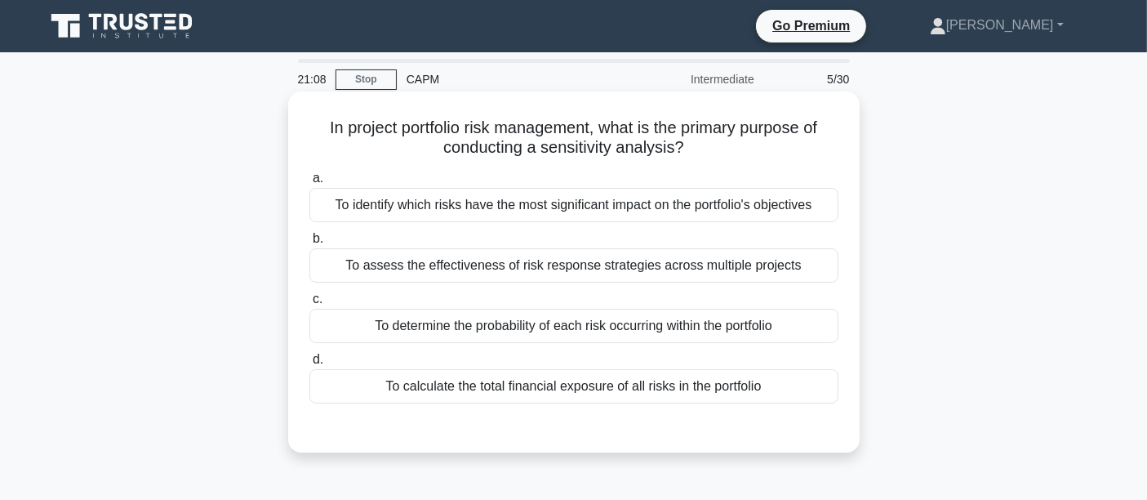
click at [450, 211] on div "To identify which risks have the most significant impact on the portfolio's obj…" at bounding box center [574, 205] width 529 height 34
click at [310, 184] on input "a. To identify which risks have the most significant impact on the portfolio's …" at bounding box center [310, 178] width 0 height 11
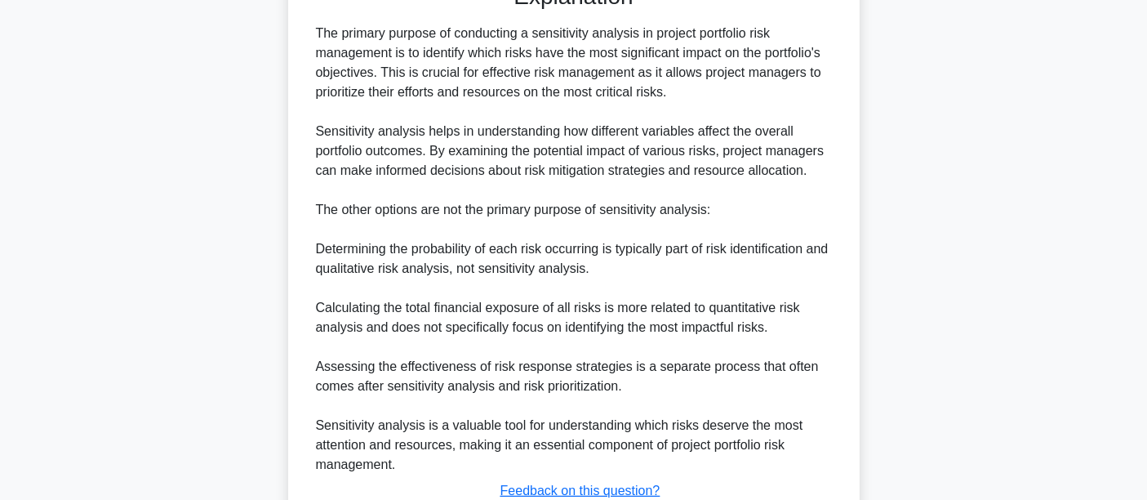
scroll to position [564, 0]
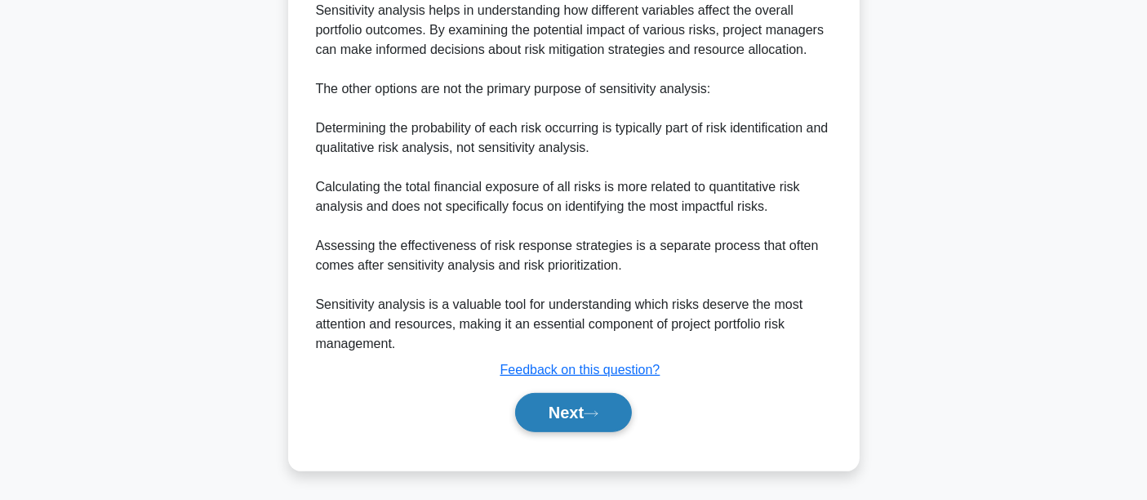
click at [566, 421] on button "Next" at bounding box center [573, 412] width 117 height 39
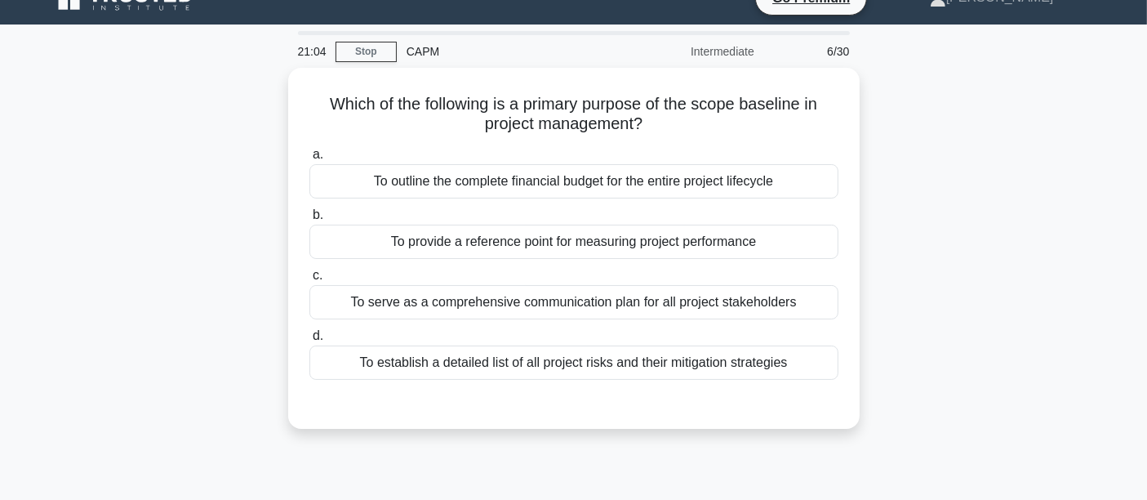
scroll to position [0, 0]
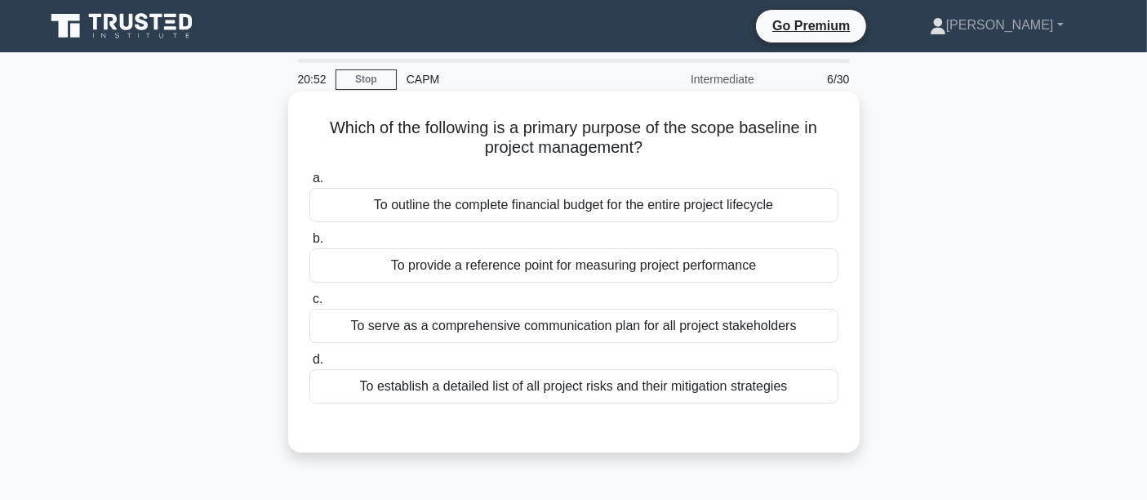
click at [449, 266] on div "To provide a reference point for measuring project performance" at bounding box center [574, 265] width 529 height 34
click at [310, 244] on input "b. To provide a reference point for measuring project performance" at bounding box center [310, 239] width 0 height 11
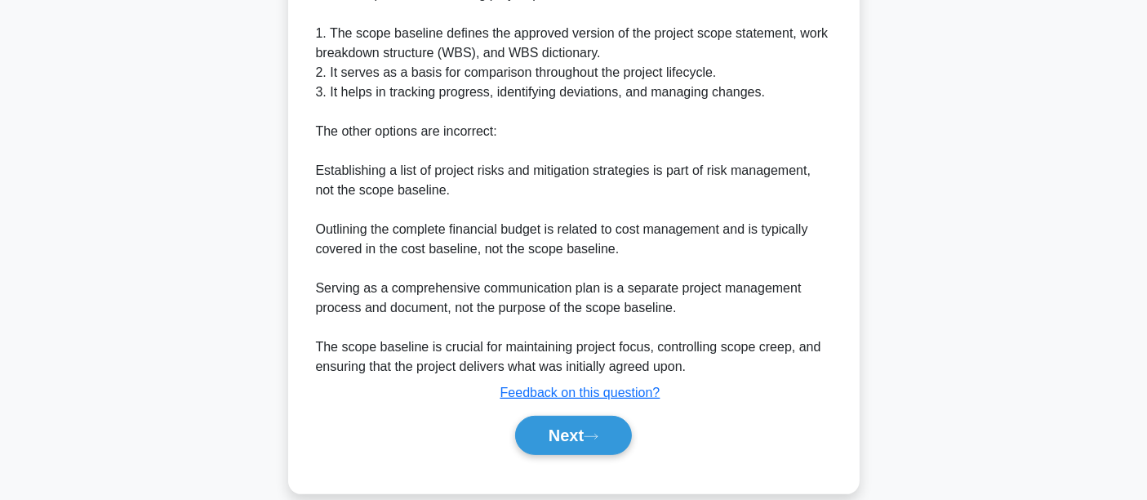
scroll to position [524, 0]
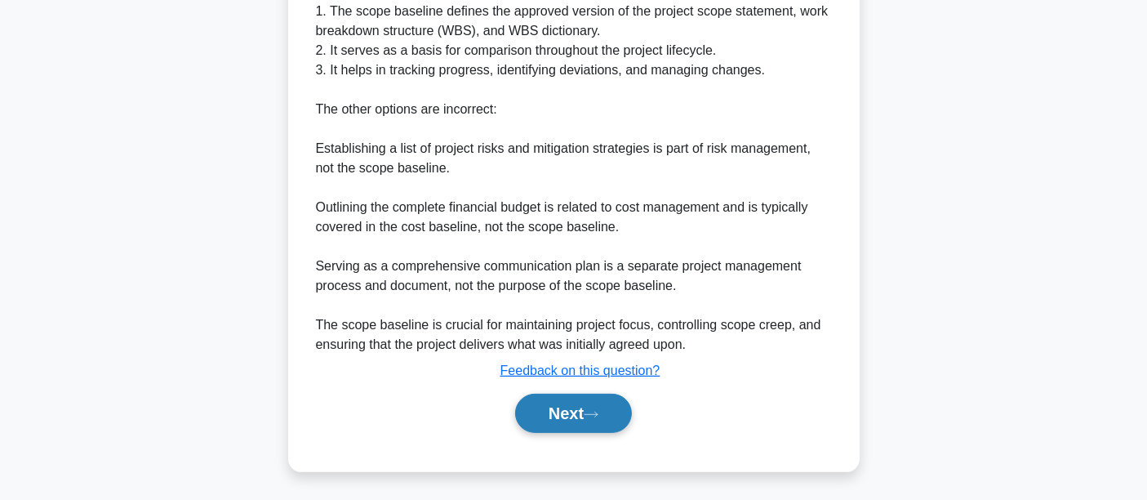
click at [606, 421] on button "Next" at bounding box center [573, 413] width 117 height 39
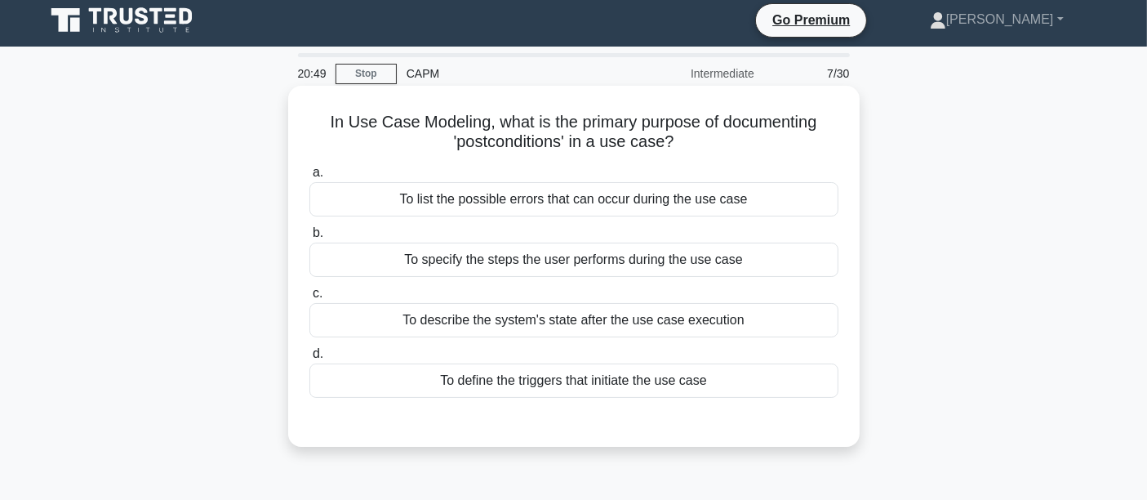
scroll to position [0, 0]
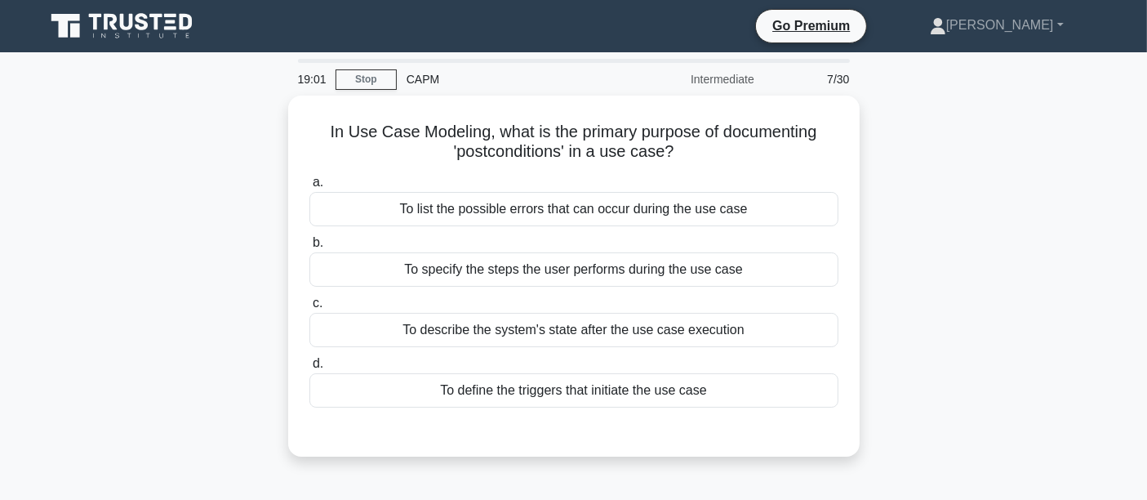
click at [238, 155] on div "In Use Case Modeling, what is the primary purpose of documenting 'postcondition…" at bounding box center [574, 286] width 1078 height 381
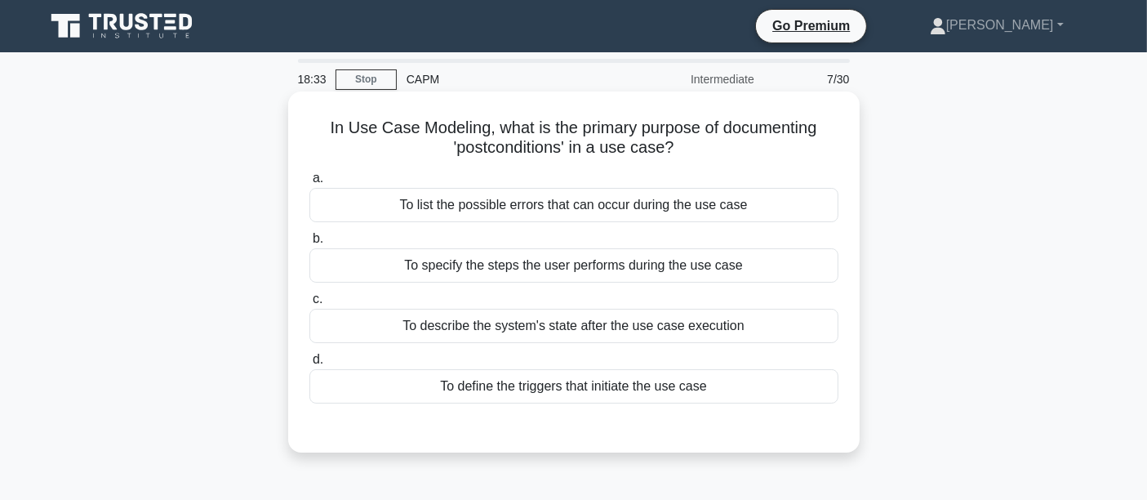
click at [520, 274] on div "To specify the steps the user performs during the use case" at bounding box center [574, 265] width 529 height 34
click at [310, 244] on input "b. To specify the steps the user performs during the use case" at bounding box center [310, 239] width 0 height 11
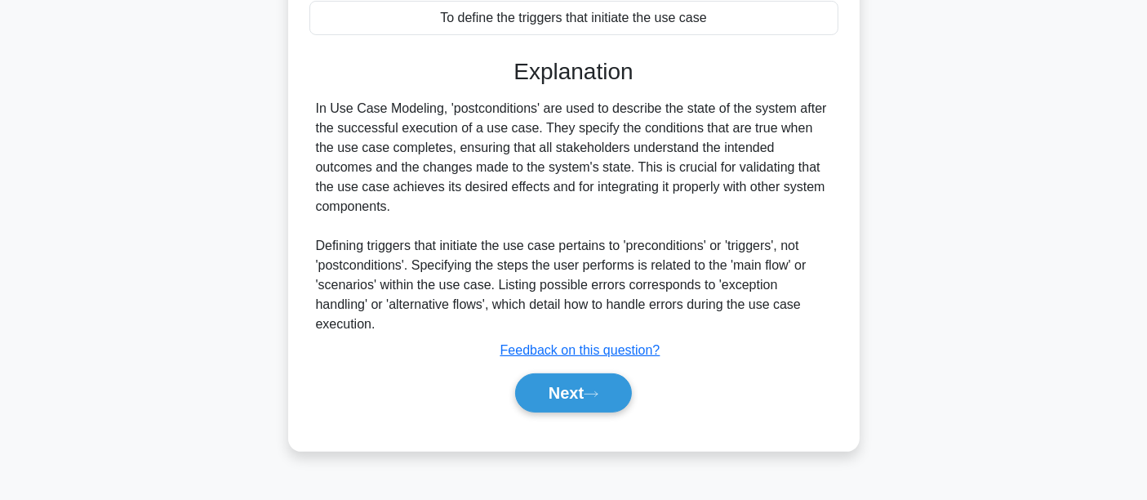
scroll to position [382, 0]
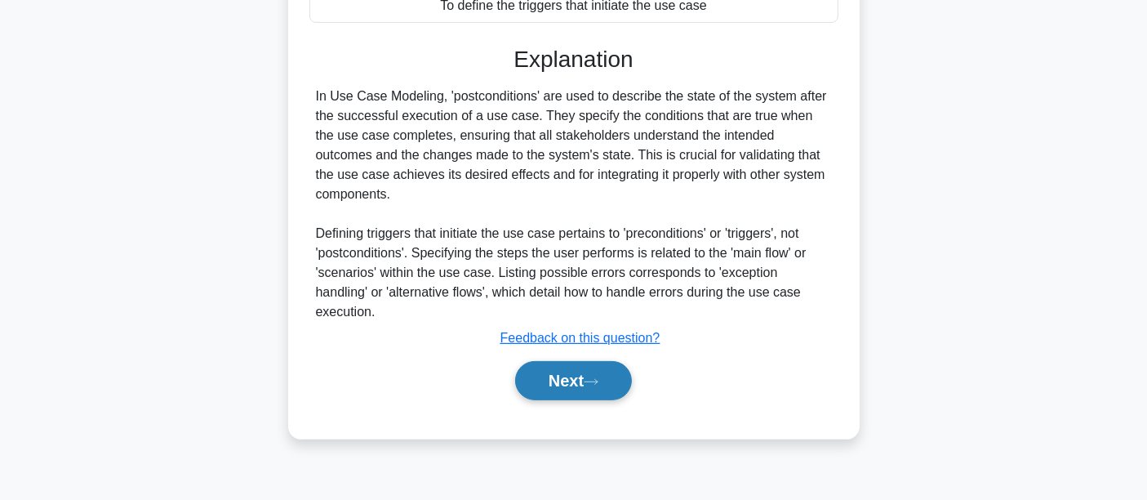
click at [599, 361] on button "Next" at bounding box center [573, 380] width 117 height 39
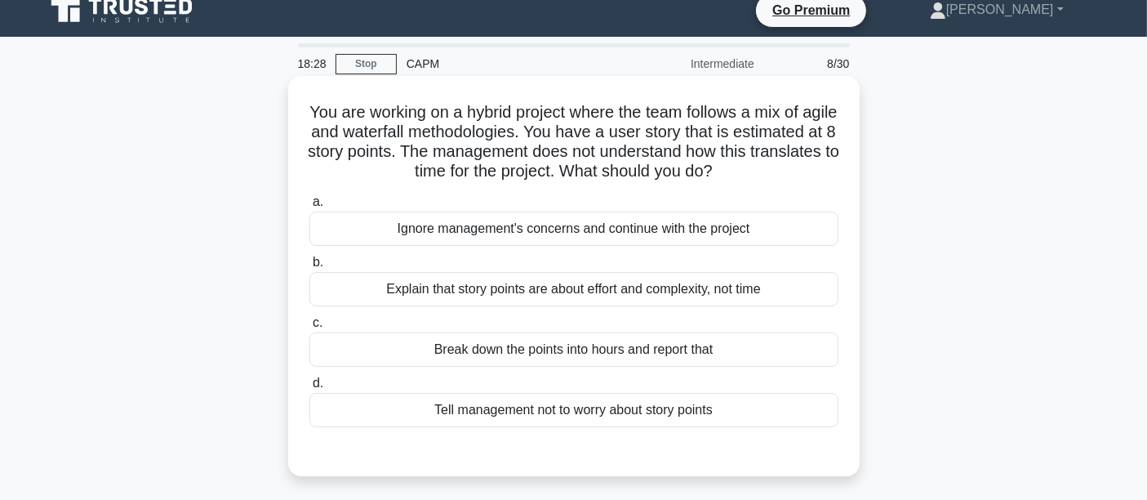
scroll to position [0, 0]
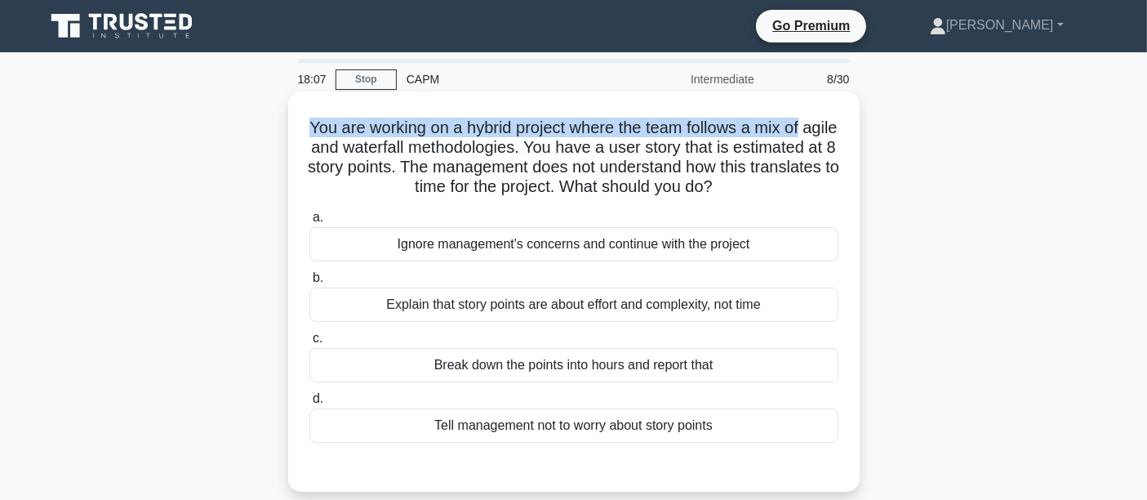
drag, startPoint x: 322, startPoint y: 127, endPoint x: 832, endPoint y: 123, distance: 510.5
click at [832, 123] on h5 "You are working on a hybrid project where the team follows a mix of agile and w…" at bounding box center [574, 158] width 532 height 80
click at [308, 127] on h5 "You are working on a hybrid project where the team follows a mix of agile and w…" at bounding box center [574, 158] width 532 height 80
drag, startPoint x: 322, startPoint y: 127, endPoint x: 585, endPoint y: 138, distance: 263.2
click at [585, 138] on h5 "You are working on a hybrid project where the team follows a mix of agile and w…" at bounding box center [574, 158] width 532 height 80
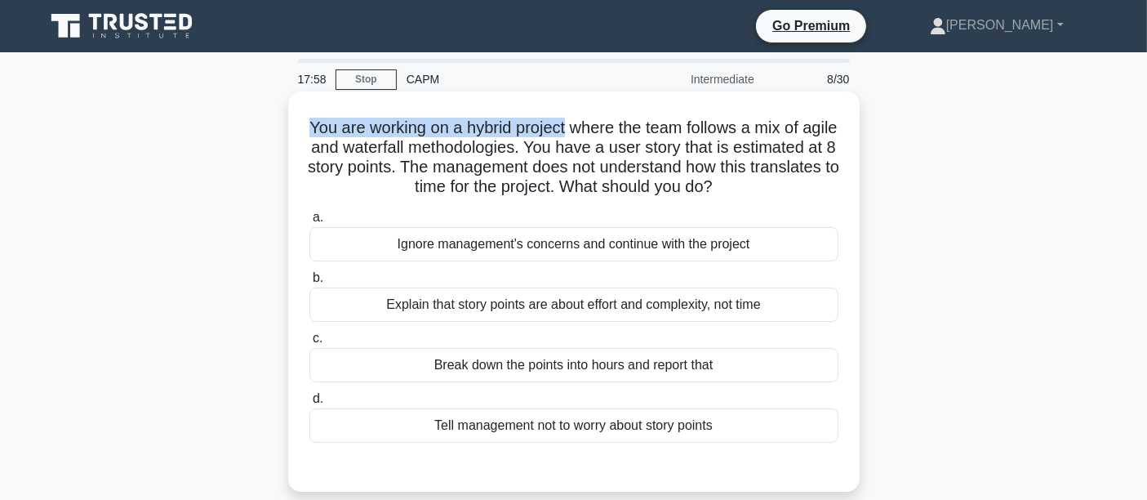
click at [355, 131] on h5 "You are working on a hybrid project where the team follows a mix of agile and w…" at bounding box center [574, 158] width 532 height 80
drag, startPoint x: 322, startPoint y: 124, endPoint x: 349, endPoint y: 133, distance: 28.4
click at [349, 133] on h5 "You are working on a hybrid project where the team follows a mix of agile and w…" at bounding box center [574, 158] width 532 height 80
drag, startPoint x: 439, startPoint y: 131, endPoint x: 381, endPoint y: 129, distance: 58.9
click at [381, 129] on h5 "You are working on a hybrid project where the team follows a mix of agile and w…" at bounding box center [574, 158] width 532 height 80
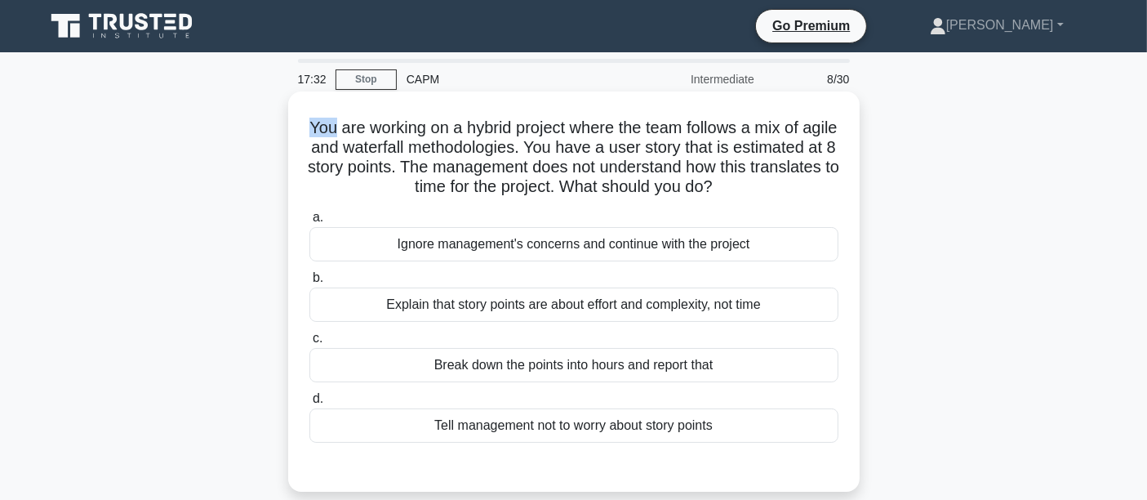
drag, startPoint x: 321, startPoint y: 129, endPoint x: 345, endPoint y: 129, distance: 23.7
click at [345, 129] on h5 "You are working on a hybrid project where the team follows a mix of agile and w…" at bounding box center [574, 158] width 532 height 80
click at [647, 298] on div "Explain that story points are about effort and complexity, not time" at bounding box center [574, 304] width 529 height 34
click at [310, 283] on input "b. Explain that story points are about effort and complexity, not time" at bounding box center [310, 278] width 0 height 11
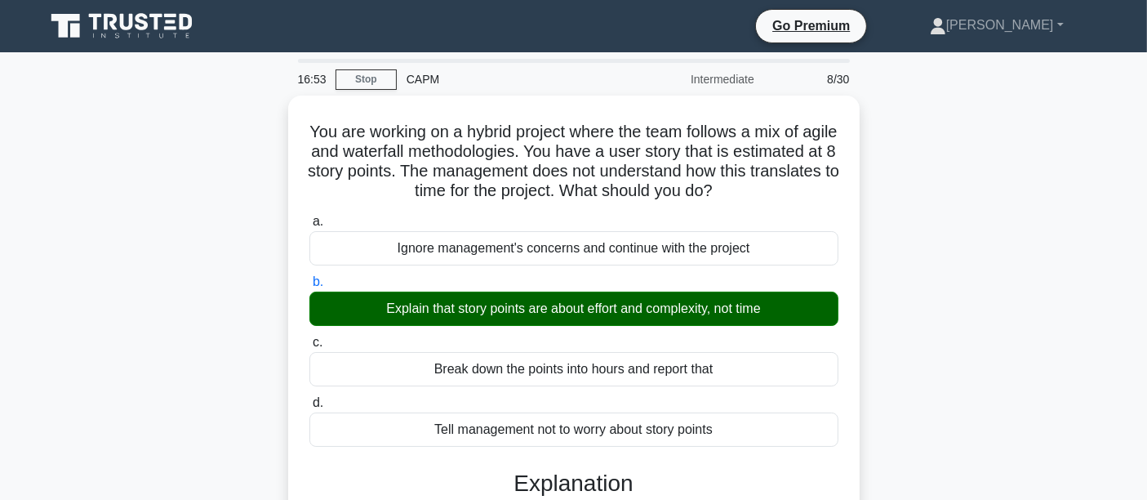
scroll to position [387, 0]
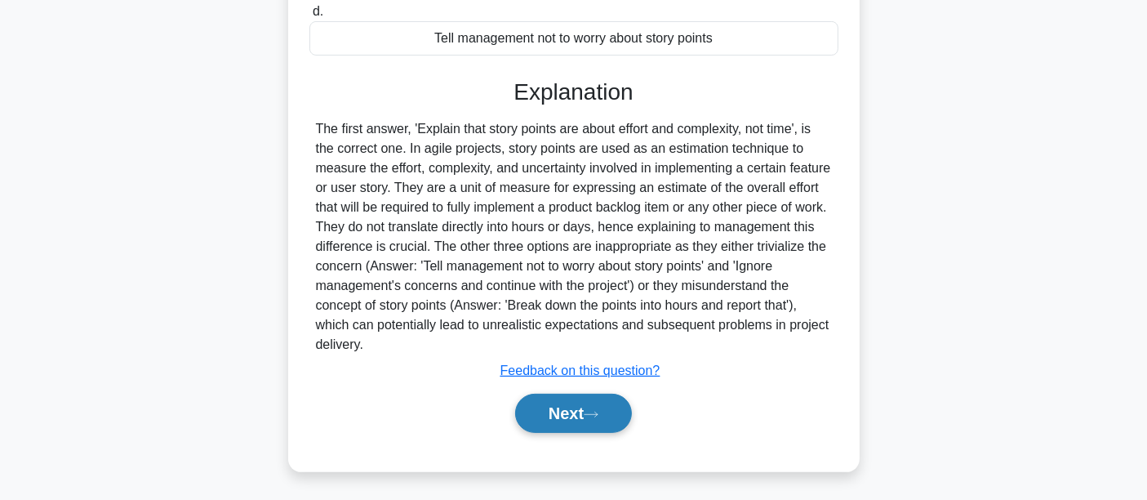
click at [537, 408] on button "Next" at bounding box center [573, 413] width 117 height 39
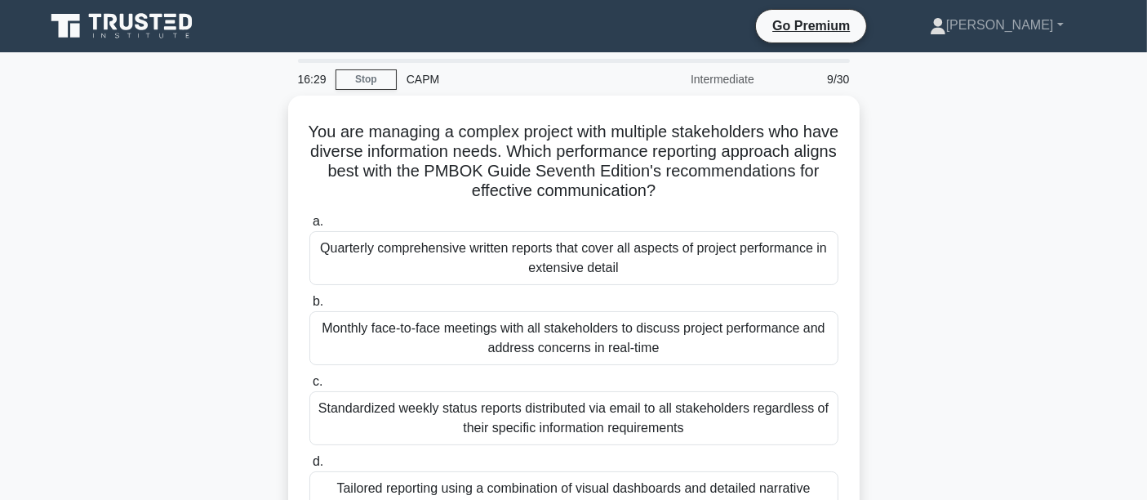
scroll to position [382, 0]
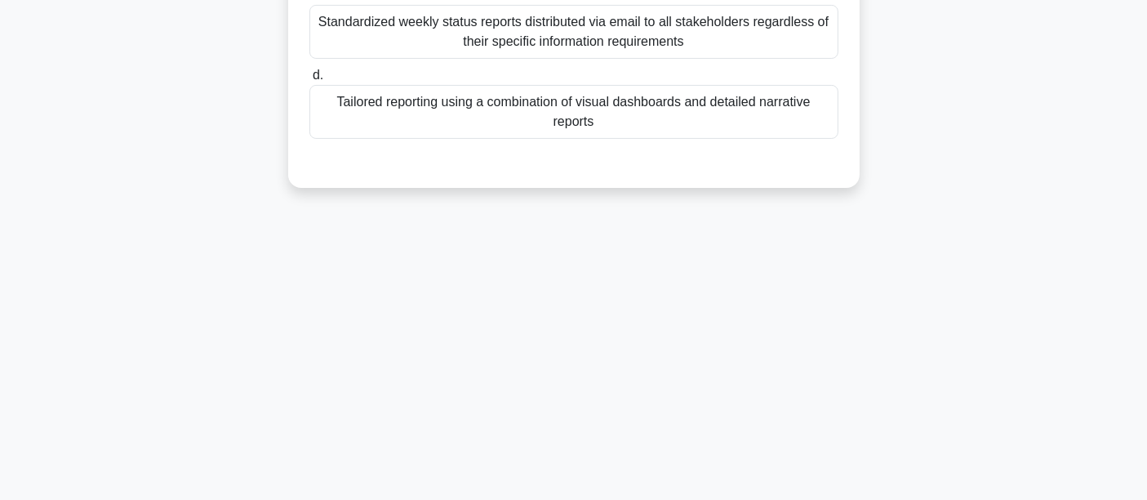
click at [386, 123] on div "Tailored reporting using a combination of visual dashboards and detailed narrat…" at bounding box center [574, 112] width 529 height 54
click at [310, 81] on input "d. Tailored reporting using a combination of visual dashboards and detailed nar…" at bounding box center [310, 75] width 0 height 11
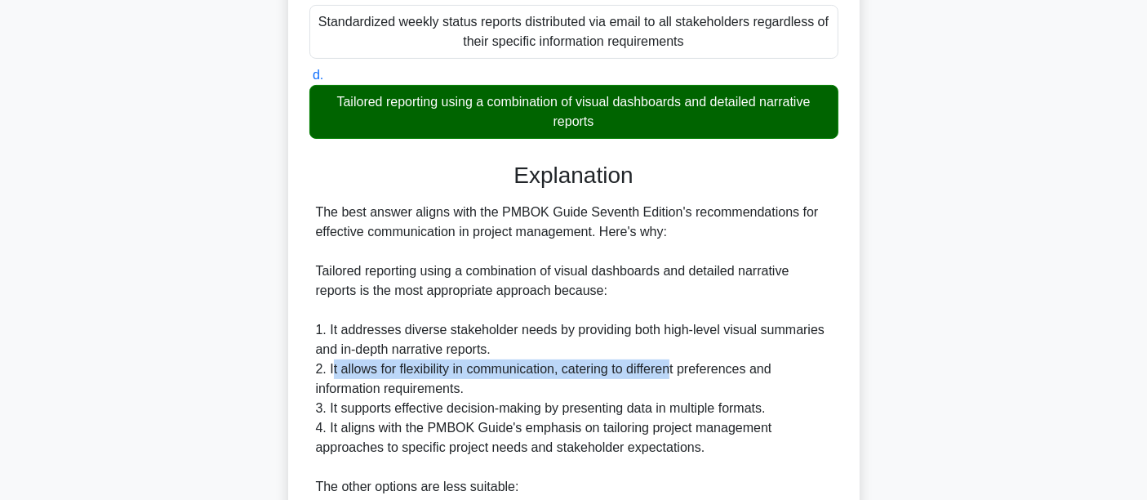
drag, startPoint x: 331, startPoint y: 369, endPoint x: 676, endPoint y: 373, distance: 345.5
click at [676, 373] on div "The best answer aligns with the PMBOK Guide Seventh Edition's recommendations f…" at bounding box center [574, 497] width 516 height 588
click at [602, 382] on div "The best answer aligns with the PMBOK Guide Seventh Edition's recommendations f…" at bounding box center [574, 497] width 516 height 588
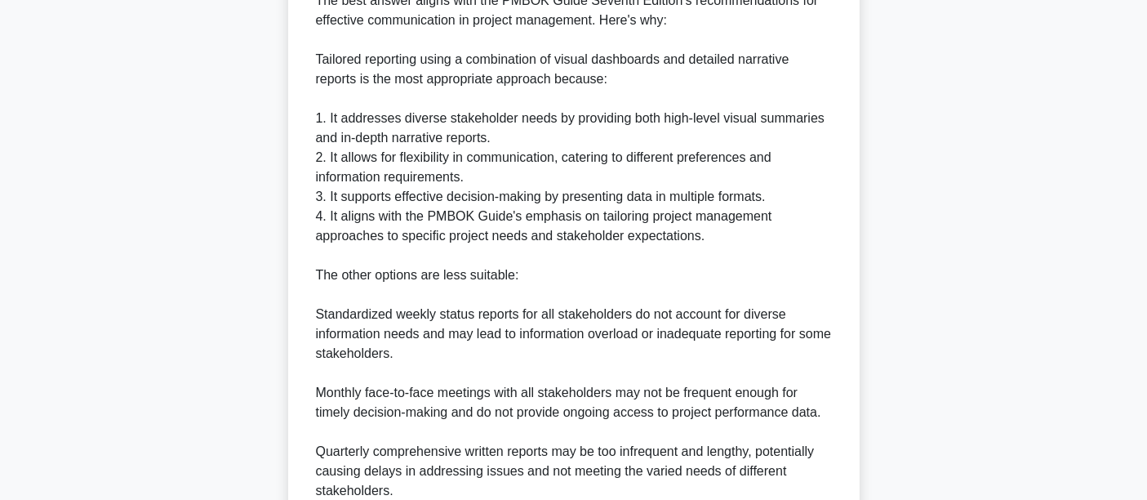
scroll to position [818, 0]
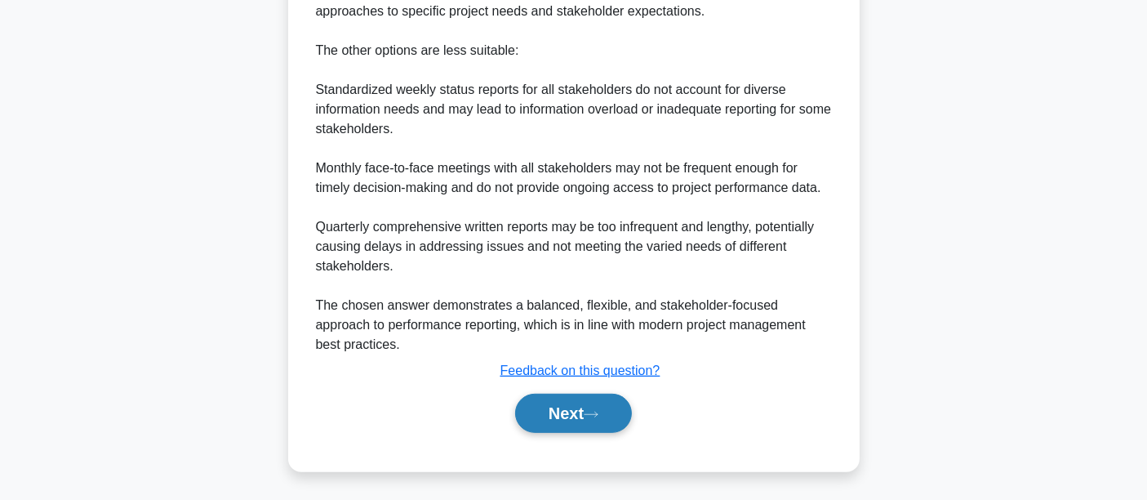
click at [557, 415] on button "Next" at bounding box center [573, 413] width 117 height 39
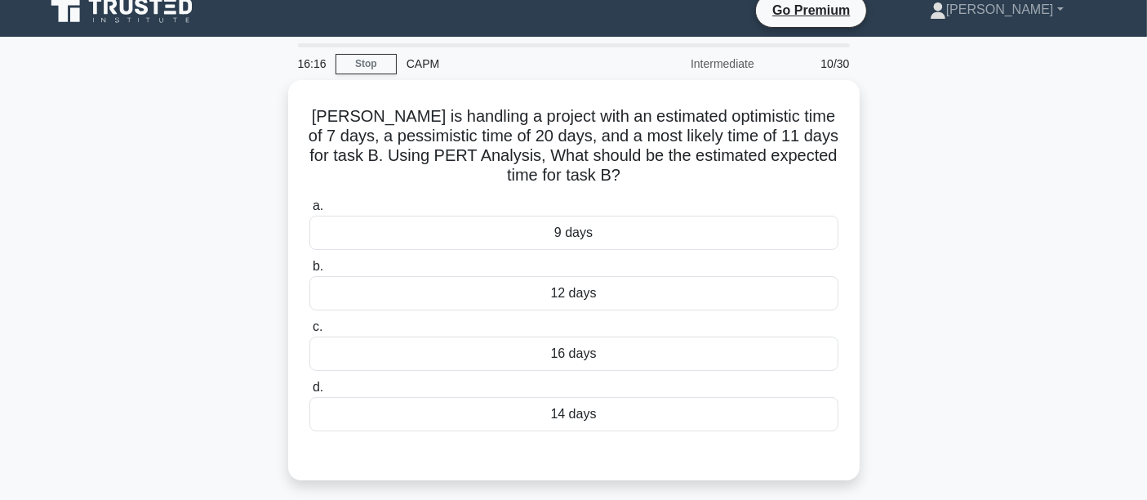
scroll to position [0, 0]
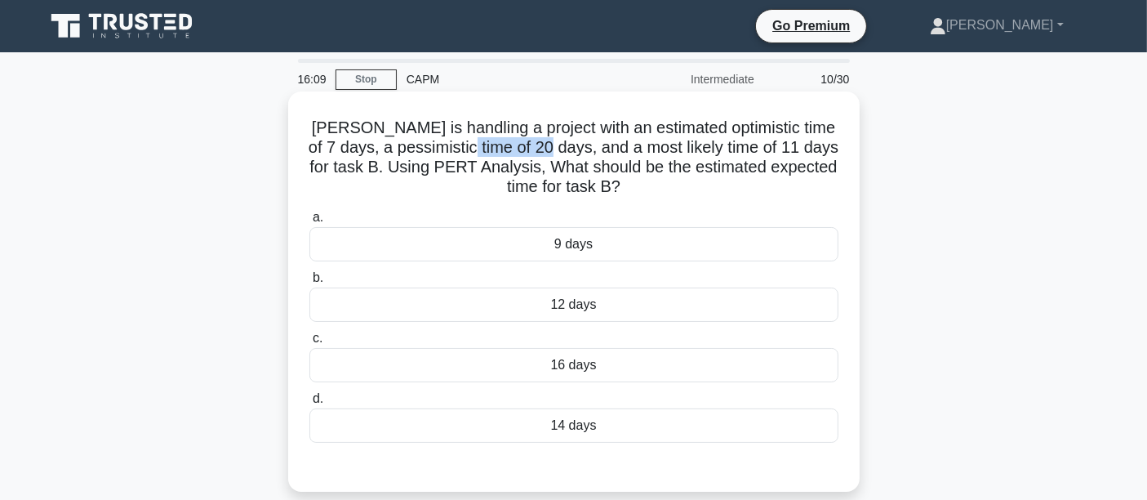
drag, startPoint x: 450, startPoint y: 148, endPoint x: 528, endPoint y: 149, distance: 78.4
click at [528, 149] on h5 "Alice is handling a project with an estimated optimistic time of 7 days, a pess…" at bounding box center [574, 158] width 532 height 80
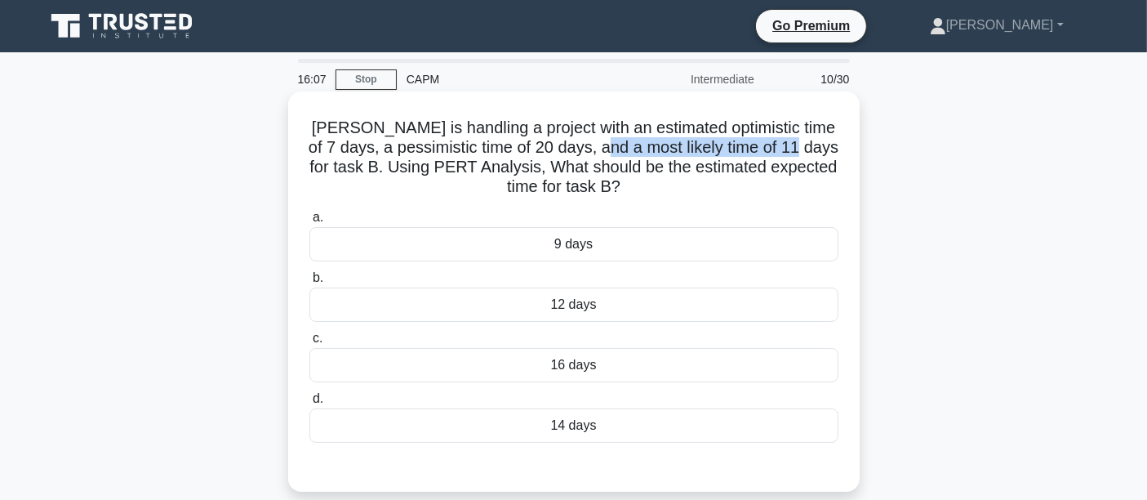
drag, startPoint x: 592, startPoint y: 153, endPoint x: 773, endPoint y: 152, distance: 181.3
click at [773, 152] on h5 "Alice is handling a project with an estimated optimistic time of 7 days, a pess…" at bounding box center [574, 158] width 532 height 80
drag, startPoint x: 703, startPoint y: 150, endPoint x: 830, endPoint y: 150, distance: 126.6
click at [830, 150] on h5 "Alice is handling a project with an estimated optimistic time of 7 days, a pess…" at bounding box center [574, 158] width 532 height 80
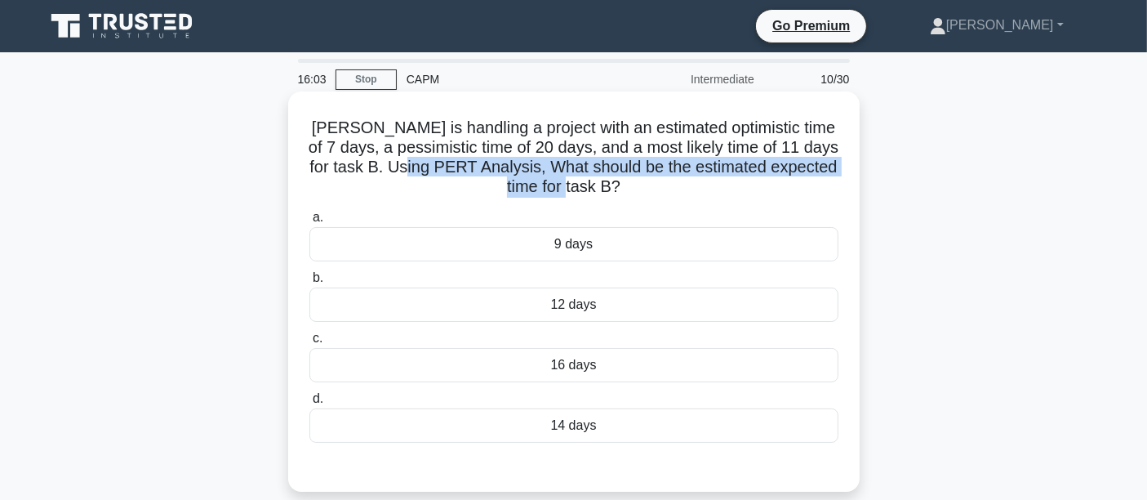
drag, startPoint x: 399, startPoint y: 163, endPoint x: 834, endPoint y: 180, distance: 435.6
click at [834, 180] on h5 "Alice is handling a project with an estimated optimistic time of 7 days, a pess…" at bounding box center [574, 158] width 532 height 80
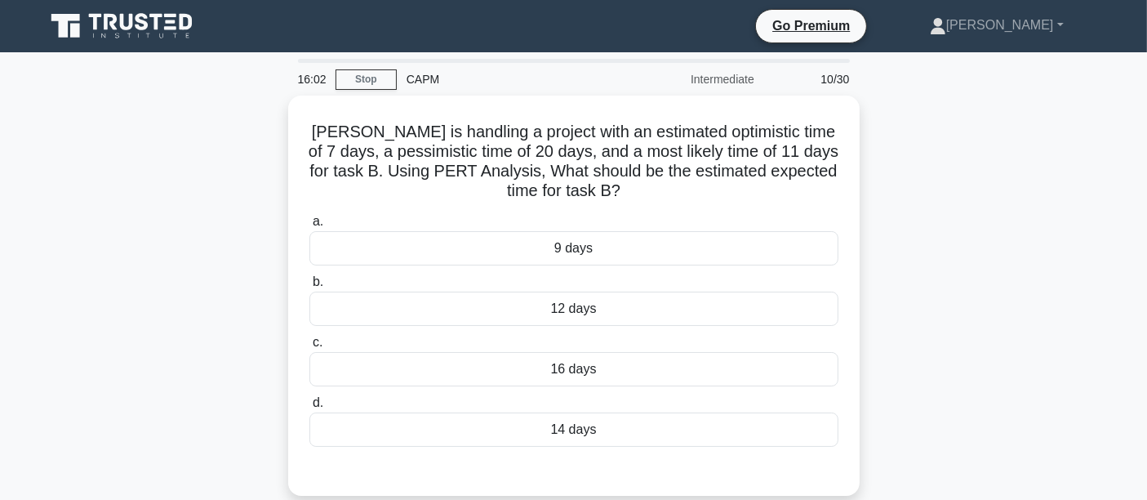
click at [1035, 213] on div "Alice is handling a project with an estimated optimistic time of 7 days, a pess…" at bounding box center [574, 306] width 1078 height 420
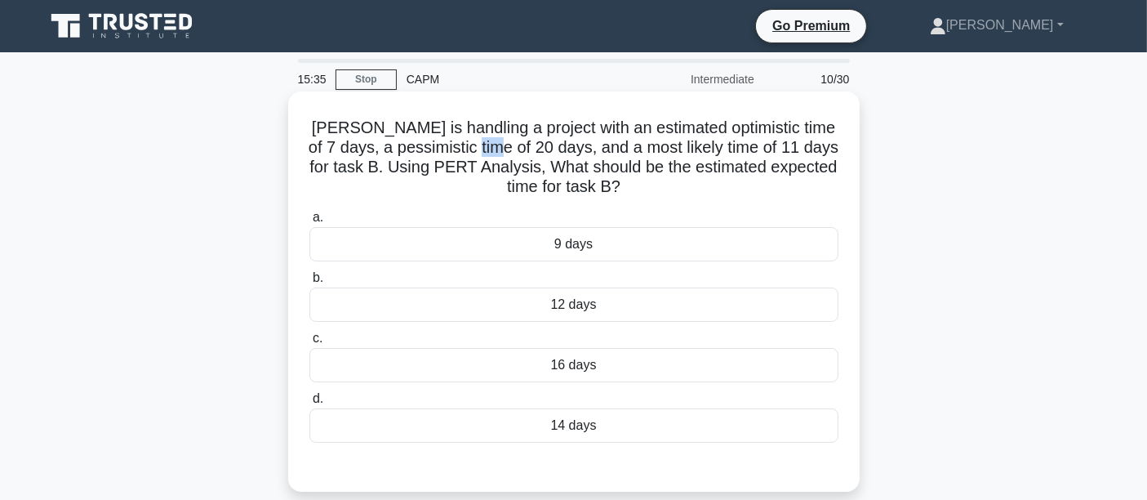
drag, startPoint x: 457, startPoint y: 143, endPoint x: 480, endPoint y: 143, distance: 22.9
click at [480, 143] on h5 "Alice is handling a project with an estimated optimistic time of 7 days, a pess…" at bounding box center [574, 158] width 532 height 80
drag, startPoint x: 705, startPoint y: 150, endPoint x: 823, endPoint y: 151, distance: 118.4
click at [823, 151] on h5 "Alice is handling a project with an estimated optimistic time of 7 days, a pess…" at bounding box center [574, 158] width 532 height 80
click at [681, 154] on h5 "Alice is handling a project with an estimated optimistic time of 7 days, a pess…" at bounding box center [574, 158] width 532 height 80
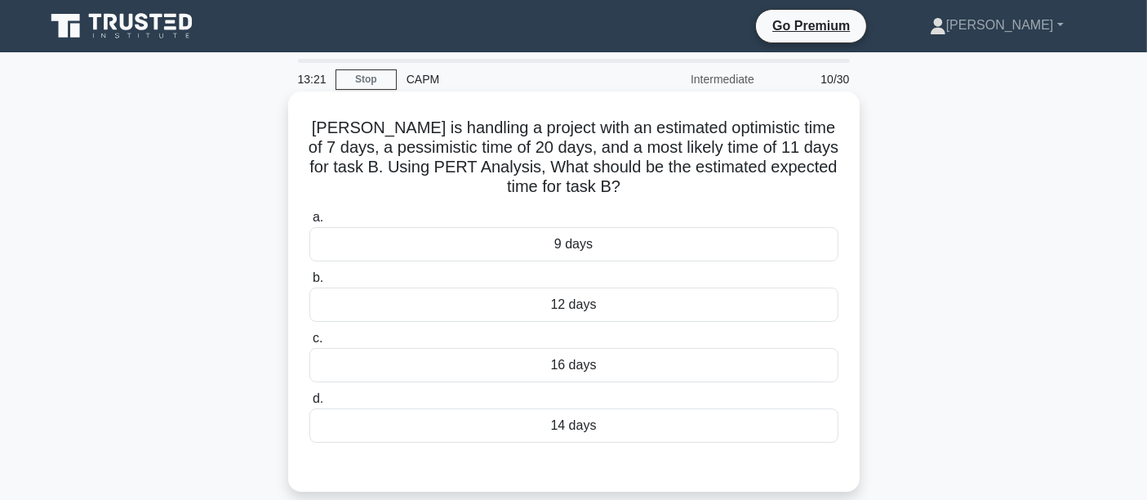
click at [534, 306] on div "12 days" at bounding box center [574, 304] width 529 height 34
click at [310, 283] on input "b. 12 days" at bounding box center [310, 278] width 0 height 11
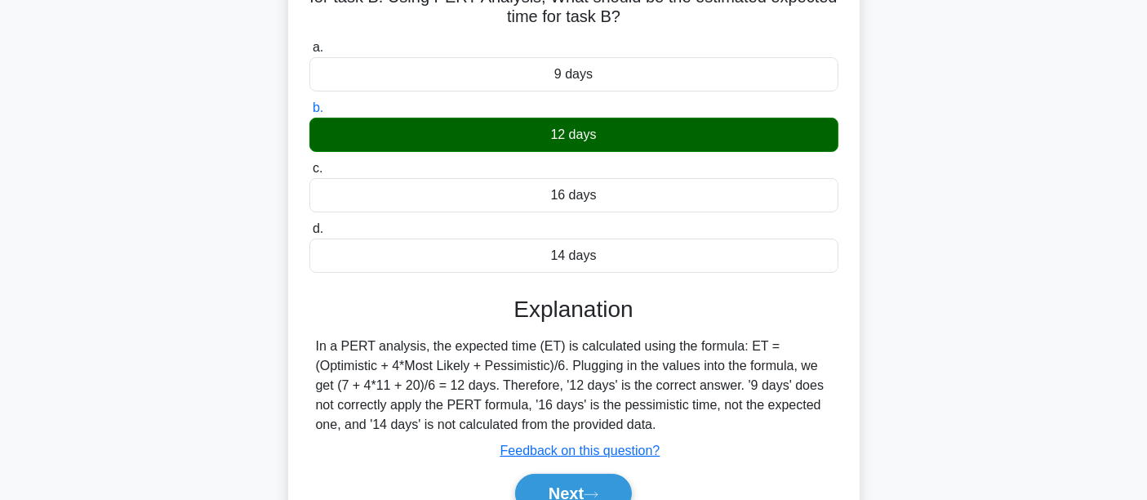
scroll to position [382, 0]
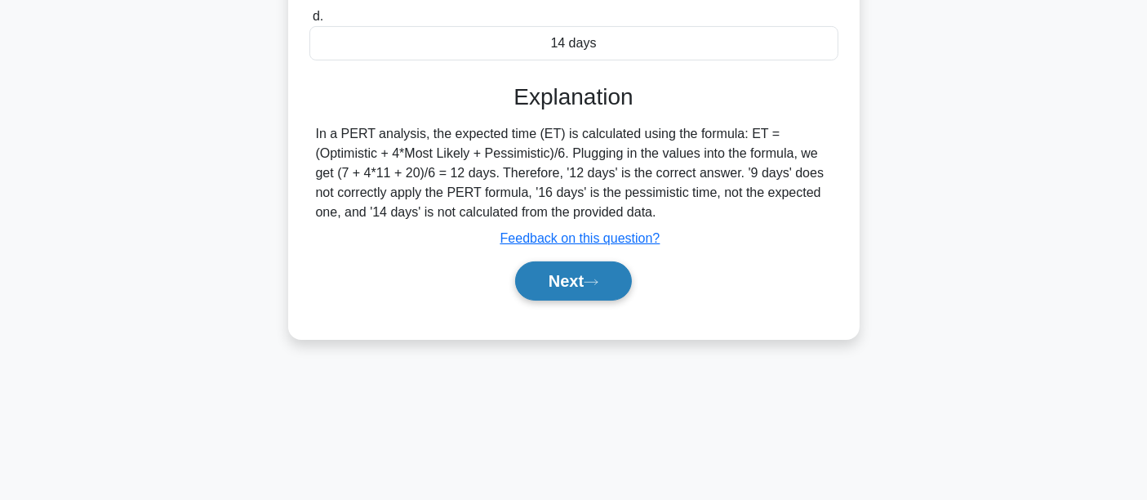
click at [546, 274] on button "Next" at bounding box center [573, 280] width 117 height 39
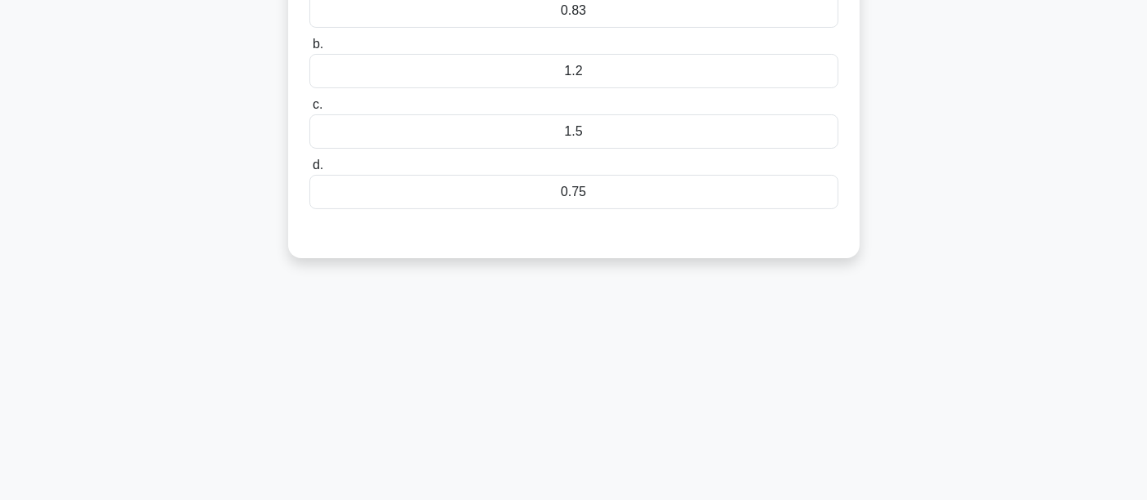
scroll to position [0, 0]
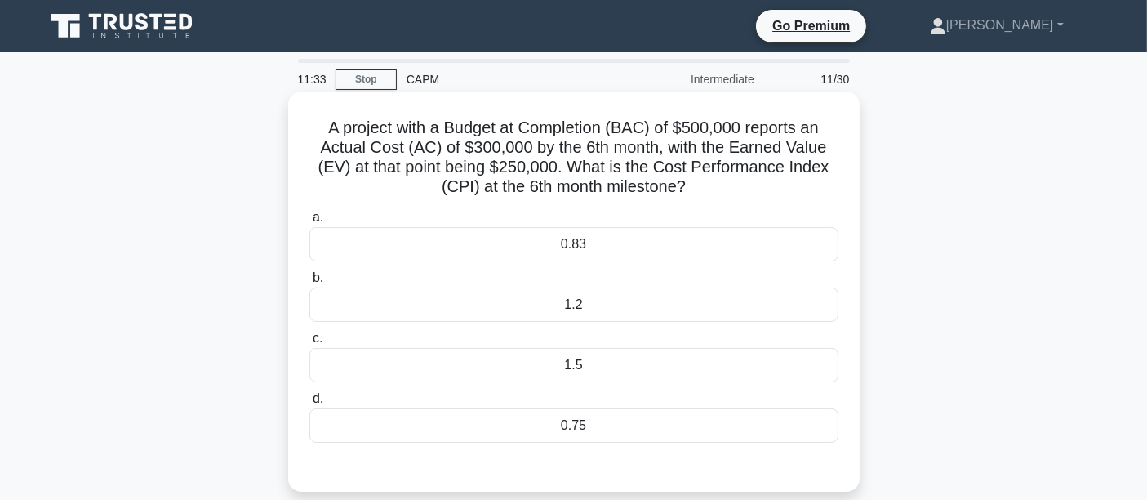
click at [454, 360] on div "1.5" at bounding box center [574, 365] width 529 height 34
click at [310, 344] on input "c. 1.5" at bounding box center [310, 338] width 0 height 11
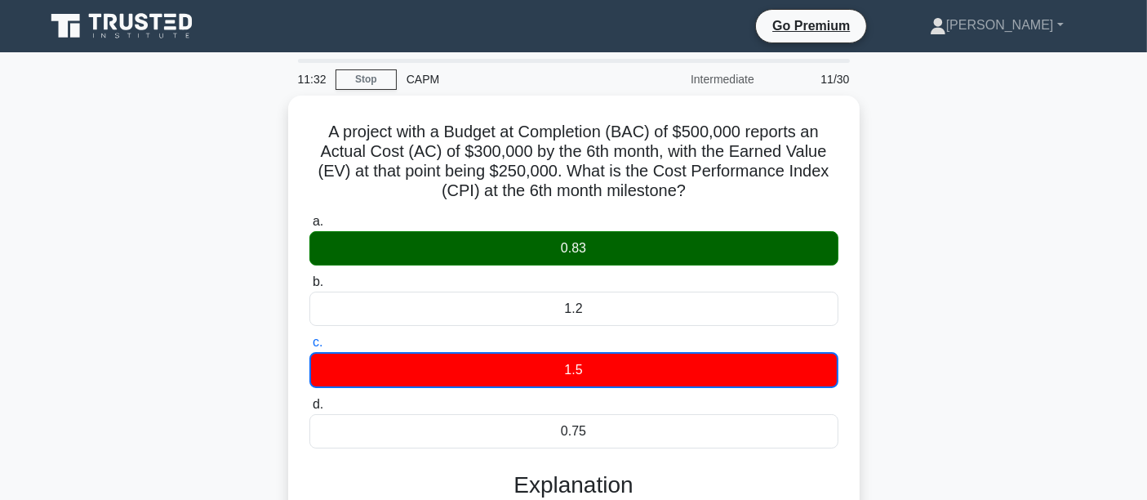
scroll to position [382, 0]
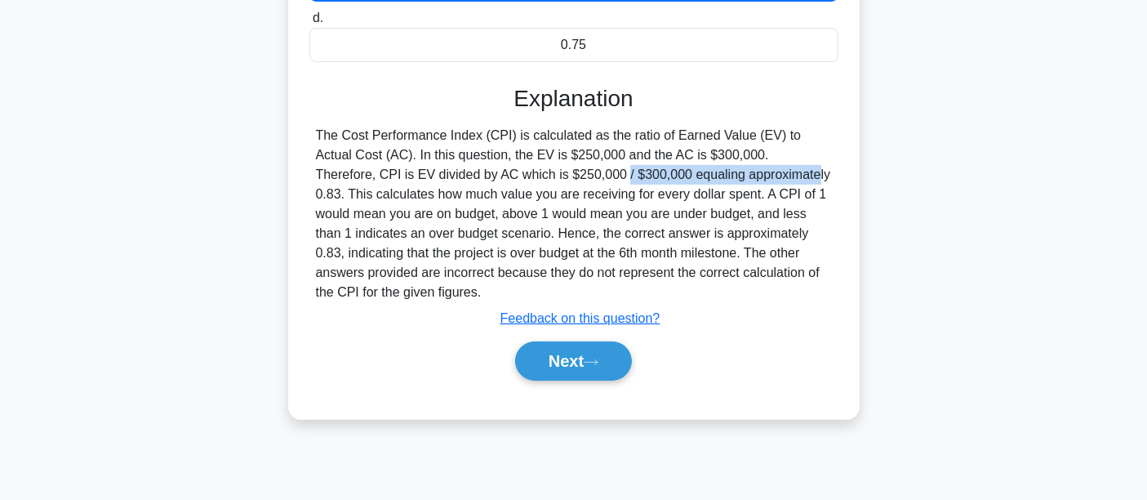
drag, startPoint x: 412, startPoint y: 173, endPoint x: 586, endPoint y: 169, distance: 174.0
click at [586, 169] on div "The Cost Performance Index (CPI) is calculated as the ratio of Earned Value (EV…" at bounding box center [574, 214] width 516 height 176
click at [586, 363] on button "Next" at bounding box center [573, 360] width 117 height 39
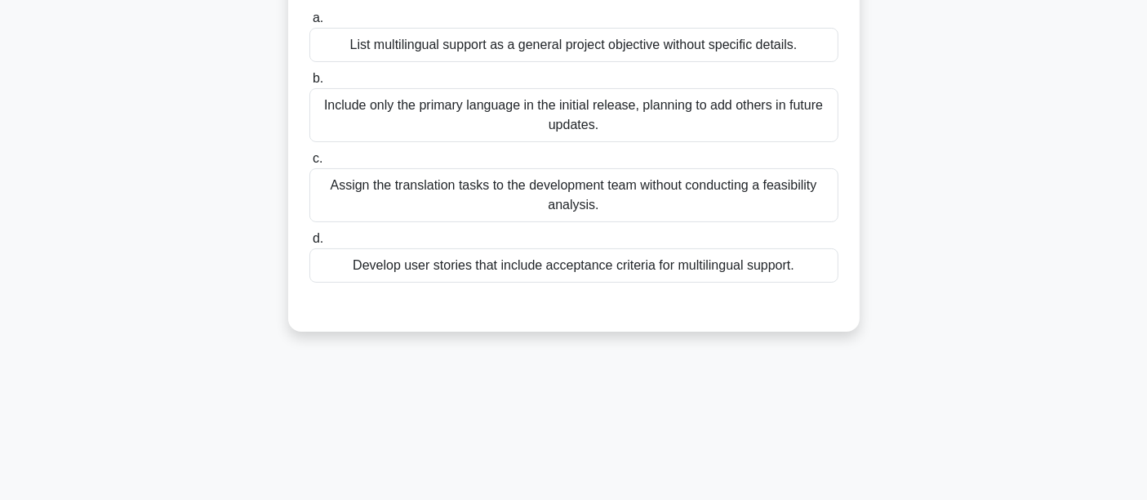
scroll to position [212, 0]
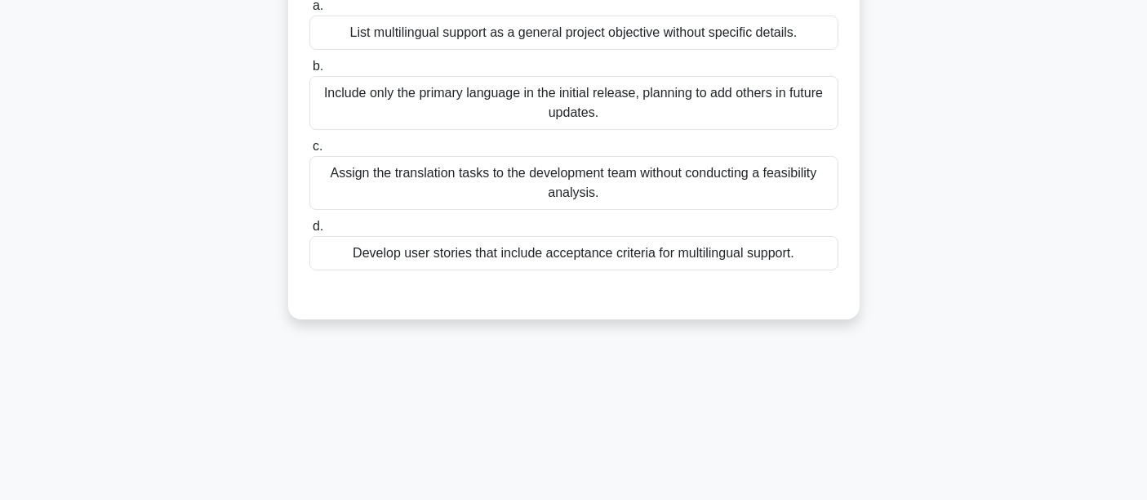
click at [395, 265] on div "Develop user stories that include acceptance criteria for multilingual support." at bounding box center [574, 253] width 529 height 34
click at [310, 232] on input "d. Develop user stories that include acceptance criteria for multilingual suppo…" at bounding box center [310, 226] width 0 height 11
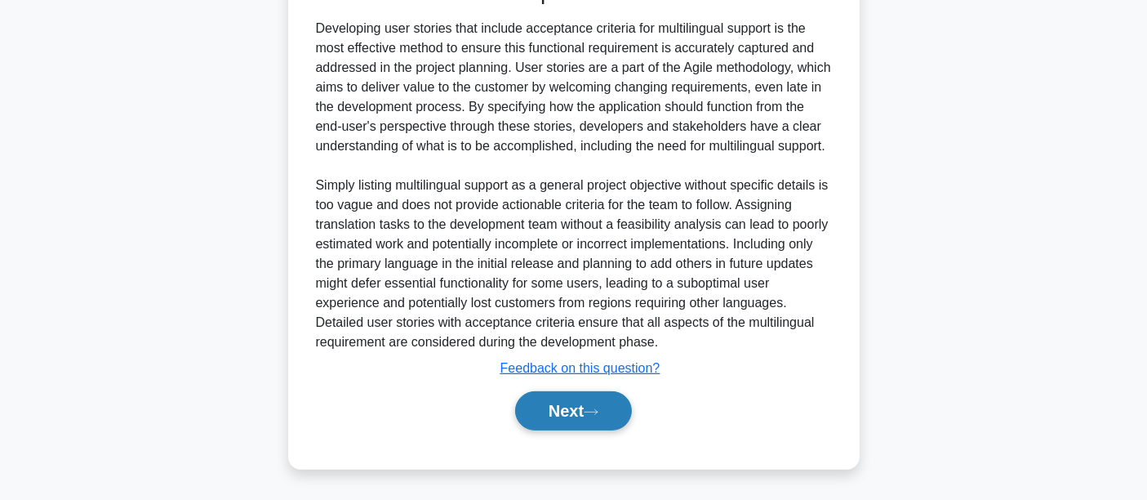
click at [602, 423] on button "Next" at bounding box center [573, 410] width 117 height 39
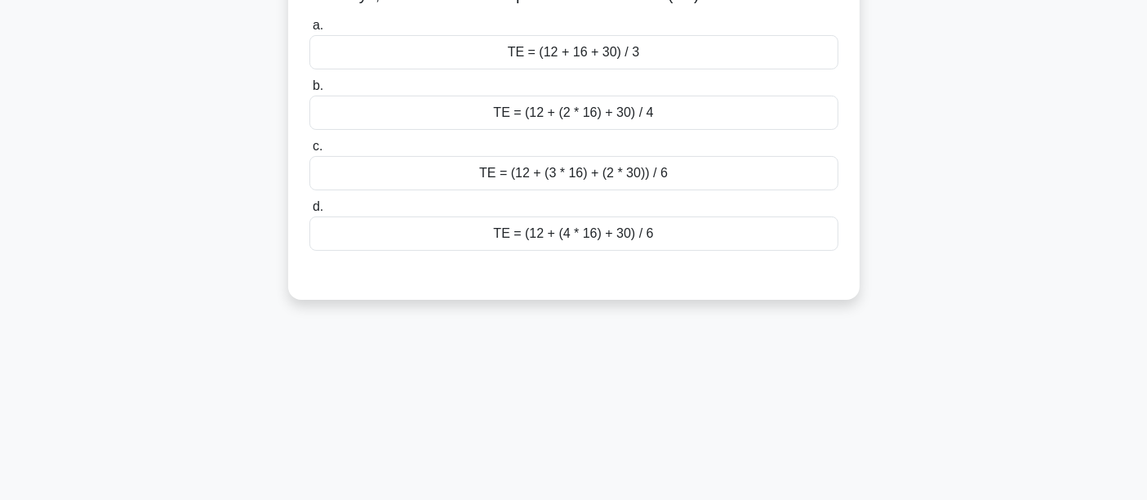
click at [422, 251] on div "TE = (12 + (4 * 16) + 30) / 6" at bounding box center [574, 233] width 529 height 34
click at [310, 212] on input "d. TE = (12 + (4 * 16) + 30) / 6" at bounding box center [310, 207] width 0 height 11
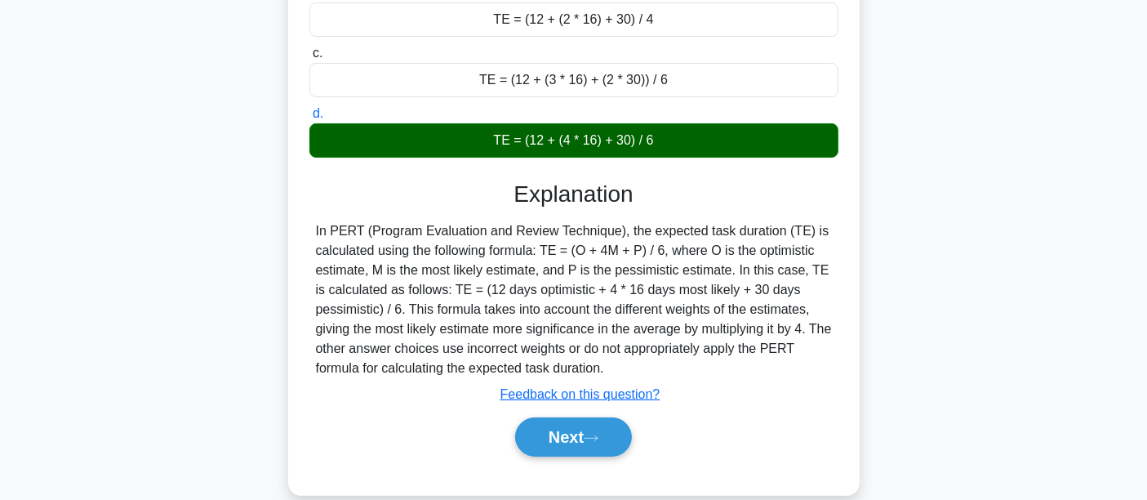
scroll to position [382, 0]
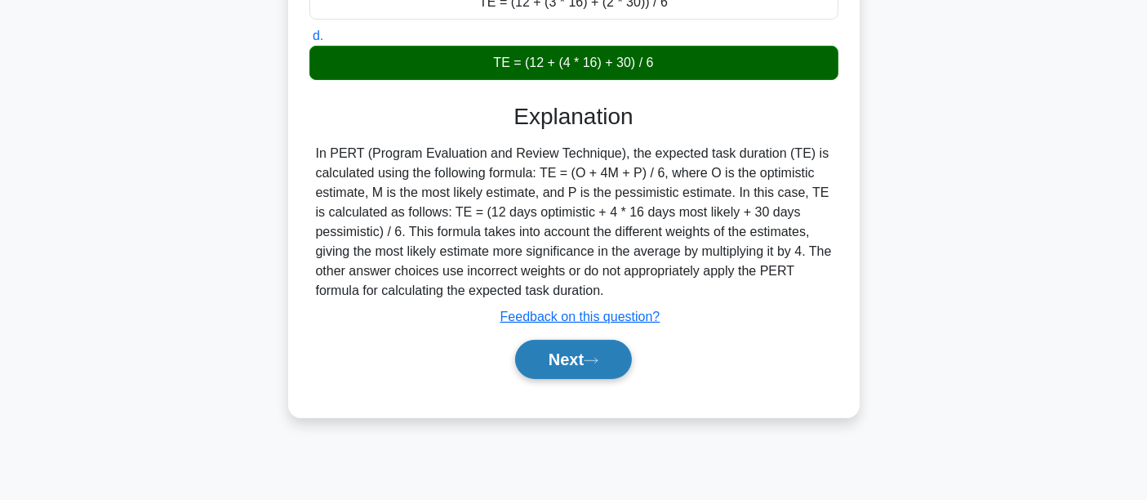
click at [579, 379] on button "Next" at bounding box center [573, 359] width 117 height 39
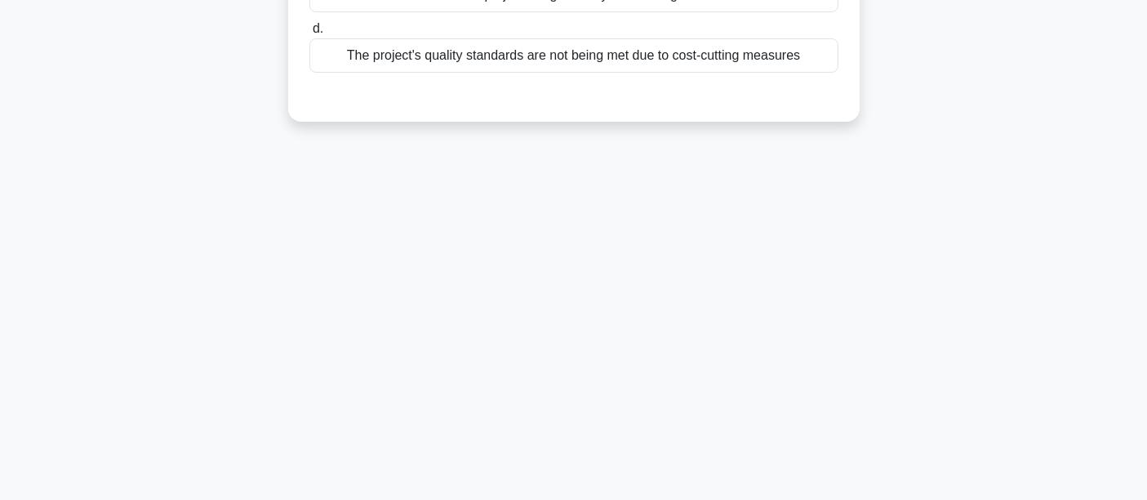
scroll to position [0, 0]
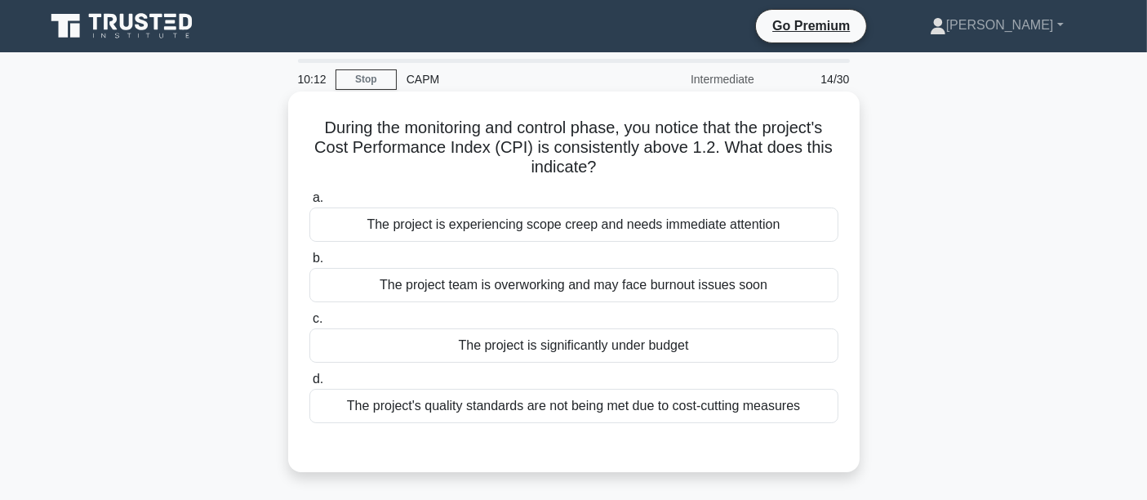
click at [483, 349] on div "The project is significantly under budget" at bounding box center [574, 345] width 529 height 34
click at [310, 324] on input "c. The project is significantly under budget" at bounding box center [310, 319] width 0 height 11
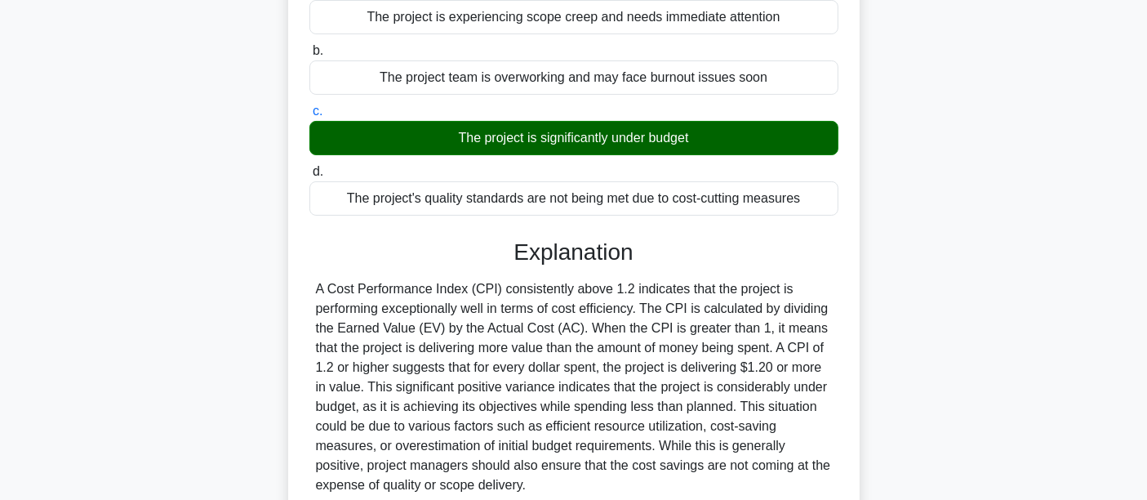
scroll to position [382, 0]
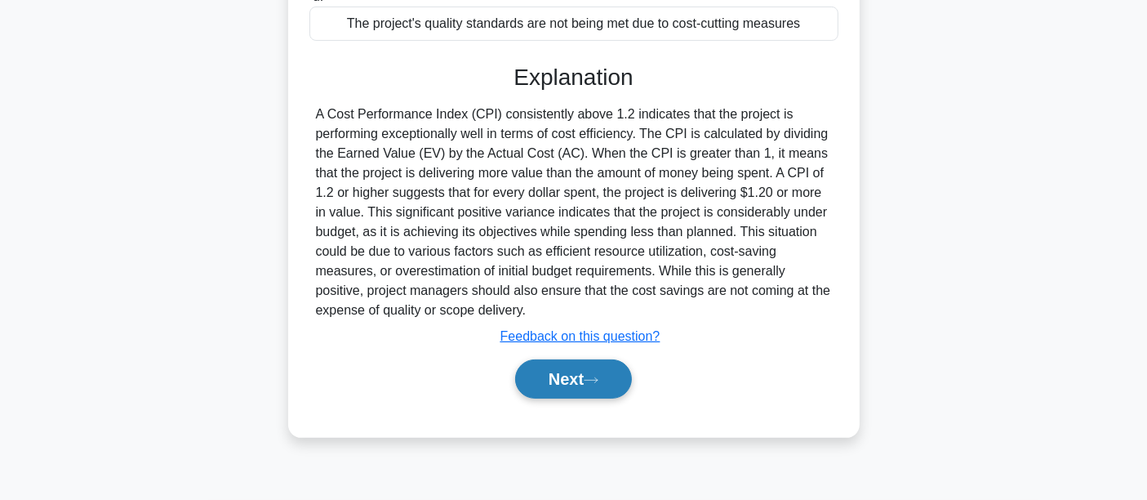
click at [574, 379] on button "Next" at bounding box center [573, 378] width 117 height 39
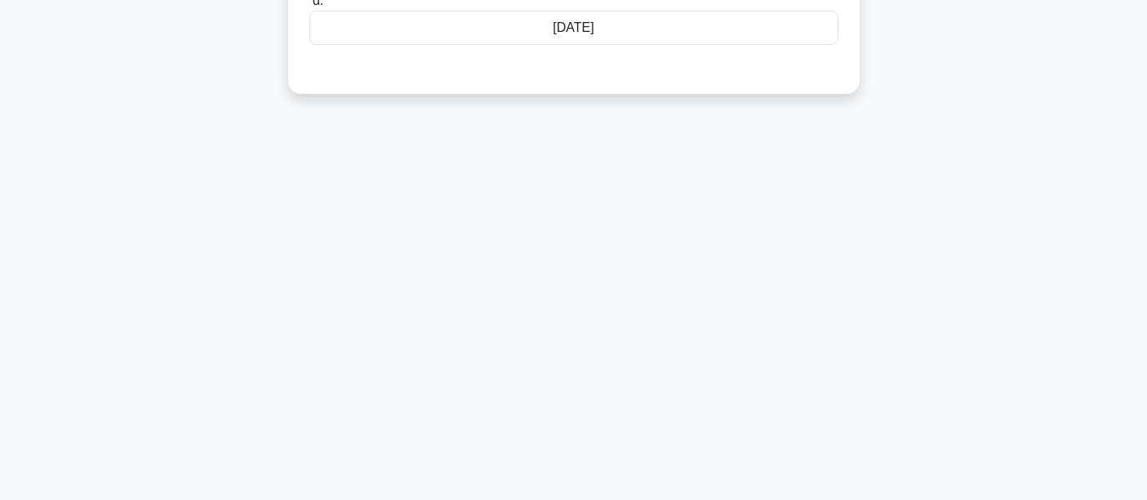
scroll to position [0, 0]
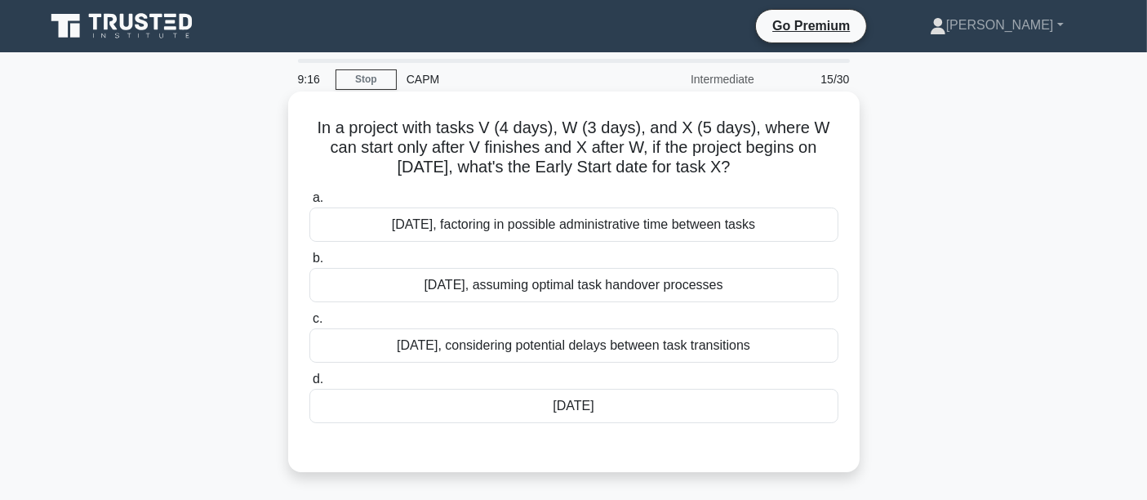
click at [513, 394] on div "July 14th" at bounding box center [574, 406] width 529 height 34
click at [310, 385] on input "d. July 14th" at bounding box center [310, 379] width 0 height 11
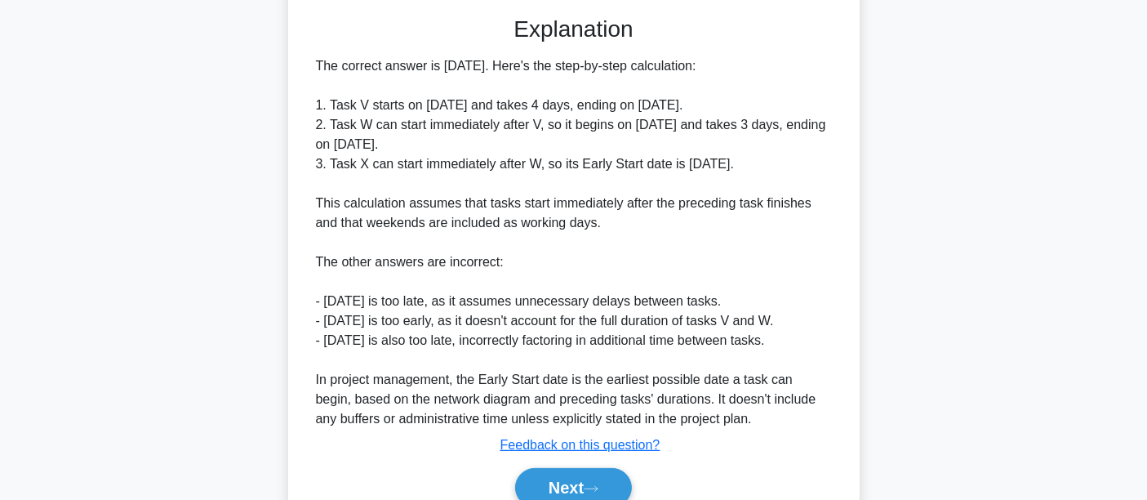
scroll to position [505, 0]
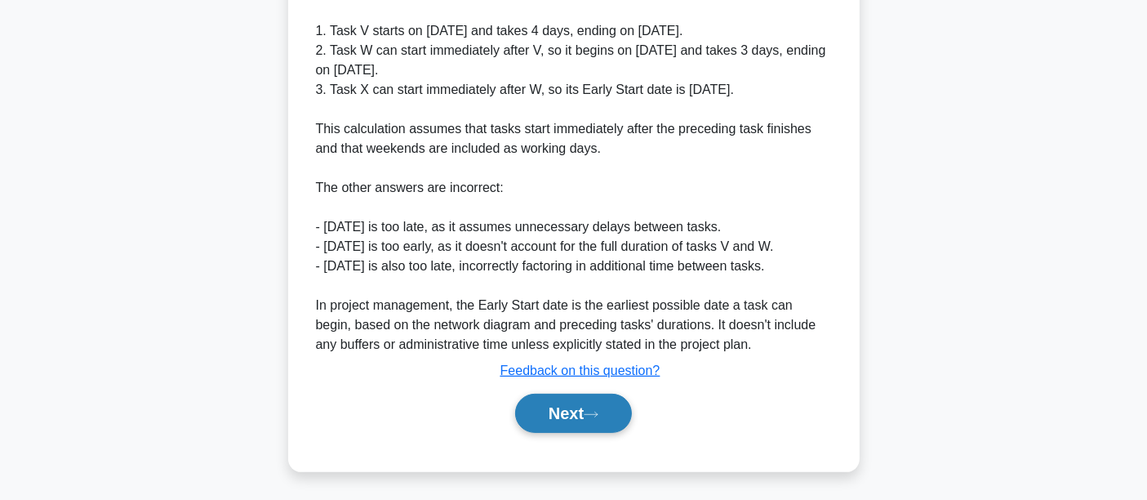
click at [590, 425] on button "Next" at bounding box center [573, 413] width 117 height 39
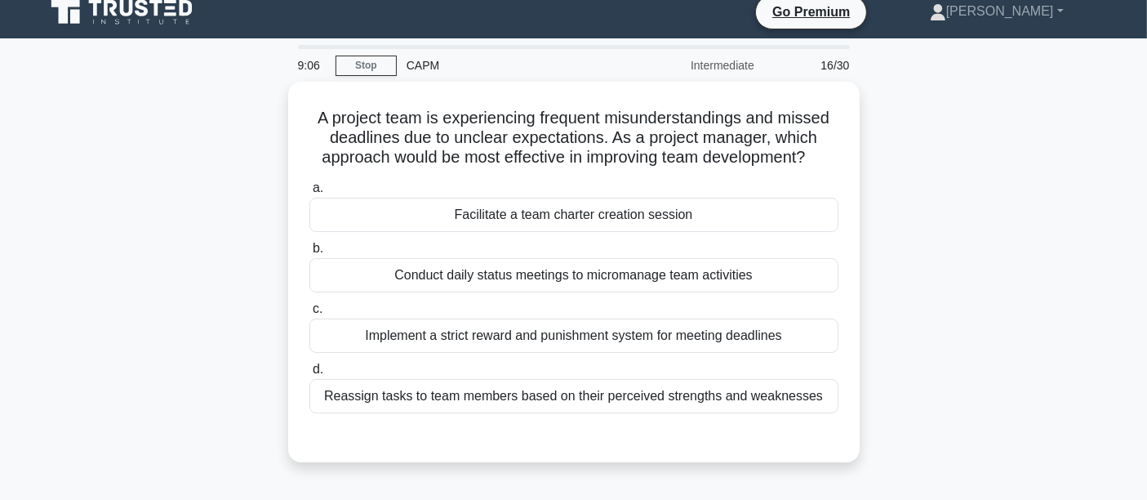
scroll to position [0, 0]
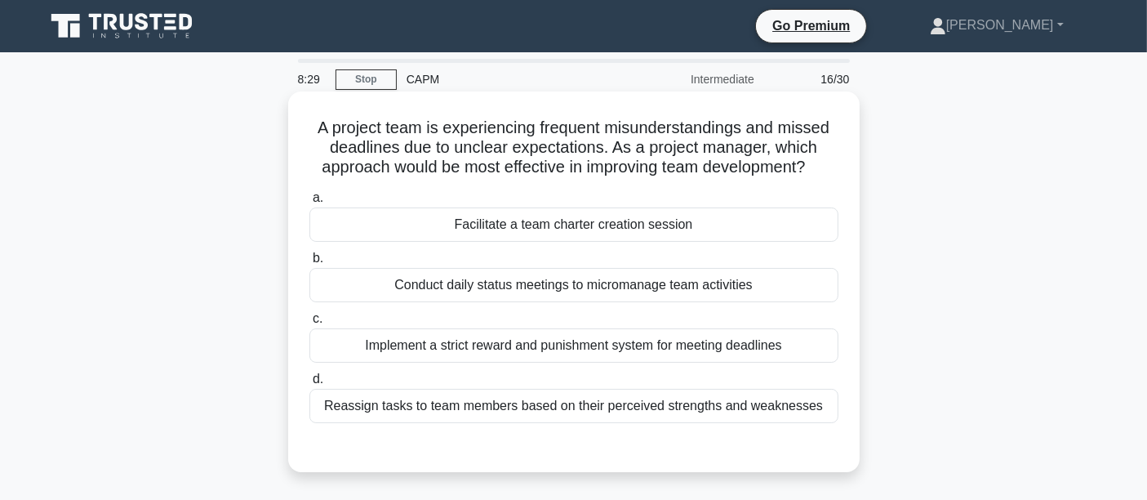
click at [475, 222] on div "Facilitate a team charter creation session" at bounding box center [574, 224] width 529 height 34
click at [310, 203] on input "a. Facilitate a team charter creation session" at bounding box center [310, 198] width 0 height 11
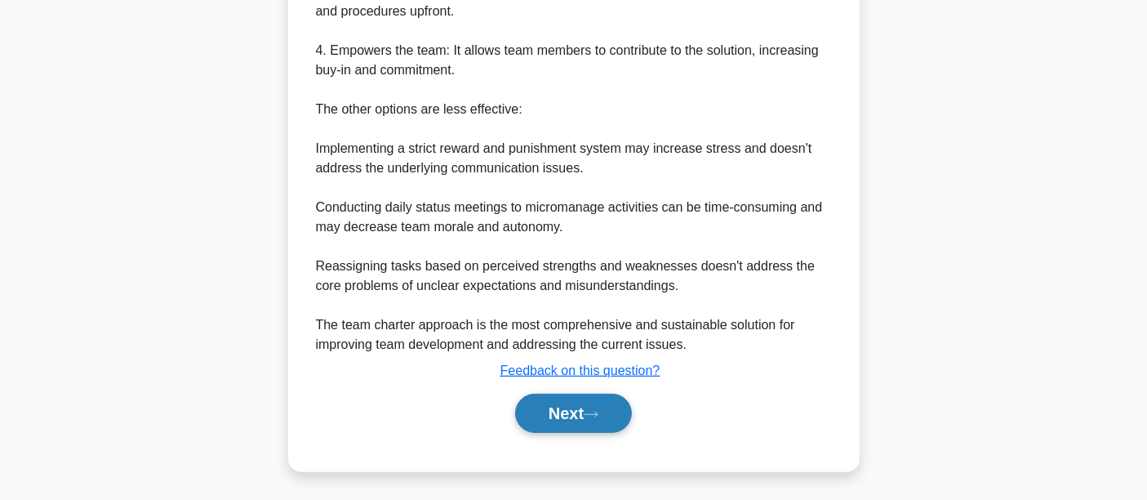
click at [576, 417] on button "Next" at bounding box center [573, 413] width 117 height 39
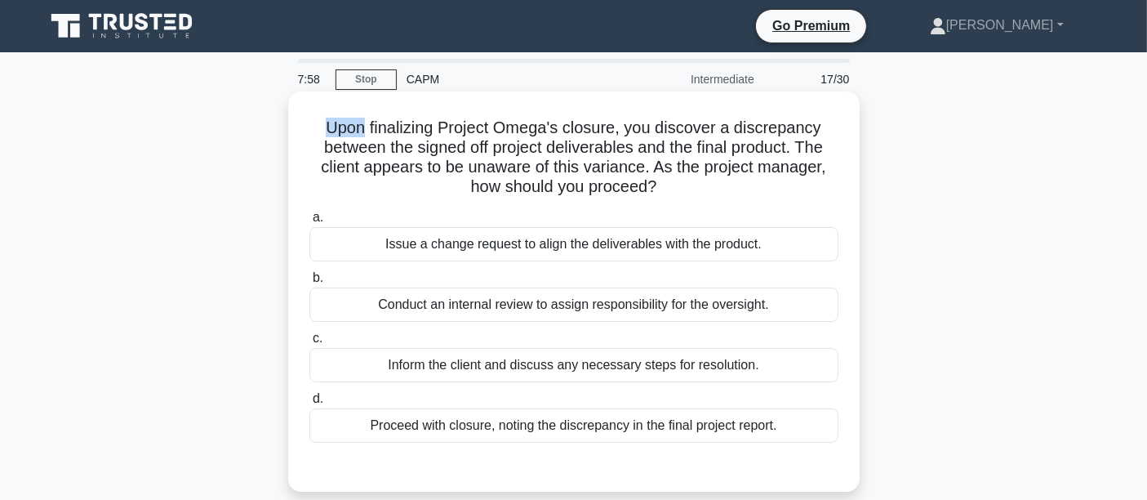
drag, startPoint x: 320, startPoint y: 132, endPoint x: 362, endPoint y: 130, distance: 41.7
click at [362, 130] on h5 "Upon finalizing Project Omega's closure, you discover a discrepancy between the…" at bounding box center [574, 158] width 532 height 80
drag, startPoint x: 362, startPoint y: 130, endPoint x: 320, endPoint y: 131, distance: 41.7
click at [320, 131] on h5 "Upon finalizing Project Omega's closure, you discover a discrepancy between the…" at bounding box center [574, 158] width 532 height 80
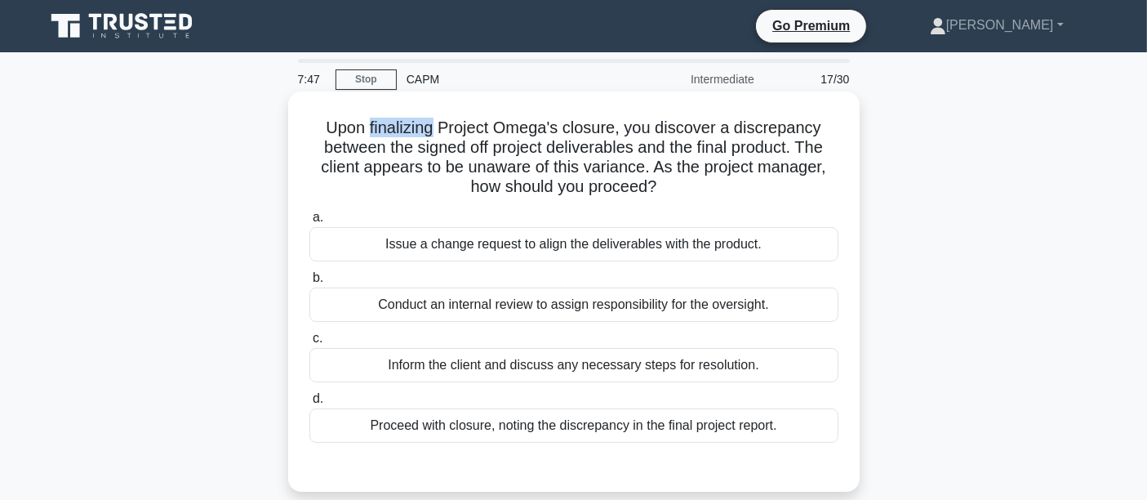
drag, startPoint x: 433, startPoint y: 128, endPoint x: 370, endPoint y: 128, distance: 62.9
click at [370, 128] on h5 "Upon finalizing Project Omega's closure, you discover a discrepancy between the…" at bounding box center [574, 158] width 532 height 80
drag, startPoint x: 441, startPoint y: 129, endPoint x: 491, endPoint y: 130, distance: 49.8
click at [491, 130] on h5 "Upon finalizing Project Omega's closure, you discover a discrepancy between the…" at bounding box center [574, 158] width 532 height 80
click at [448, 246] on div "Issue a change request to align the deliverables with the product." at bounding box center [574, 244] width 529 height 34
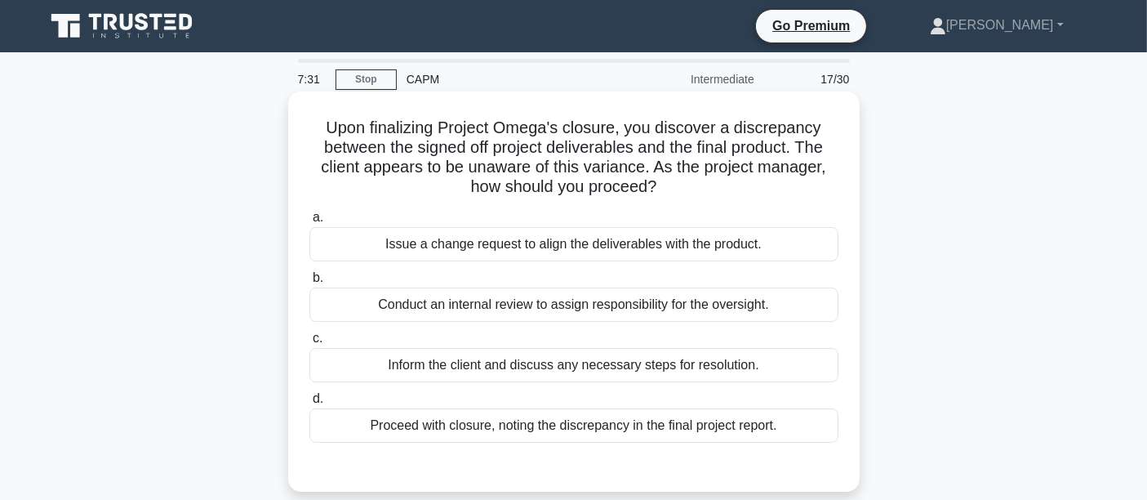
click at [310, 223] on input "a. Issue a change request to align the deliverables with the product." at bounding box center [310, 217] width 0 height 11
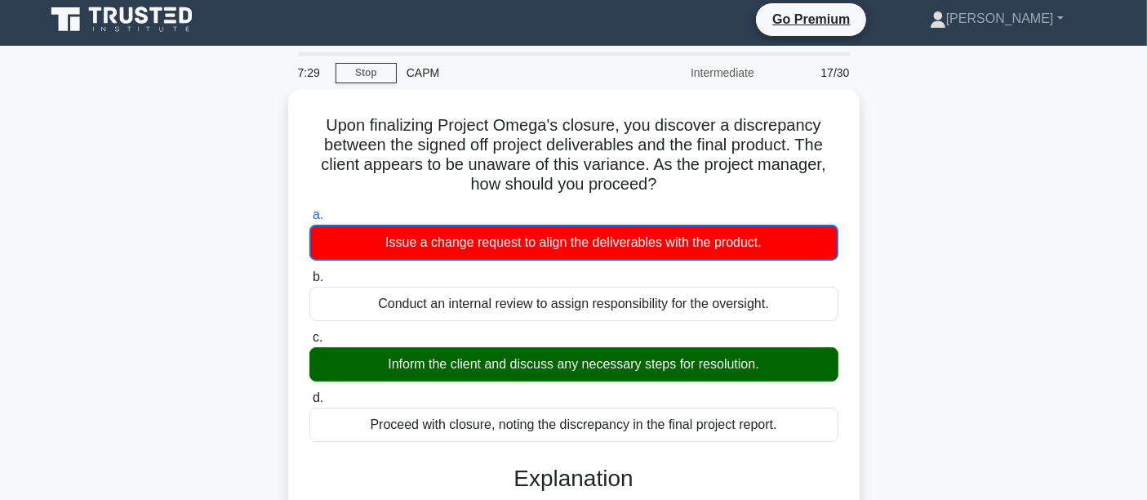
scroll to position [382, 0]
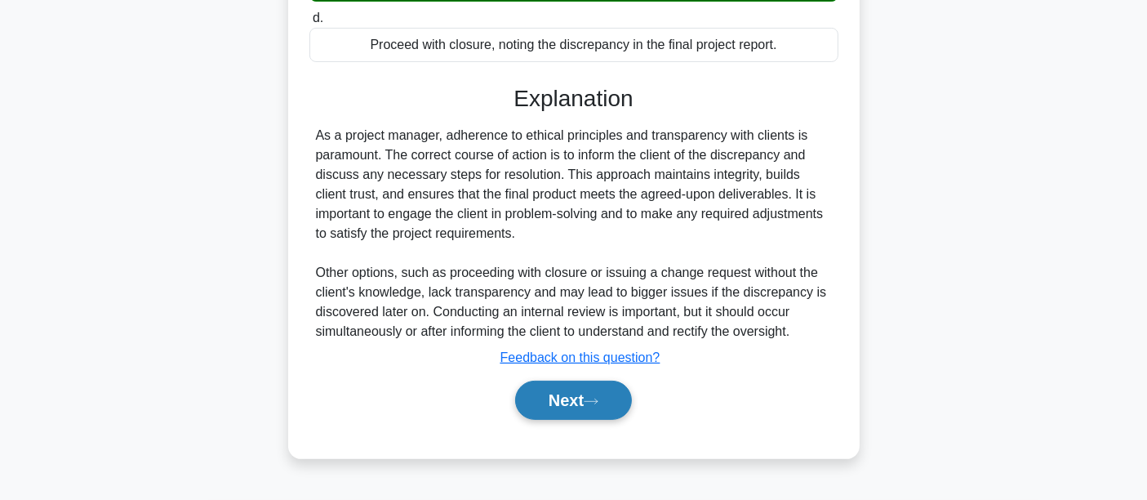
click at [621, 390] on button "Next" at bounding box center [573, 400] width 117 height 39
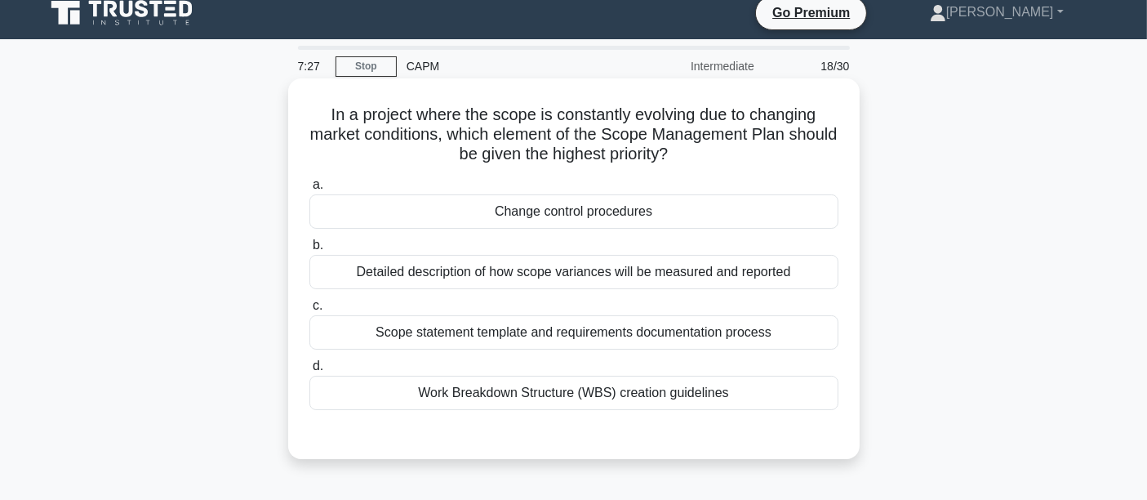
scroll to position [0, 0]
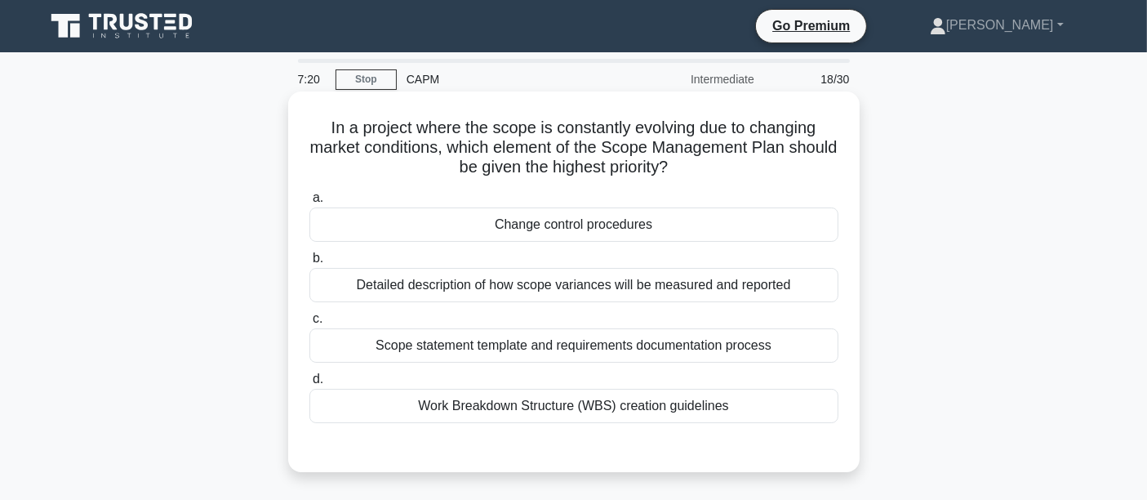
click at [505, 221] on div "Change control procedures" at bounding box center [574, 224] width 529 height 34
click at [310, 203] on input "a. Change control procedures" at bounding box center [310, 198] width 0 height 11
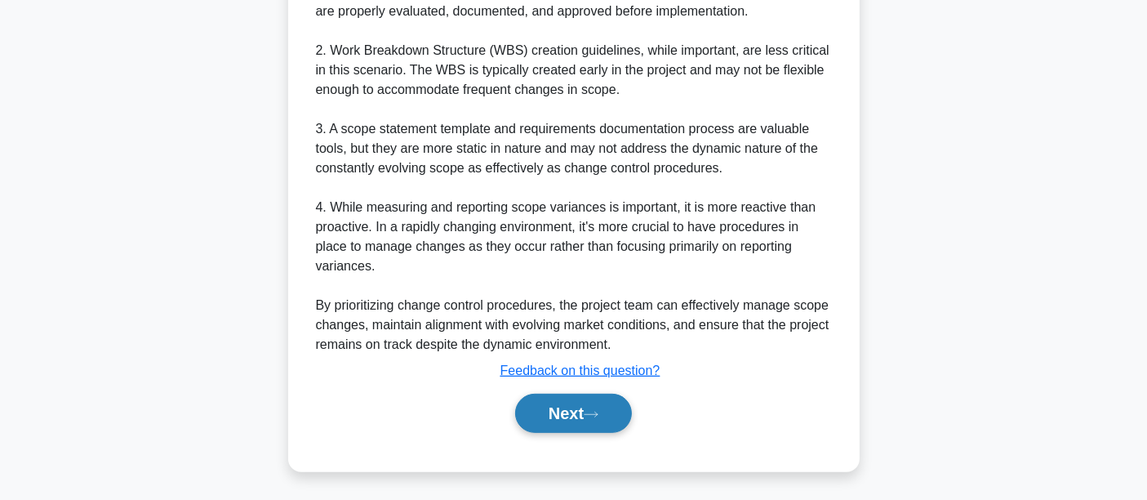
click at [578, 412] on button "Next" at bounding box center [573, 413] width 117 height 39
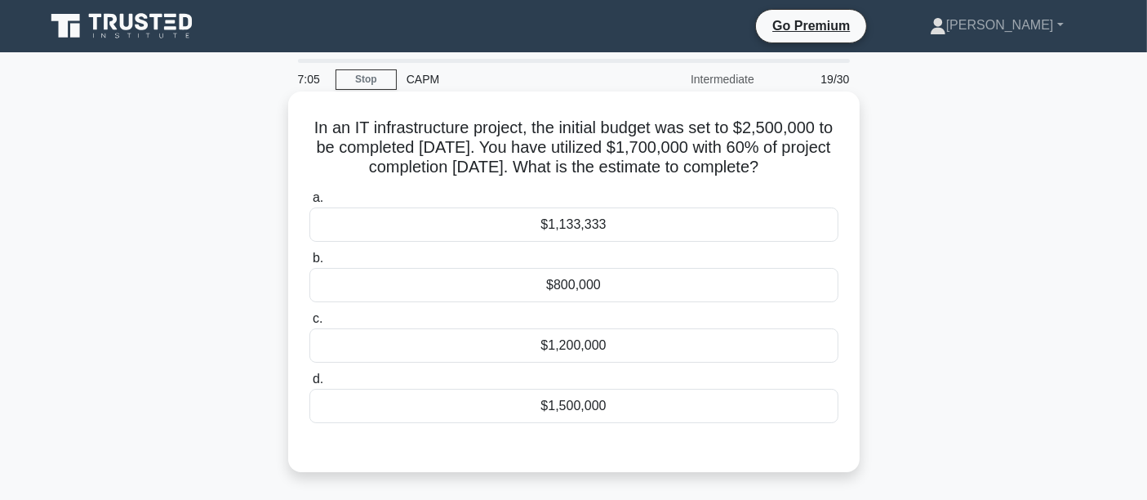
drag, startPoint x: 550, startPoint y: 168, endPoint x: 831, endPoint y: 166, distance: 280.1
click at [831, 166] on h5 "In an IT infrastructure project, the initial budget was set to $2,500,000 to be…" at bounding box center [574, 148] width 532 height 60
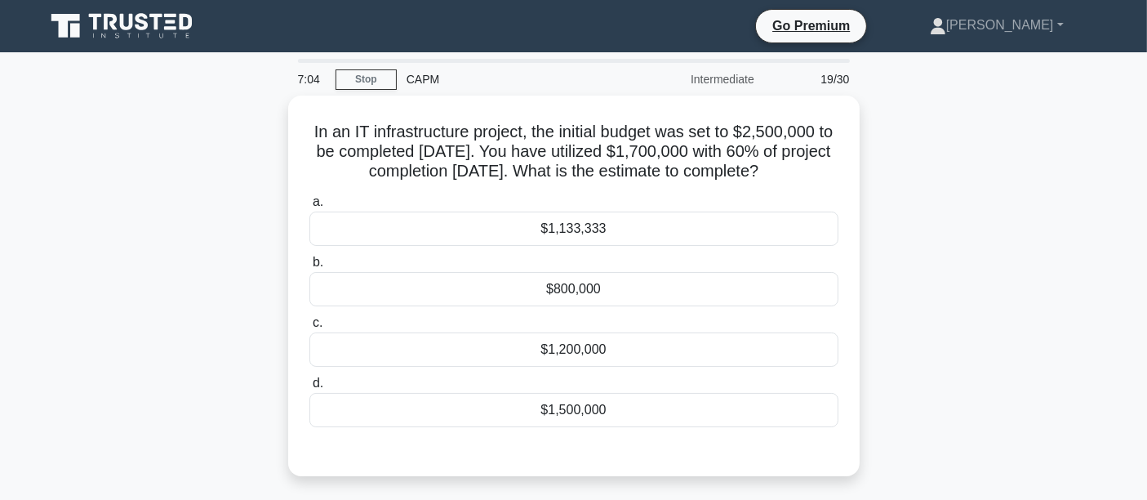
click at [1050, 192] on div "In an IT infrastructure project, the initial budget was set to $2,500,000 to be…" at bounding box center [574, 296] width 1078 height 400
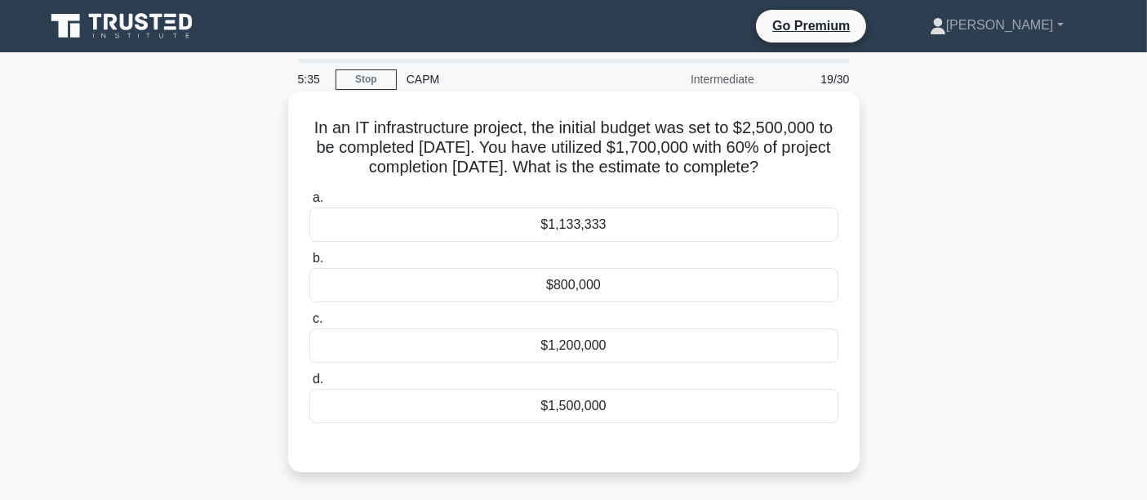
click at [672, 295] on div "$800,000" at bounding box center [574, 285] width 529 height 34
click at [310, 264] on input "b. $800,000" at bounding box center [310, 258] width 0 height 11
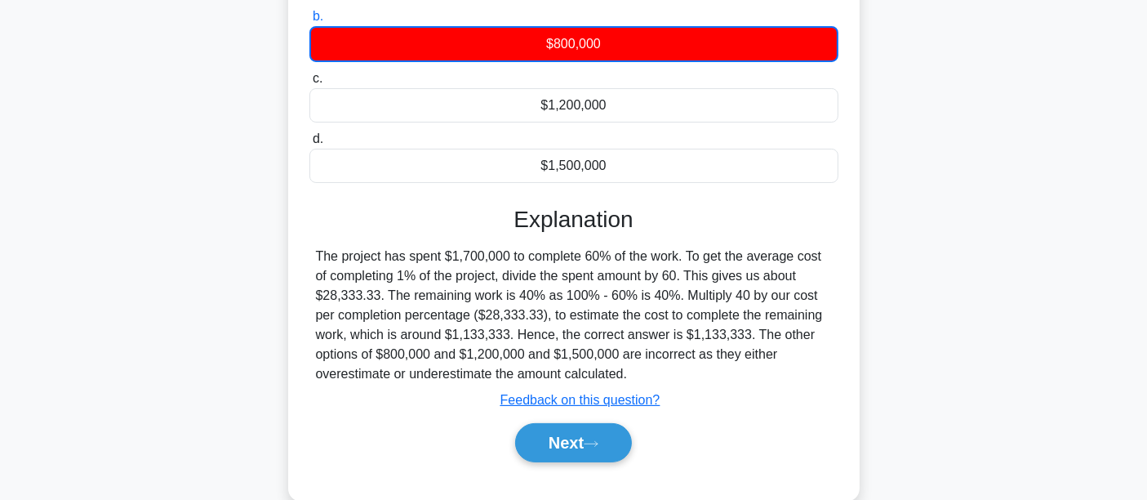
scroll to position [382, 0]
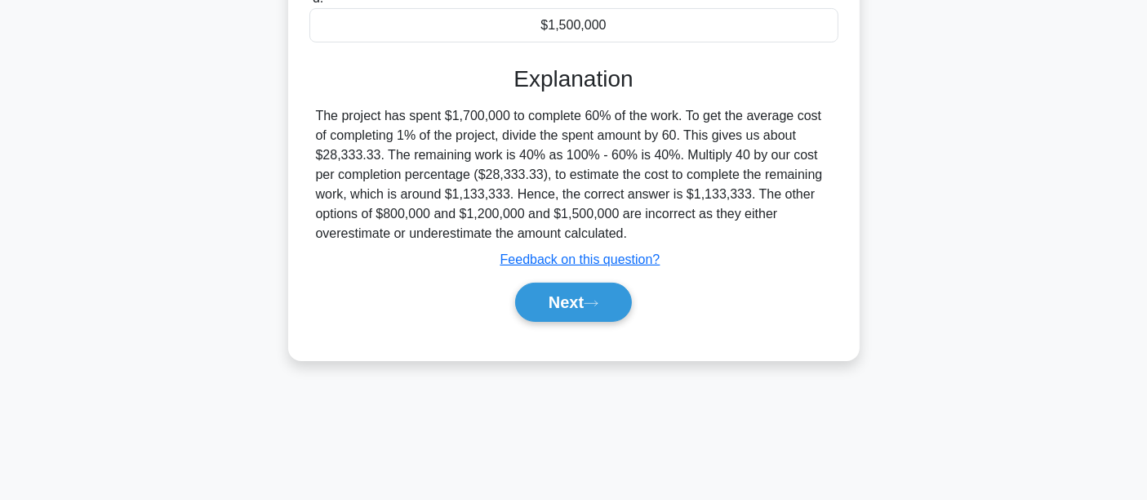
click at [568, 323] on div "Next" at bounding box center [574, 302] width 529 height 52
click at [571, 313] on button "Next" at bounding box center [573, 302] width 117 height 39
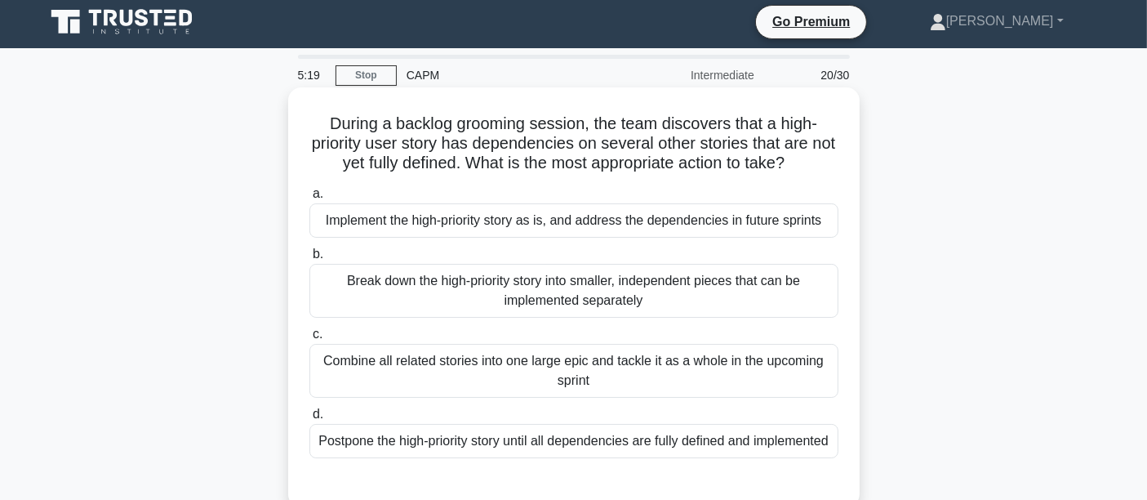
scroll to position [0, 0]
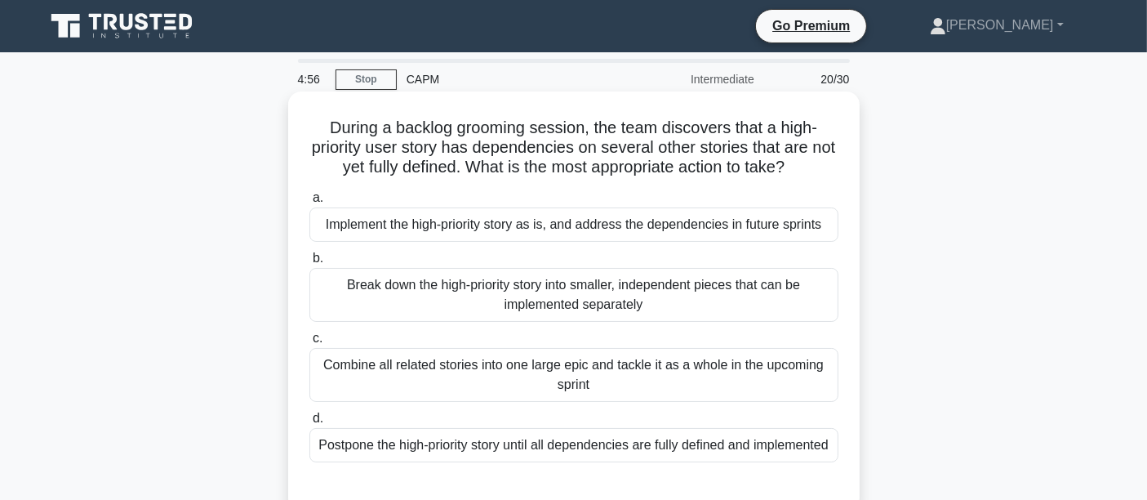
click at [406, 297] on div "Break down the high-priority story into smaller, independent pieces that can be…" at bounding box center [574, 295] width 529 height 54
click at [310, 264] on input "b. Break down the high-priority story into smaller, independent pieces that can…" at bounding box center [310, 258] width 0 height 11
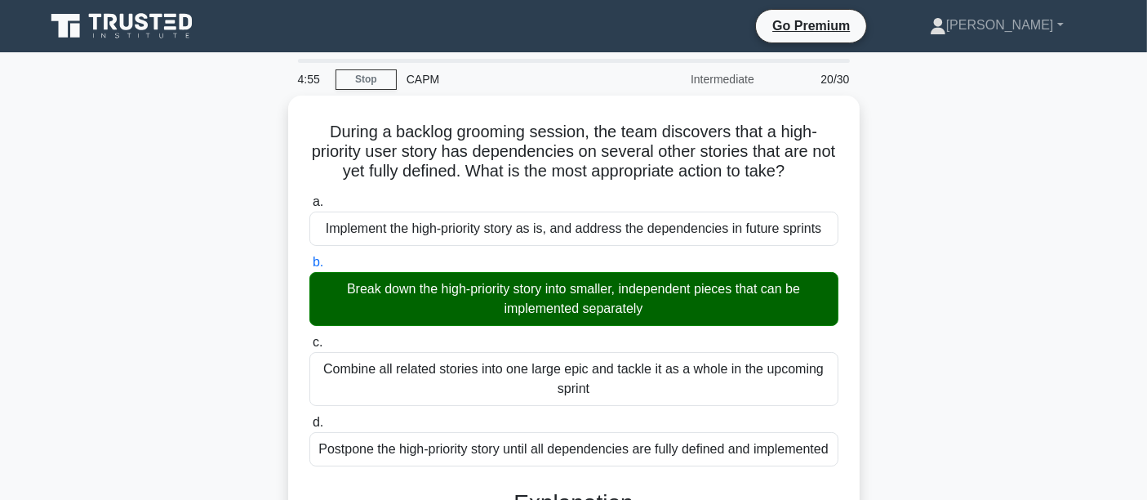
scroll to position [635, 0]
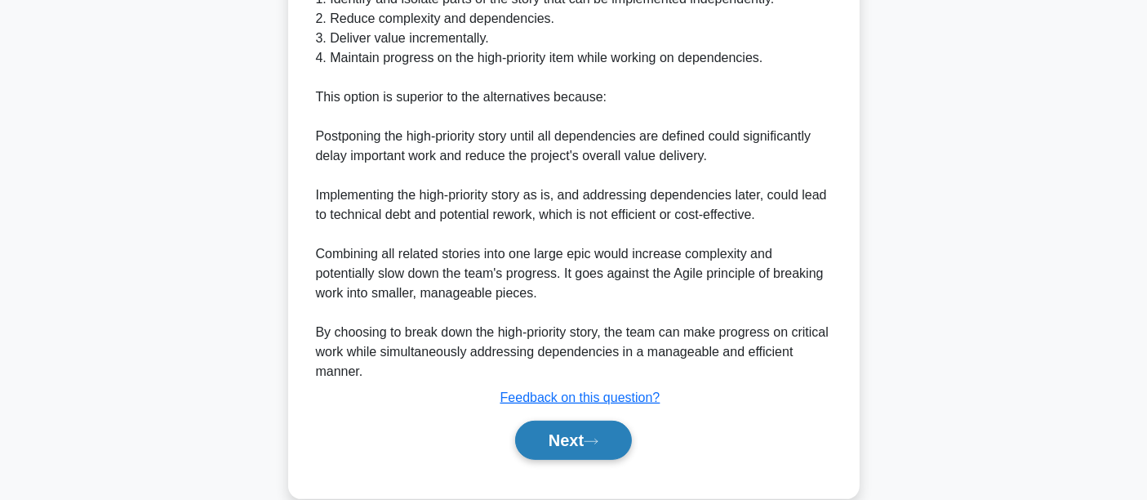
click at [529, 448] on button "Next" at bounding box center [573, 440] width 117 height 39
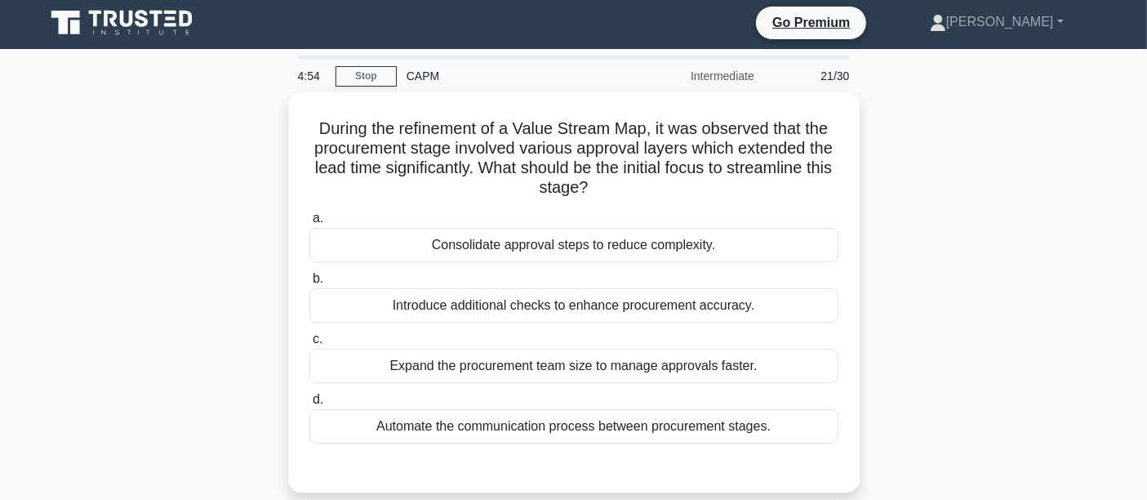
scroll to position [0, 0]
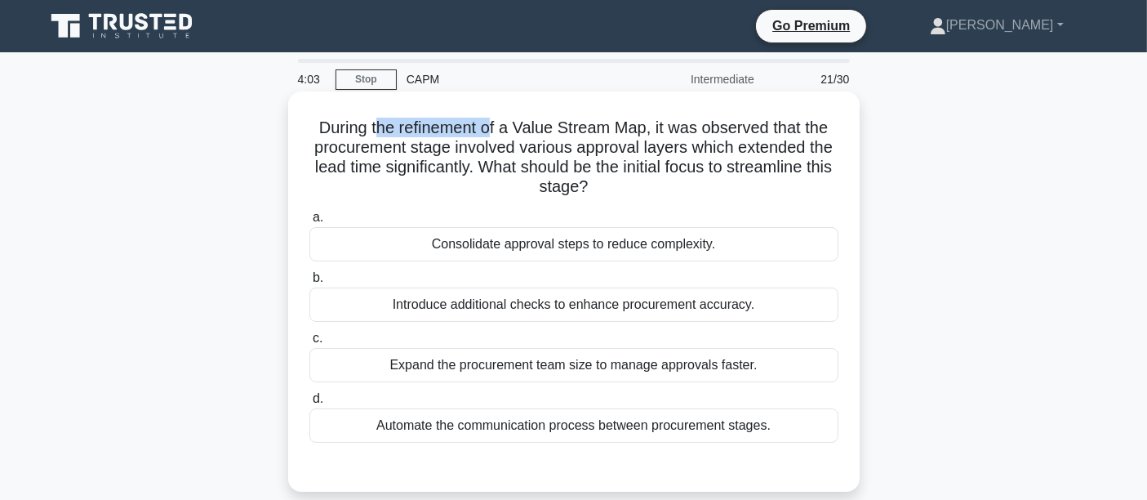
drag, startPoint x: 371, startPoint y: 134, endPoint x: 488, endPoint y: 128, distance: 116.9
click at [488, 128] on h5 "During the refinement of a Value Stream Map, it was observed that the procureme…" at bounding box center [574, 158] width 532 height 80
click at [544, 124] on h5 "During the refinement of a Value Stream Map, it was observed that the procureme…" at bounding box center [574, 158] width 532 height 80
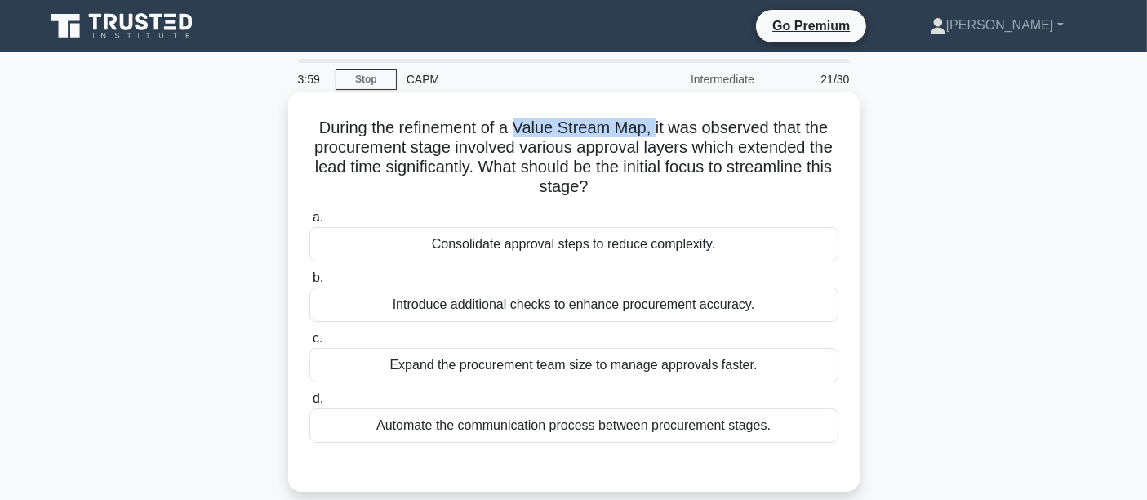
drag, startPoint x: 518, startPoint y: 127, endPoint x: 658, endPoint y: 125, distance: 140.5
click at [658, 125] on h5 "During the refinement of a Value Stream Map, it was observed that the procureme…" at bounding box center [574, 158] width 532 height 80
drag, startPoint x: 314, startPoint y: 128, endPoint x: 361, endPoint y: 129, distance: 46.6
click at [361, 129] on h5 "During the refinement of a Value Stream Map, it was observed that the procureme…" at bounding box center [574, 158] width 532 height 80
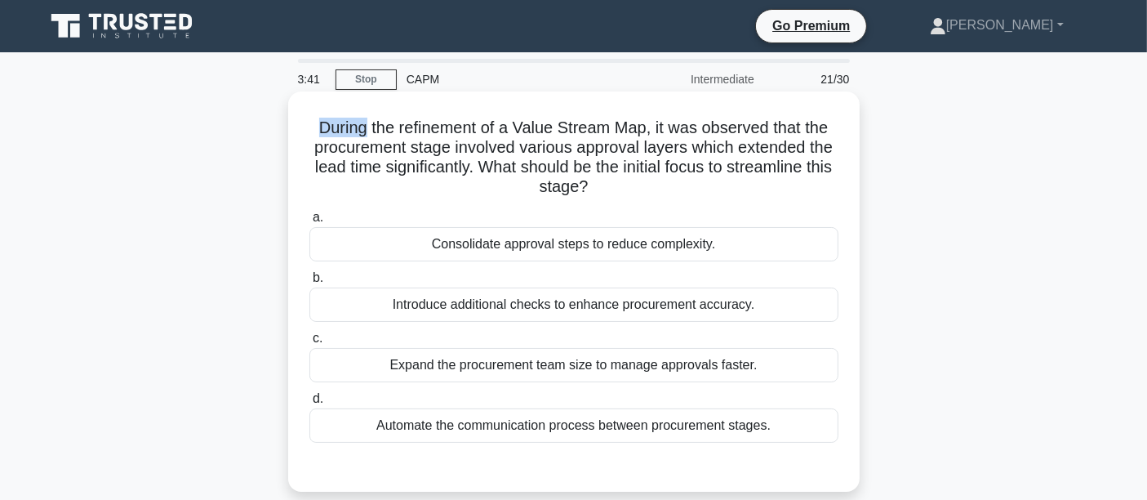
drag, startPoint x: 361, startPoint y: 129, endPoint x: 310, endPoint y: 131, distance: 50.7
click at [310, 131] on h5 "During the refinement of a Value Stream Map, it was observed that the procureme…" at bounding box center [574, 158] width 532 height 80
click at [457, 243] on div "Consolidate approval steps to reduce complexity." at bounding box center [574, 244] width 529 height 34
click at [310, 223] on input "a. Consolidate approval steps to reduce complexity." at bounding box center [310, 217] width 0 height 11
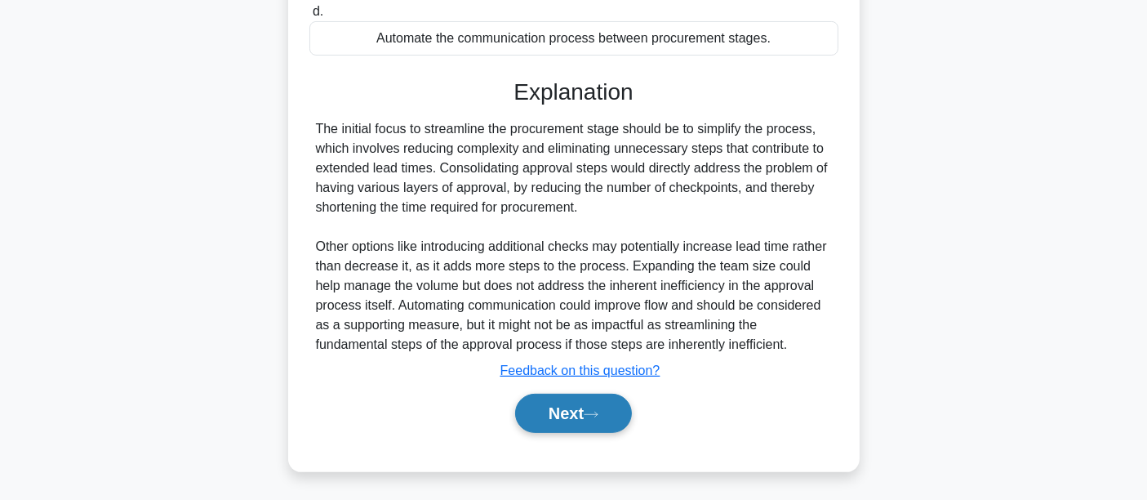
click at [559, 414] on button "Next" at bounding box center [573, 413] width 117 height 39
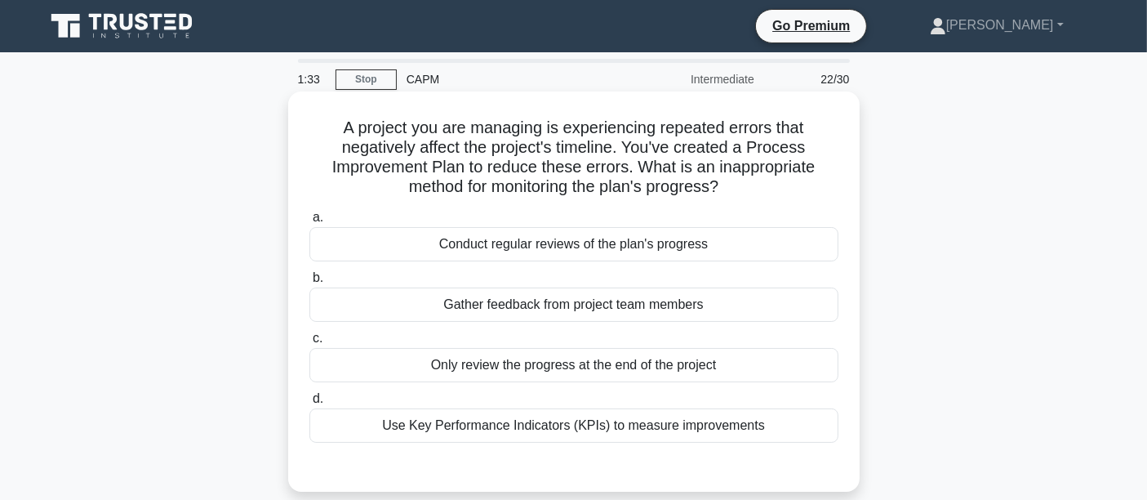
click at [456, 352] on div "Only review the progress at the end of the project" at bounding box center [574, 365] width 529 height 34
click at [310, 344] on input "c. Only review the progress at the end of the project" at bounding box center [310, 338] width 0 height 11
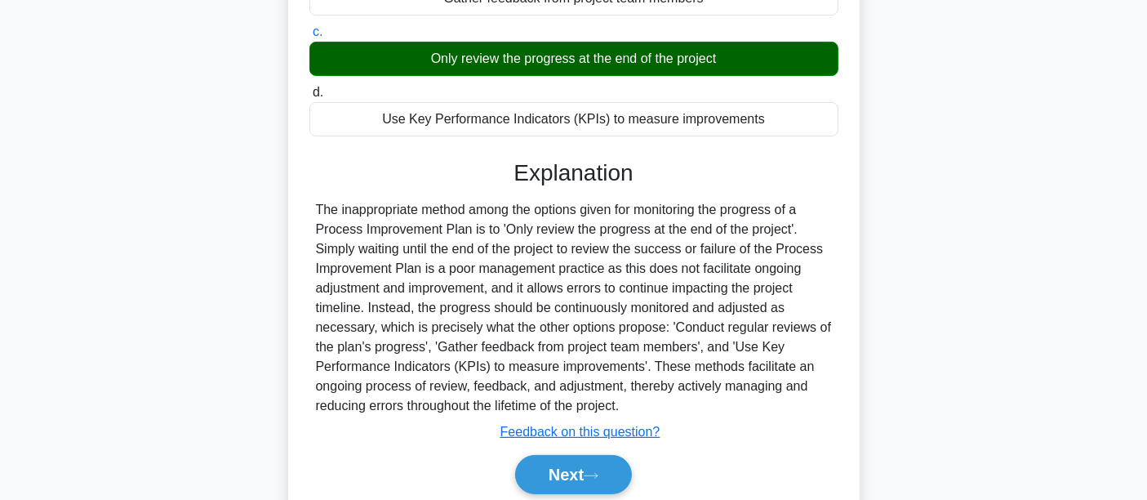
scroll to position [382, 0]
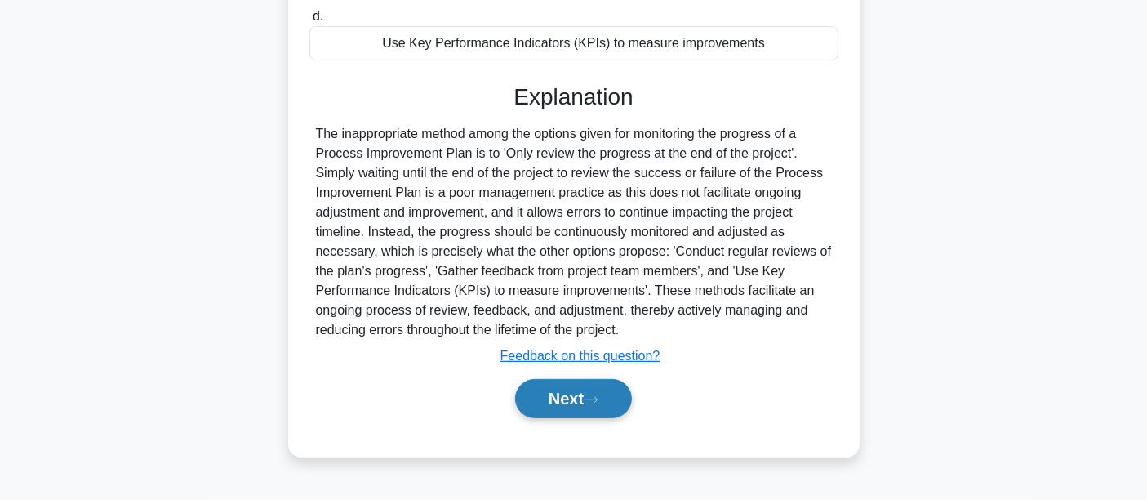
click at [596, 402] on icon at bounding box center [591, 399] width 15 height 9
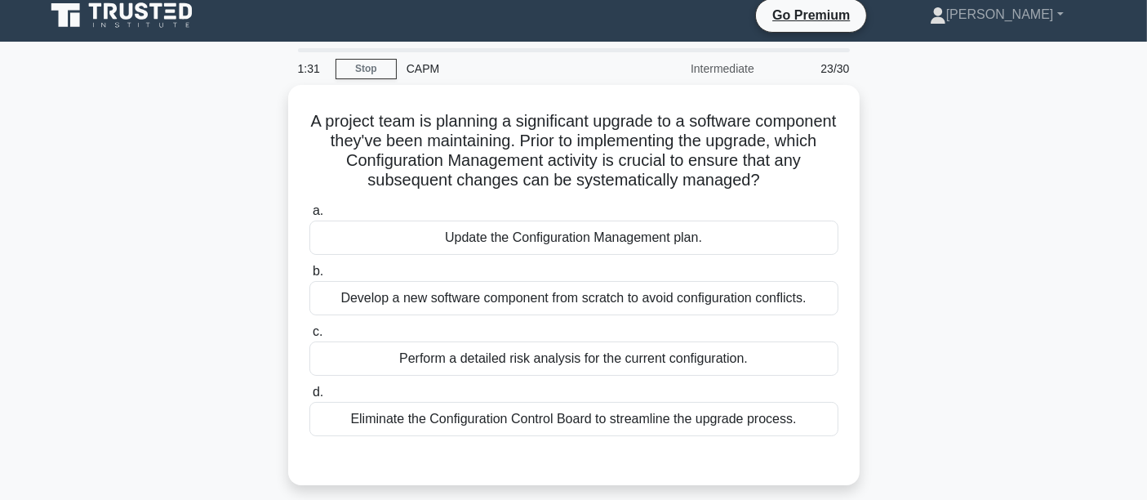
scroll to position [0, 0]
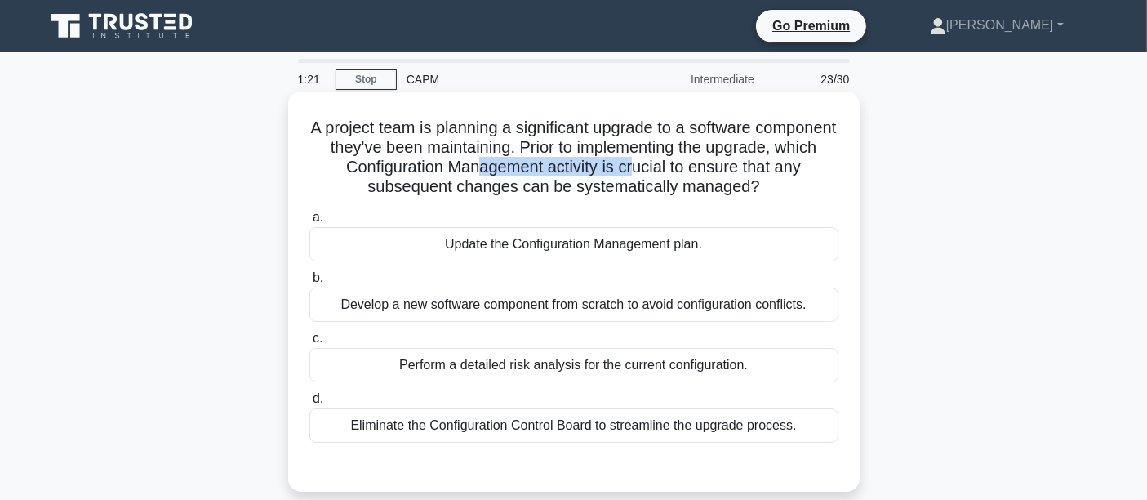
drag, startPoint x: 569, startPoint y: 171, endPoint x: 729, endPoint y: 176, distance: 160.2
click at [729, 176] on h5 "A project team is planning a significant upgrade to a software component they'v…" at bounding box center [574, 158] width 532 height 80
click at [394, 184] on h5 "A project team is planning a significant upgrade to a software component they'v…" at bounding box center [574, 158] width 532 height 80
drag, startPoint x: 374, startPoint y: 187, endPoint x: 809, endPoint y: 199, distance: 435.5
click at [809, 199] on div "A project team is planning a significant upgrade to a software component they'v…" at bounding box center [574, 291] width 559 height 387
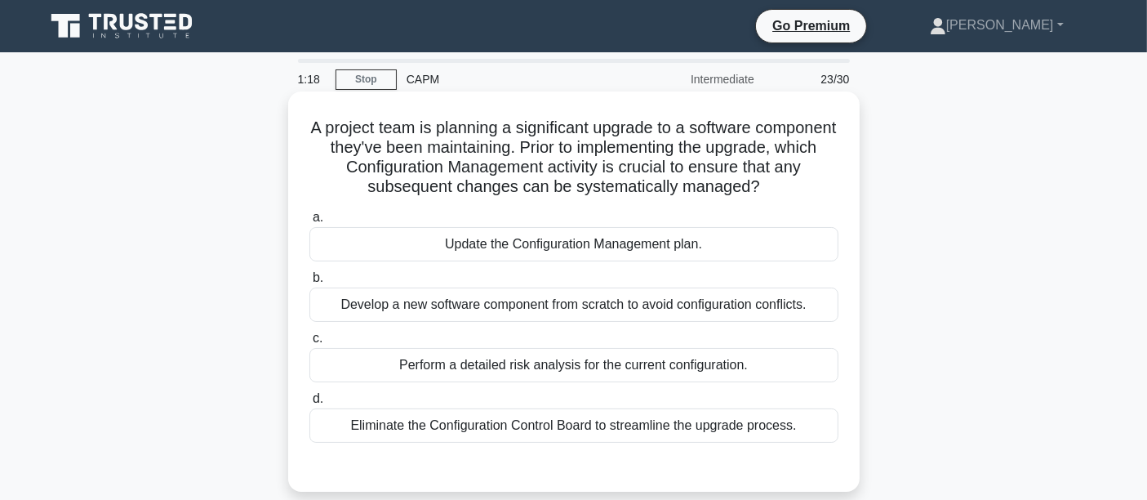
click at [483, 221] on label "a. Update the Configuration Management plan." at bounding box center [574, 234] width 529 height 54
click at [310, 221] on input "a. Update the Configuration Management plan." at bounding box center [310, 217] width 0 height 11
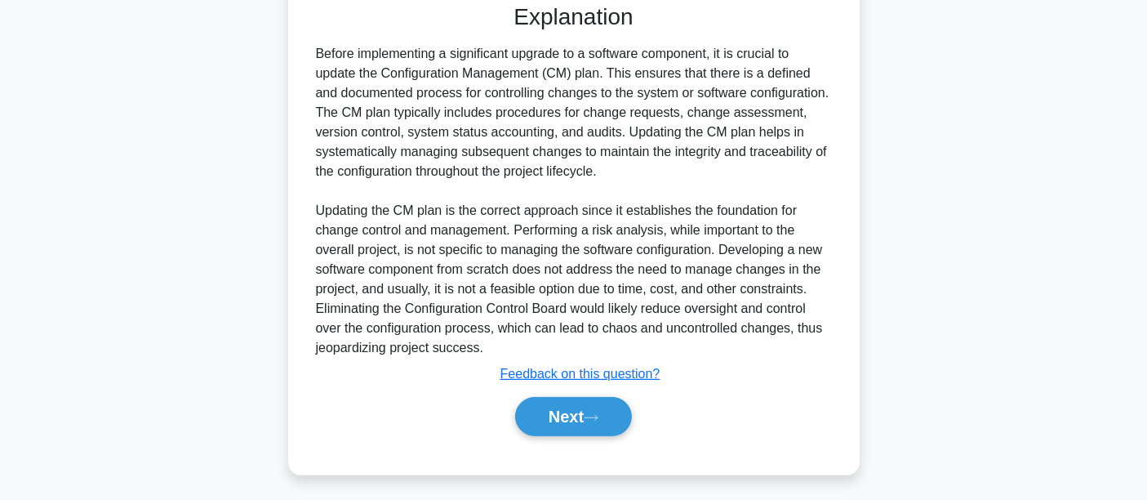
scroll to position [466, 0]
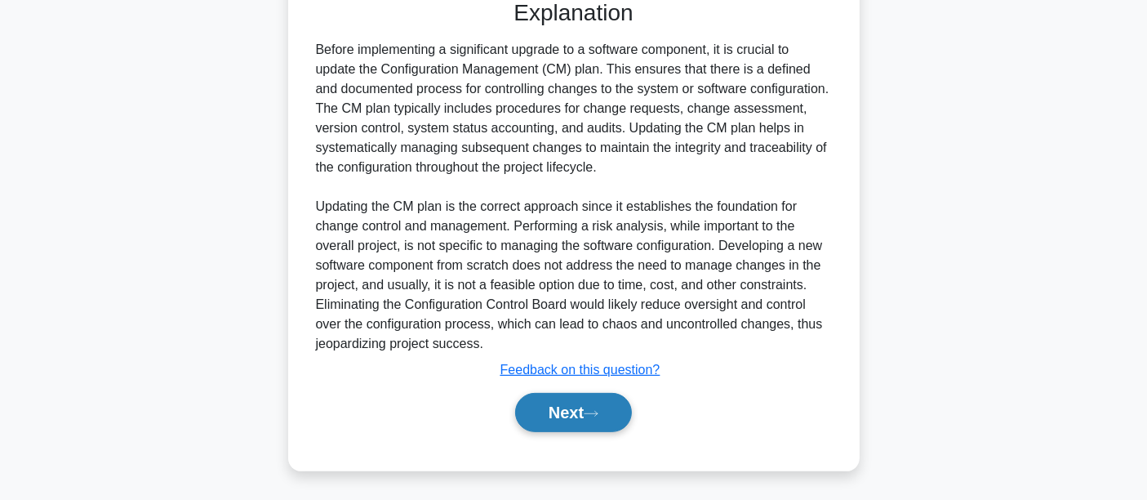
click at [551, 396] on button "Next" at bounding box center [573, 412] width 117 height 39
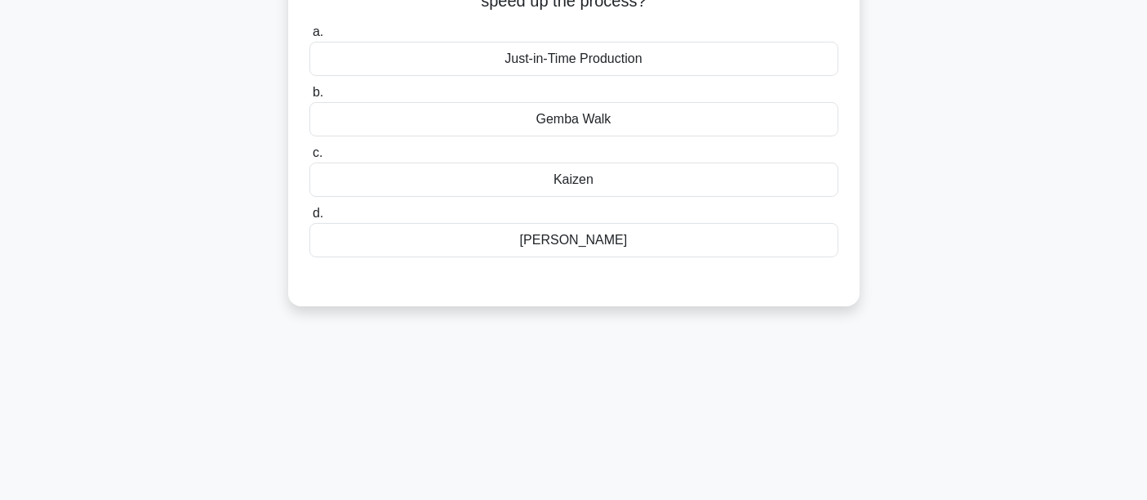
scroll to position [0, 0]
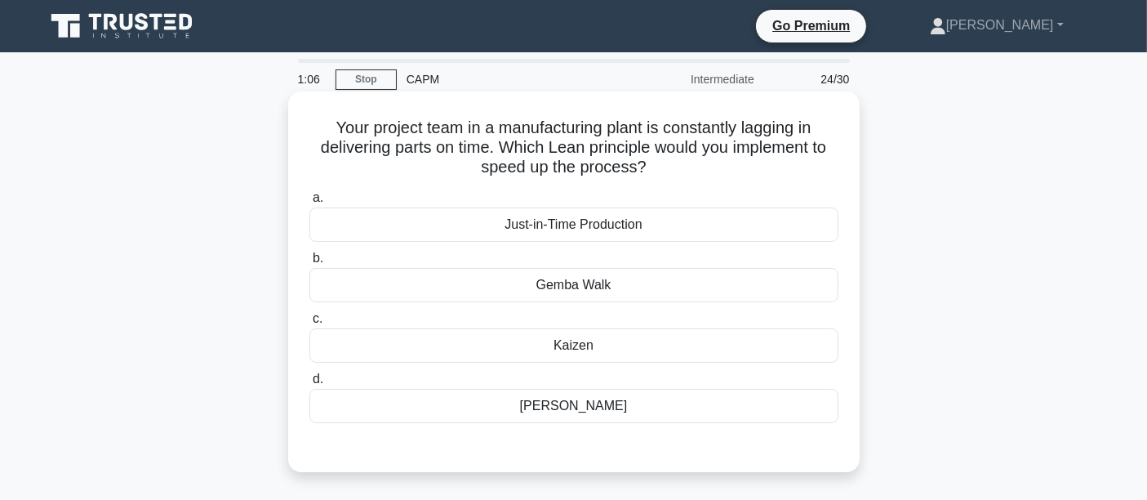
click at [543, 350] on div "Kaizen" at bounding box center [574, 345] width 529 height 34
click at [310, 324] on input "c. Kaizen" at bounding box center [310, 319] width 0 height 11
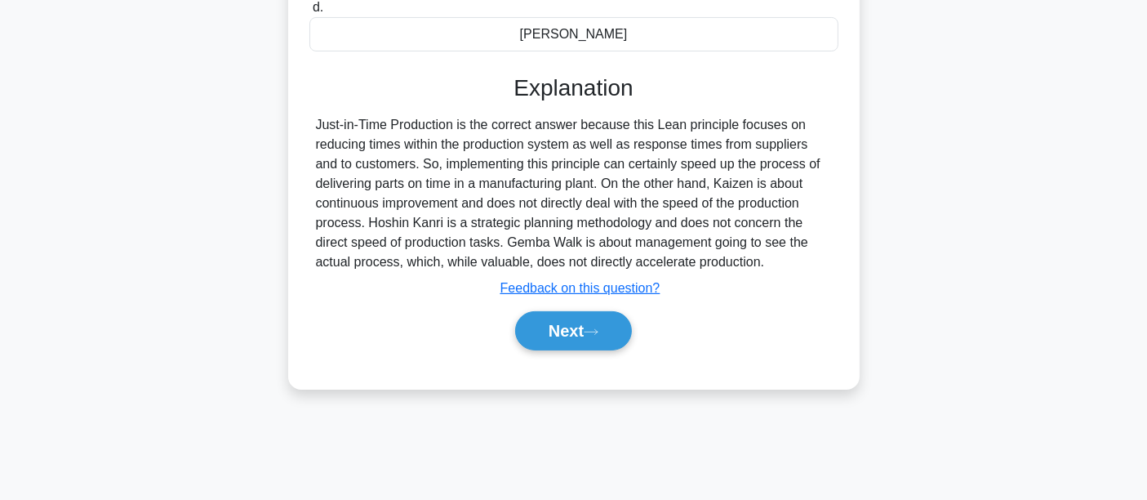
scroll to position [382, 0]
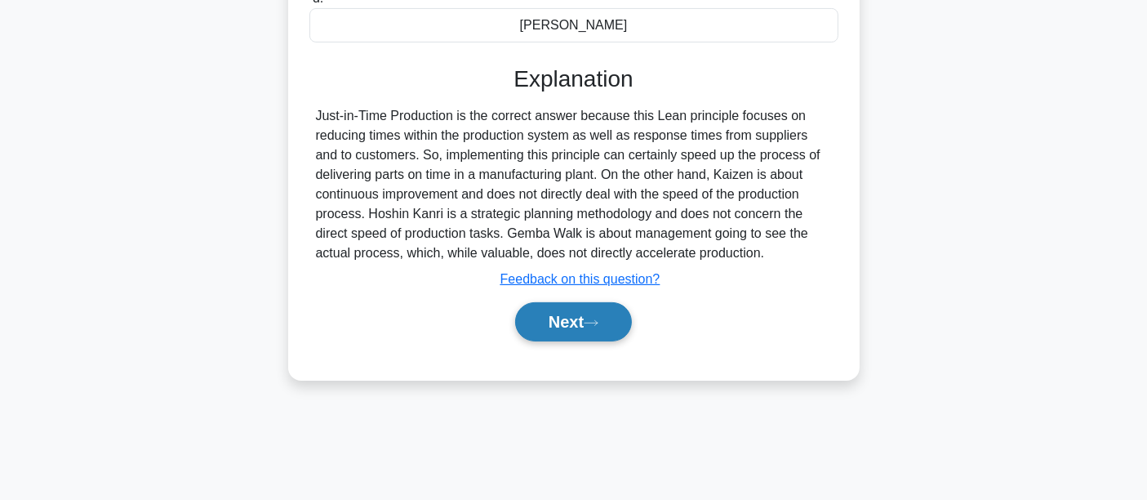
click at [606, 336] on button "Next" at bounding box center [573, 321] width 117 height 39
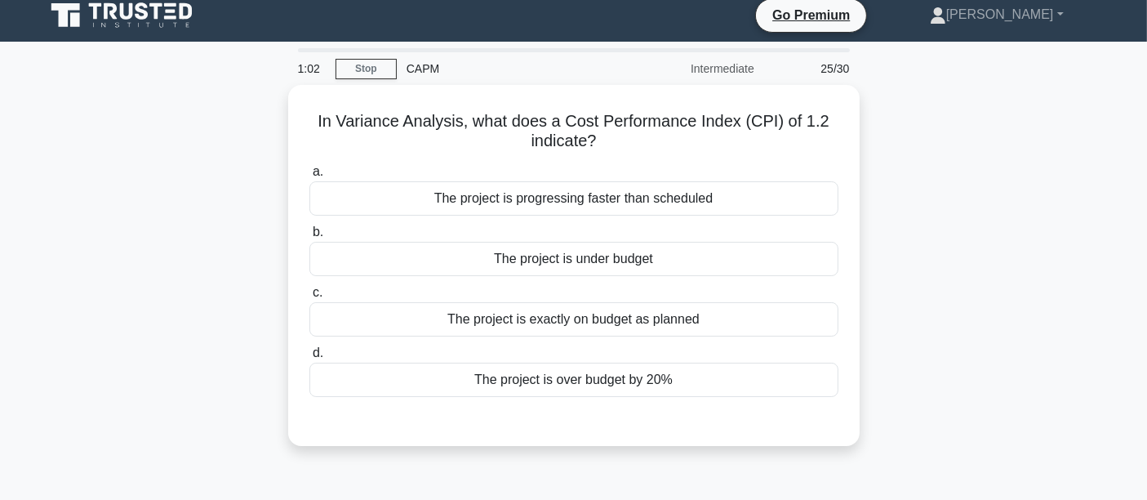
scroll to position [0, 0]
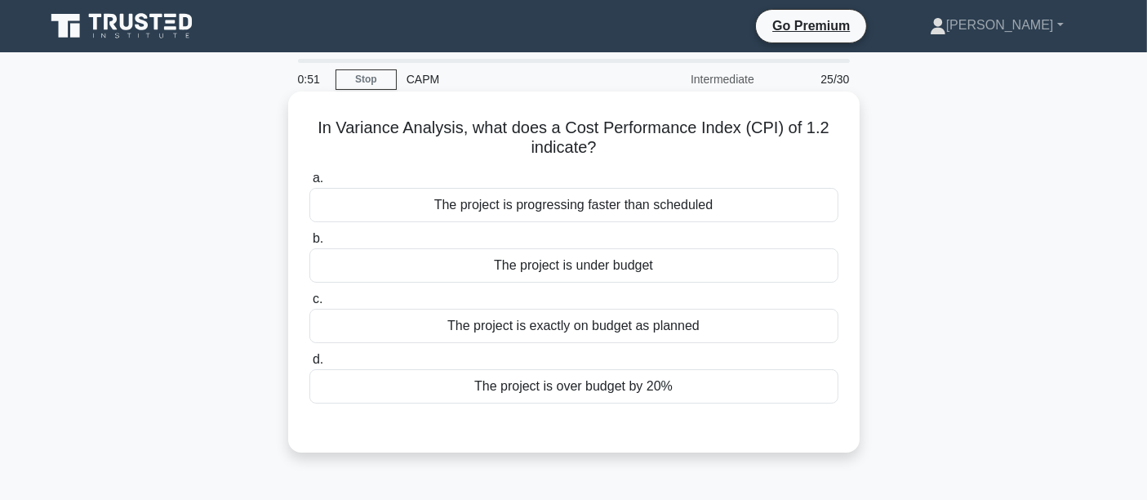
click at [630, 385] on div "The project is over budget by 20%" at bounding box center [574, 386] width 529 height 34
click at [310, 365] on input "d. The project is over budget by 20%" at bounding box center [310, 359] width 0 height 11
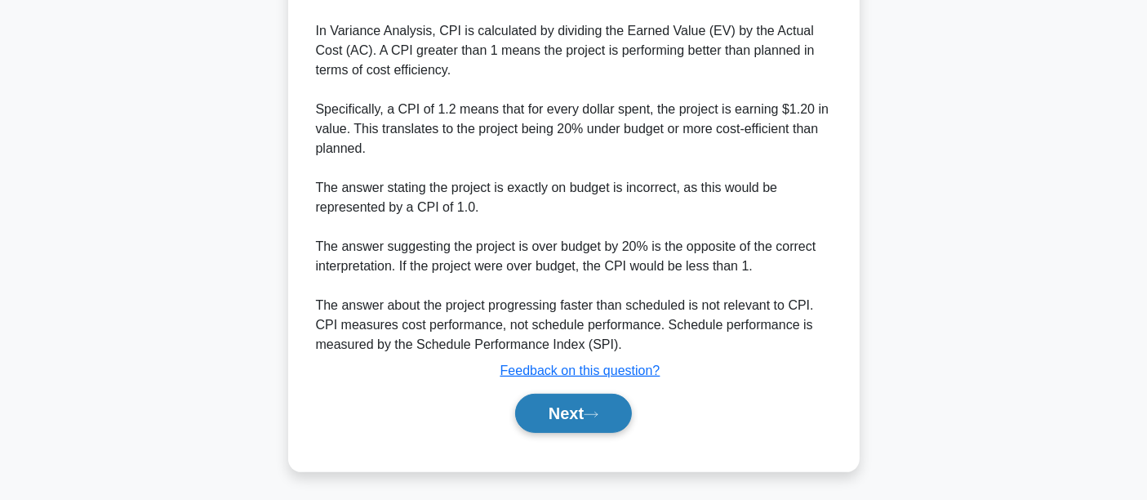
click at [631, 424] on button "Next" at bounding box center [573, 413] width 117 height 39
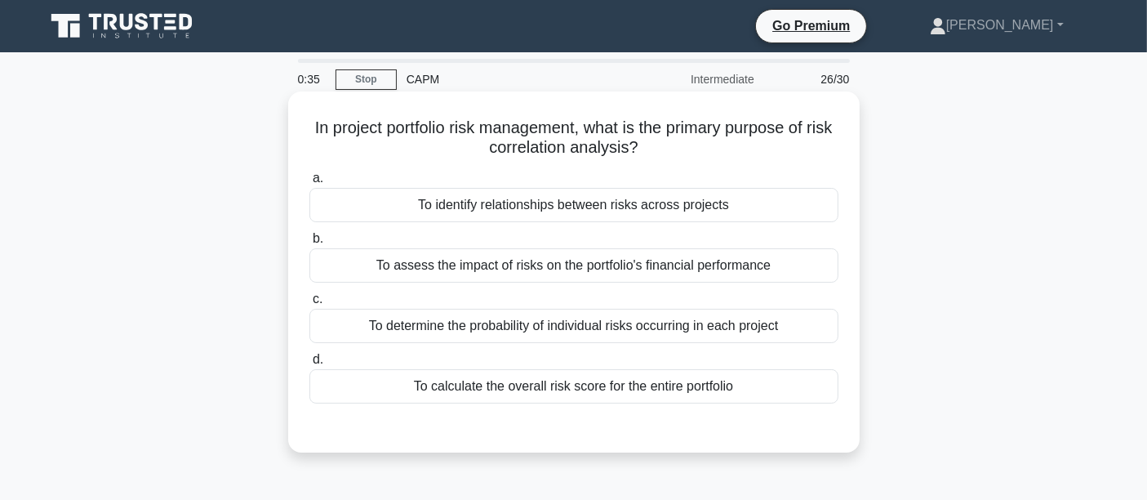
click at [412, 212] on div "To identify relationships between risks across projects" at bounding box center [574, 205] width 529 height 34
click at [310, 184] on input "a. To identify relationships between risks across projects" at bounding box center [310, 178] width 0 height 11
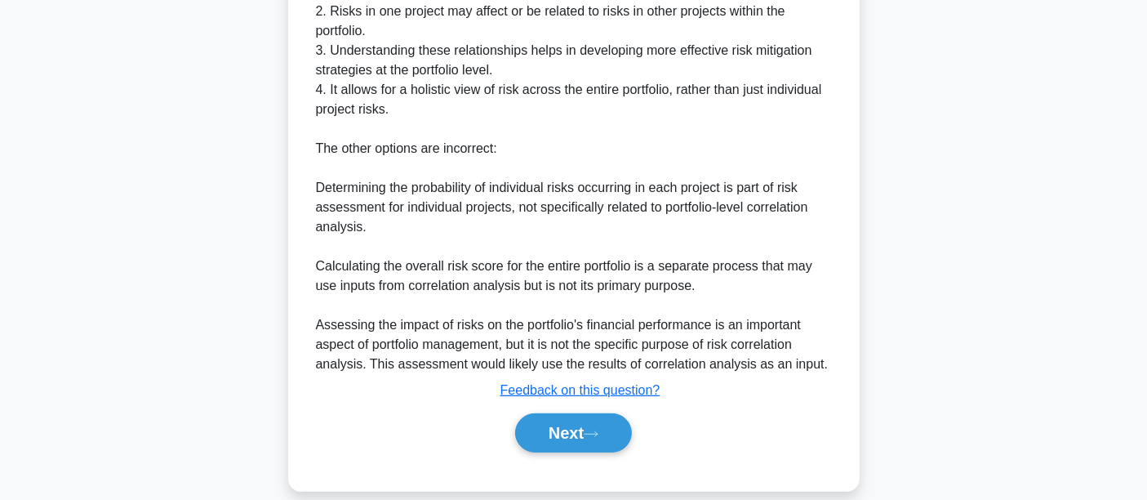
scroll to position [564, 0]
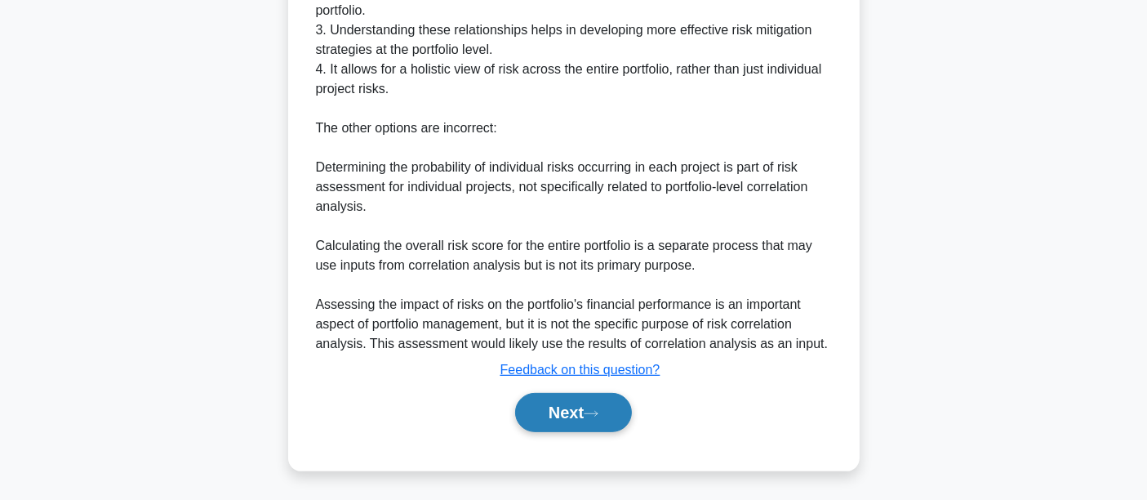
click at [546, 407] on button "Next" at bounding box center [573, 412] width 117 height 39
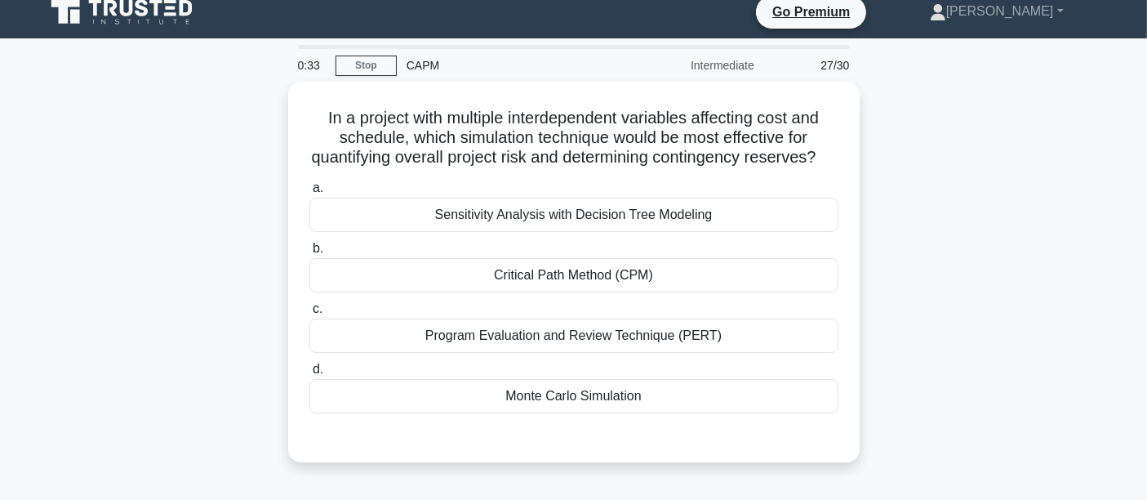
scroll to position [0, 0]
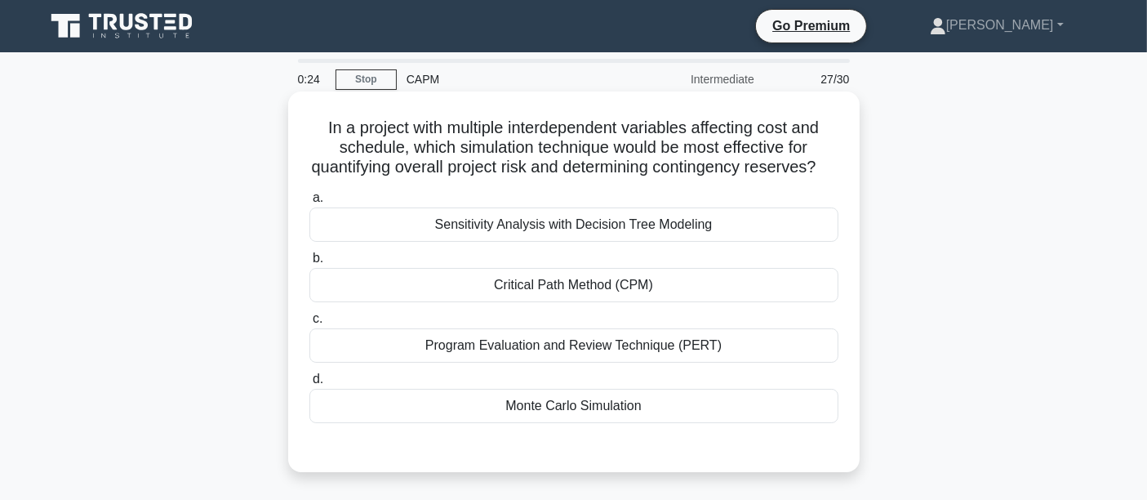
click at [574, 302] on div "Critical Path Method (CPM)" at bounding box center [574, 285] width 529 height 34
click at [310, 264] on input "b. Critical Path Method (CPM)" at bounding box center [310, 258] width 0 height 11
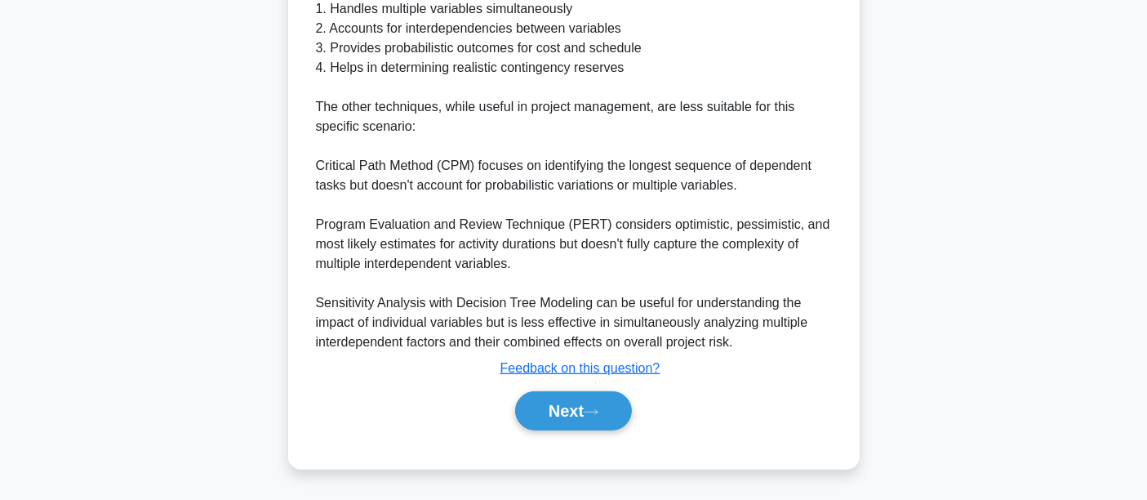
scroll to position [722, 0]
click at [568, 393] on button "Next" at bounding box center [573, 410] width 117 height 39
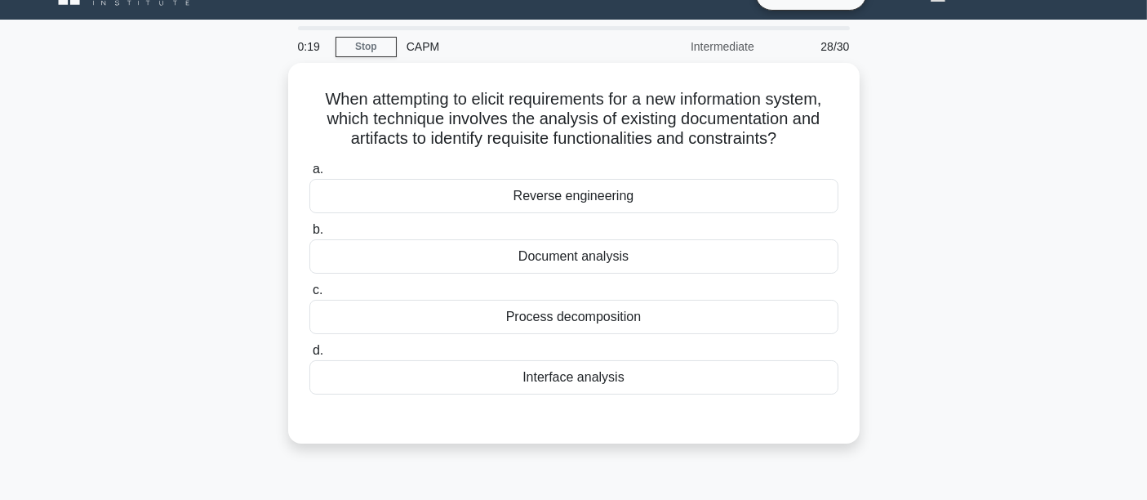
scroll to position [0, 0]
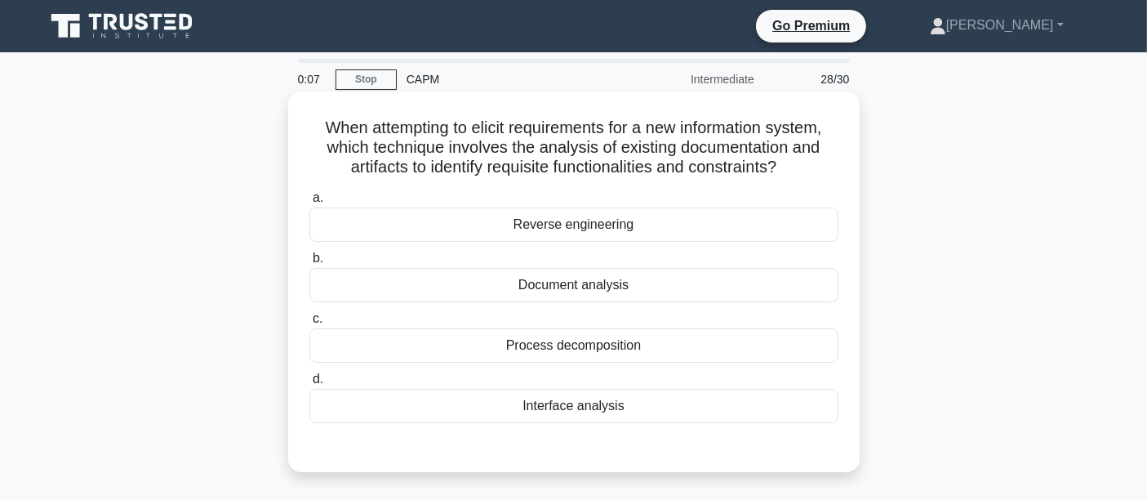
click at [495, 286] on div "Document analysis" at bounding box center [574, 285] width 529 height 34
click at [310, 264] on input "b. Document analysis" at bounding box center [310, 258] width 0 height 11
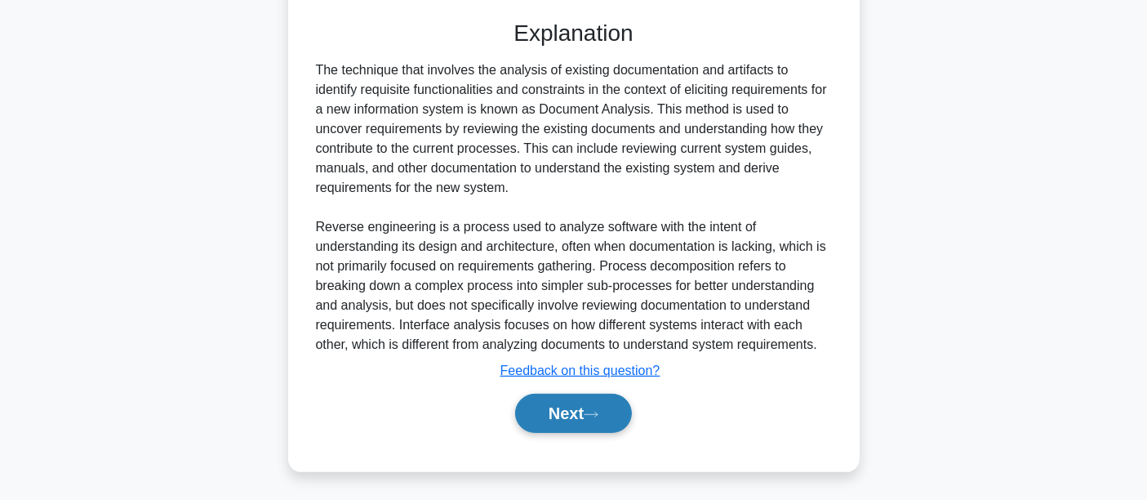
click at [556, 412] on button "Next" at bounding box center [573, 413] width 117 height 39
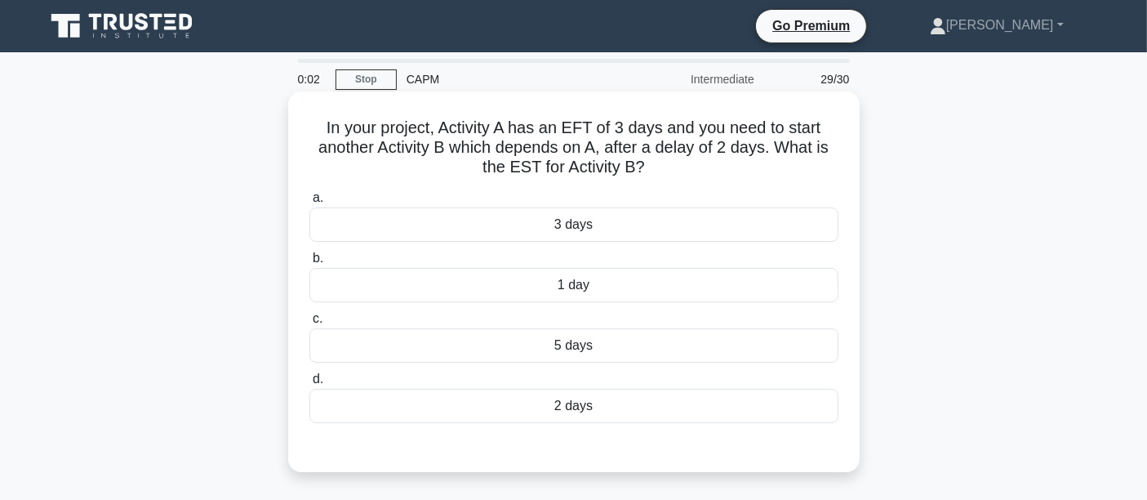
click at [630, 224] on div "3 days" at bounding box center [574, 224] width 529 height 34
click at [310, 203] on input "a. 3 days" at bounding box center [310, 198] width 0 height 11
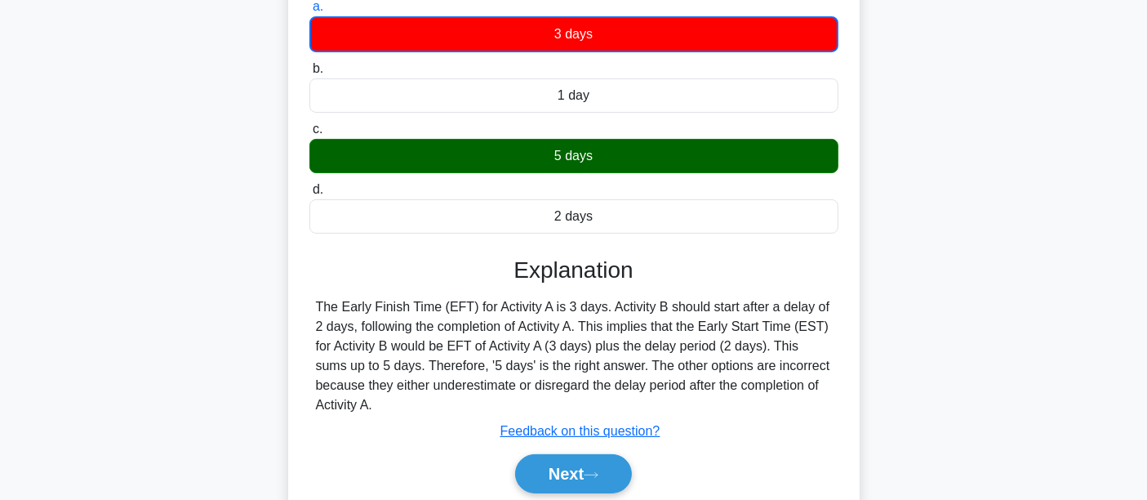
scroll to position [382, 0]
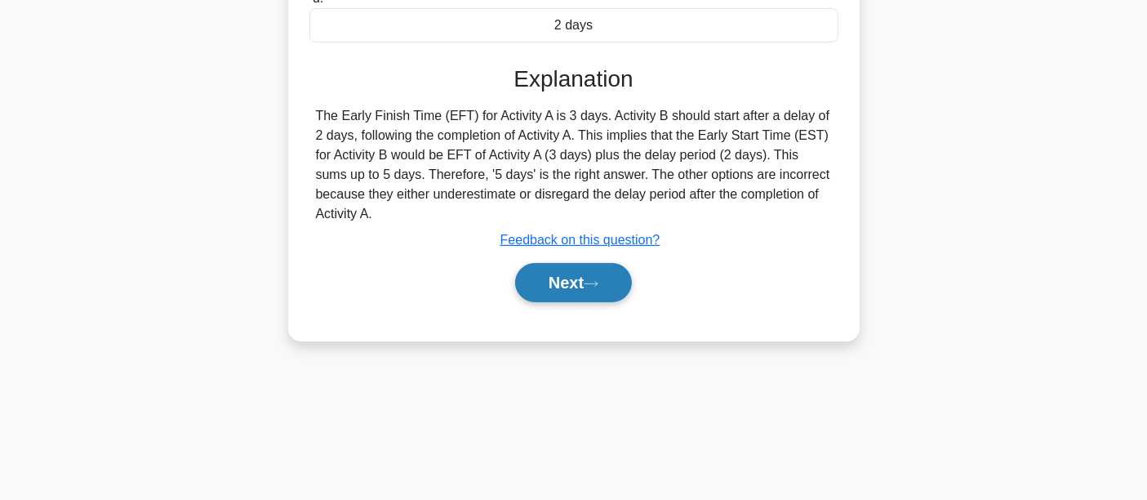
click at [572, 281] on button "Next" at bounding box center [573, 282] width 117 height 39
